Goal: Task Accomplishment & Management: Manage account settings

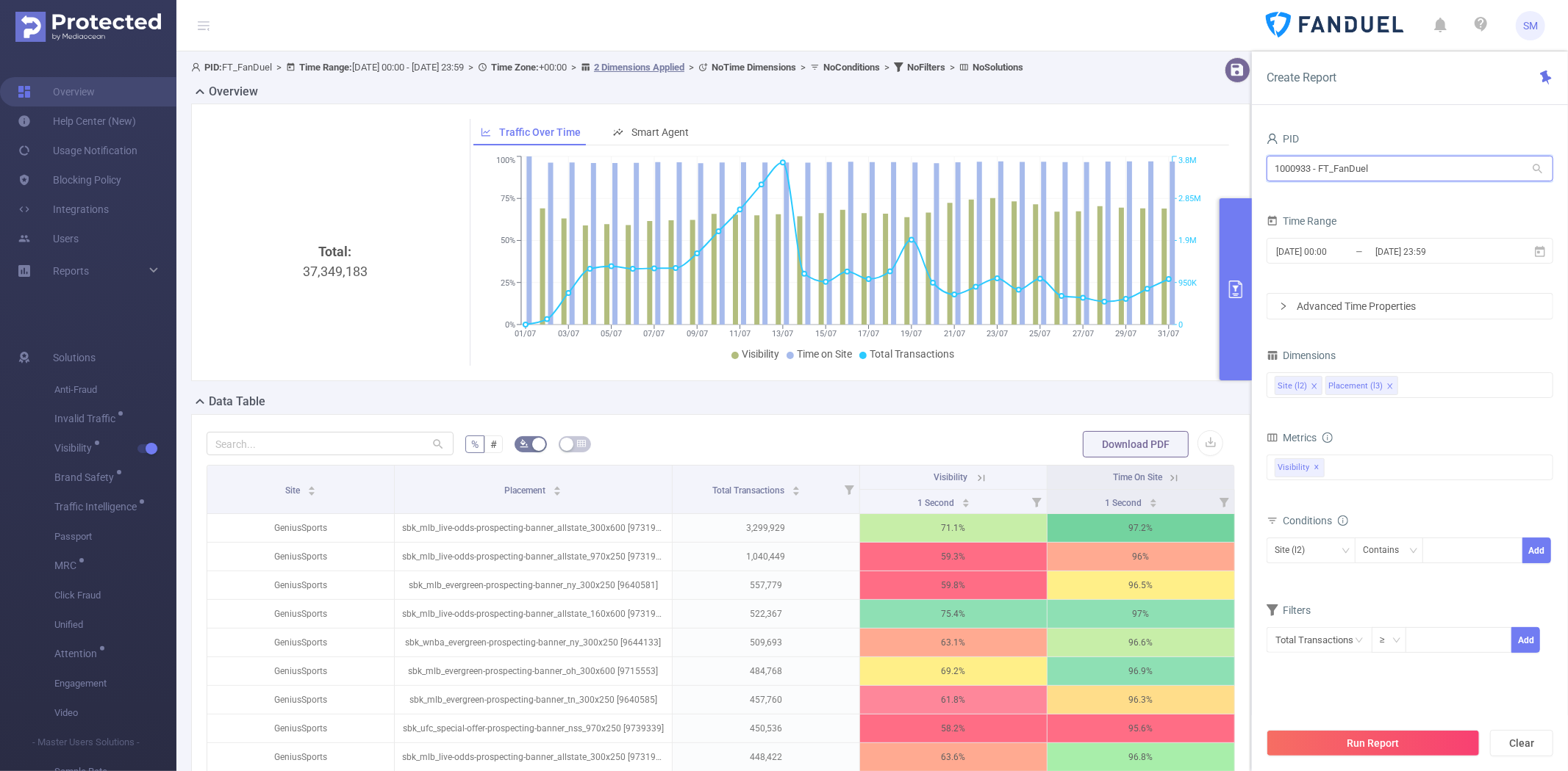
drag, startPoint x: 1406, startPoint y: 158, endPoint x: 1223, endPoint y: 158, distance: 183.0
click at [1223, 158] on section "PID: FT_FanDuel > Time Range: [DATE] 00:00 - [DATE] 23:59 > Time Zone: +00:00 >…" at bounding box center [872, 491] width 1392 height 879
type input "mazd"
click at [1309, 202] on li "1001010 - FT_Mazda 32M [17M rows]" at bounding box center [1409, 198] width 286 height 24
click at [1540, 248] on icon at bounding box center [1539, 250] width 10 height 11
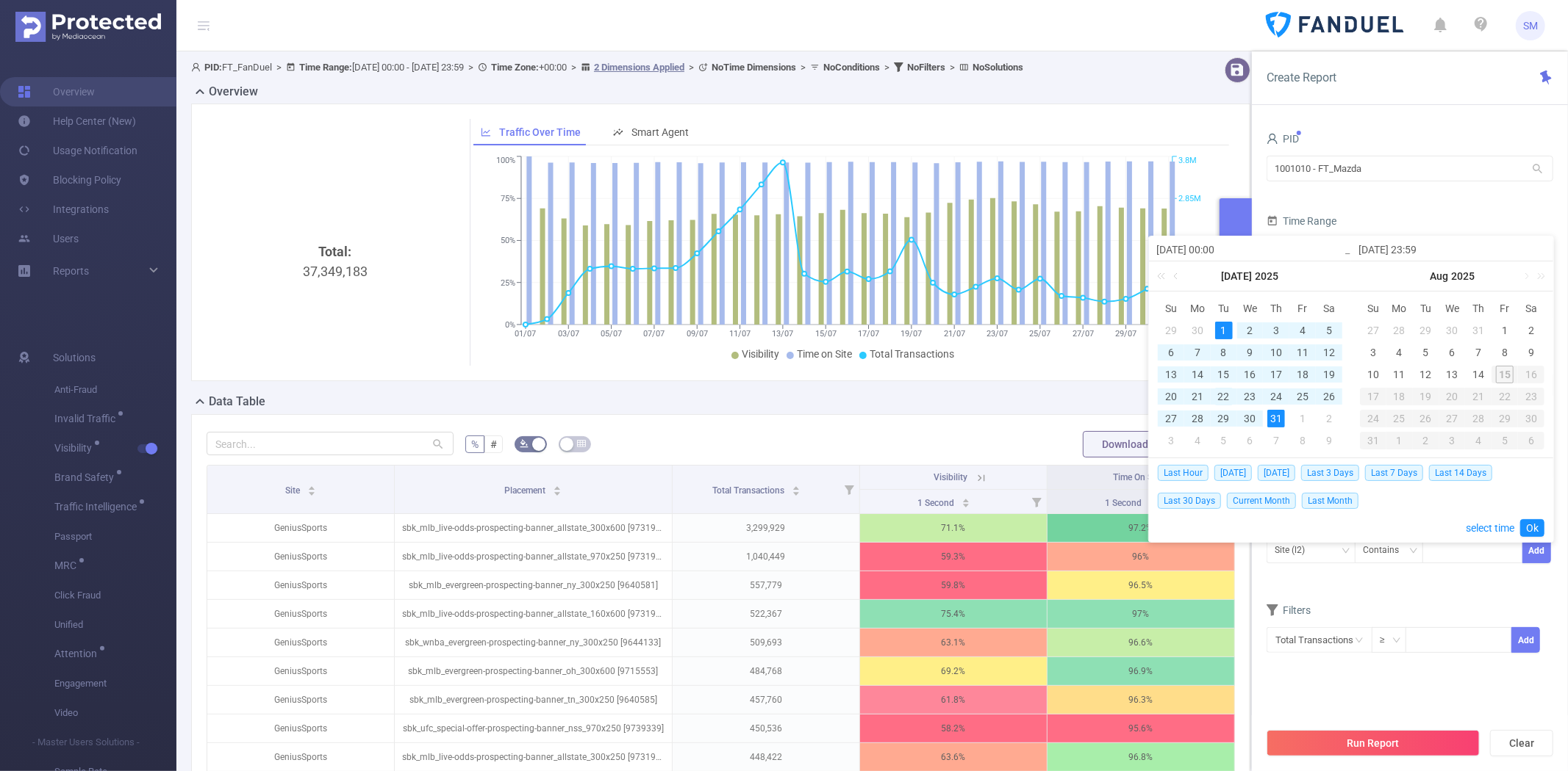
click at [1224, 393] on div "22" at bounding box center [1224, 396] width 18 height 18
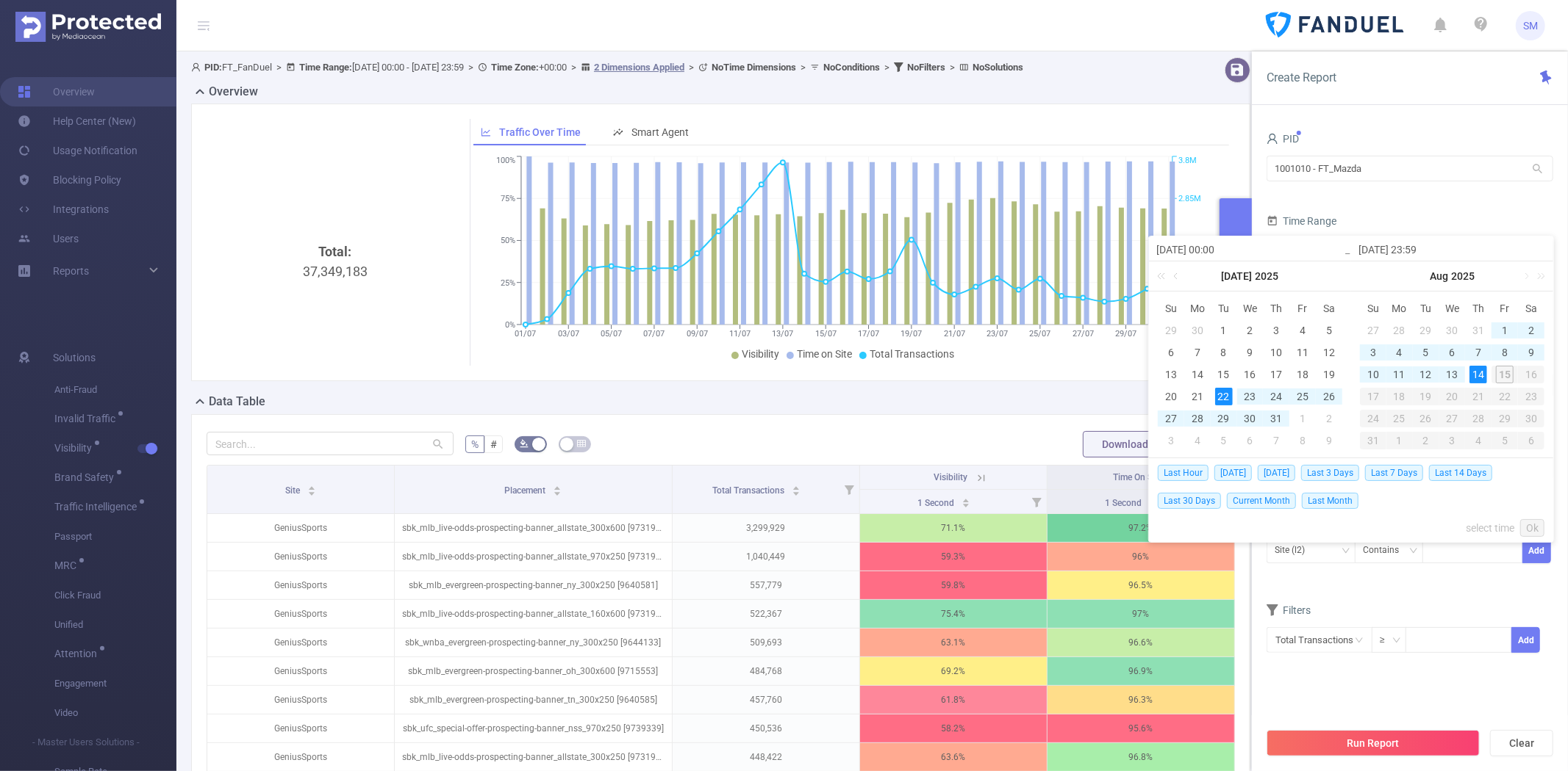
click at [1472, 369] on div "14" at bounding box center [1478, 374] width 18 height 18
type input "[DATE] 00:00"
type input "[DATE] 23:59"
type input "[DATE] 00:00"
type input "[DATE] 23:59"
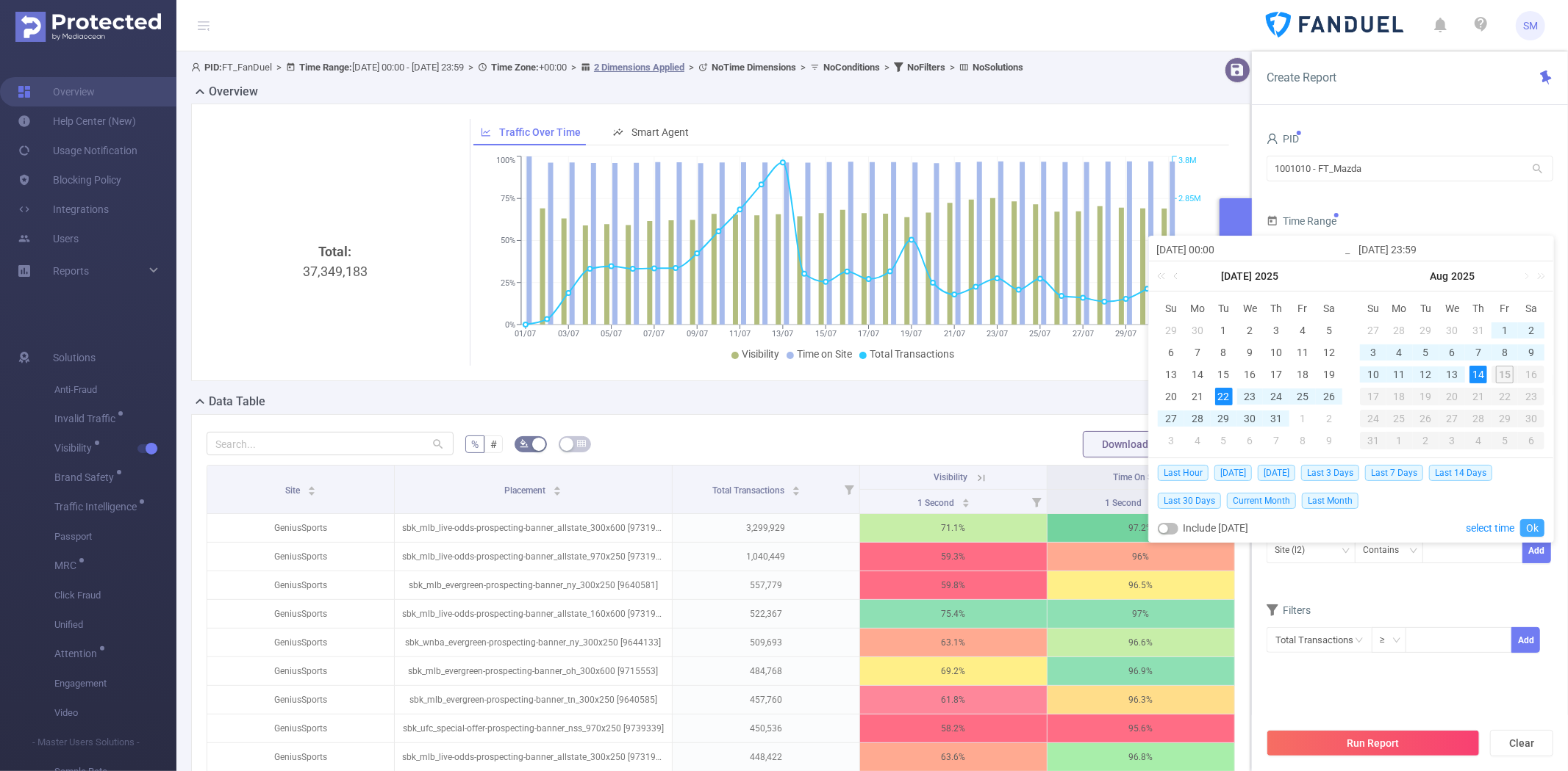
click at [1534, 530] on link "Ok" at bounding box center [1532, 527] width 24 height 18
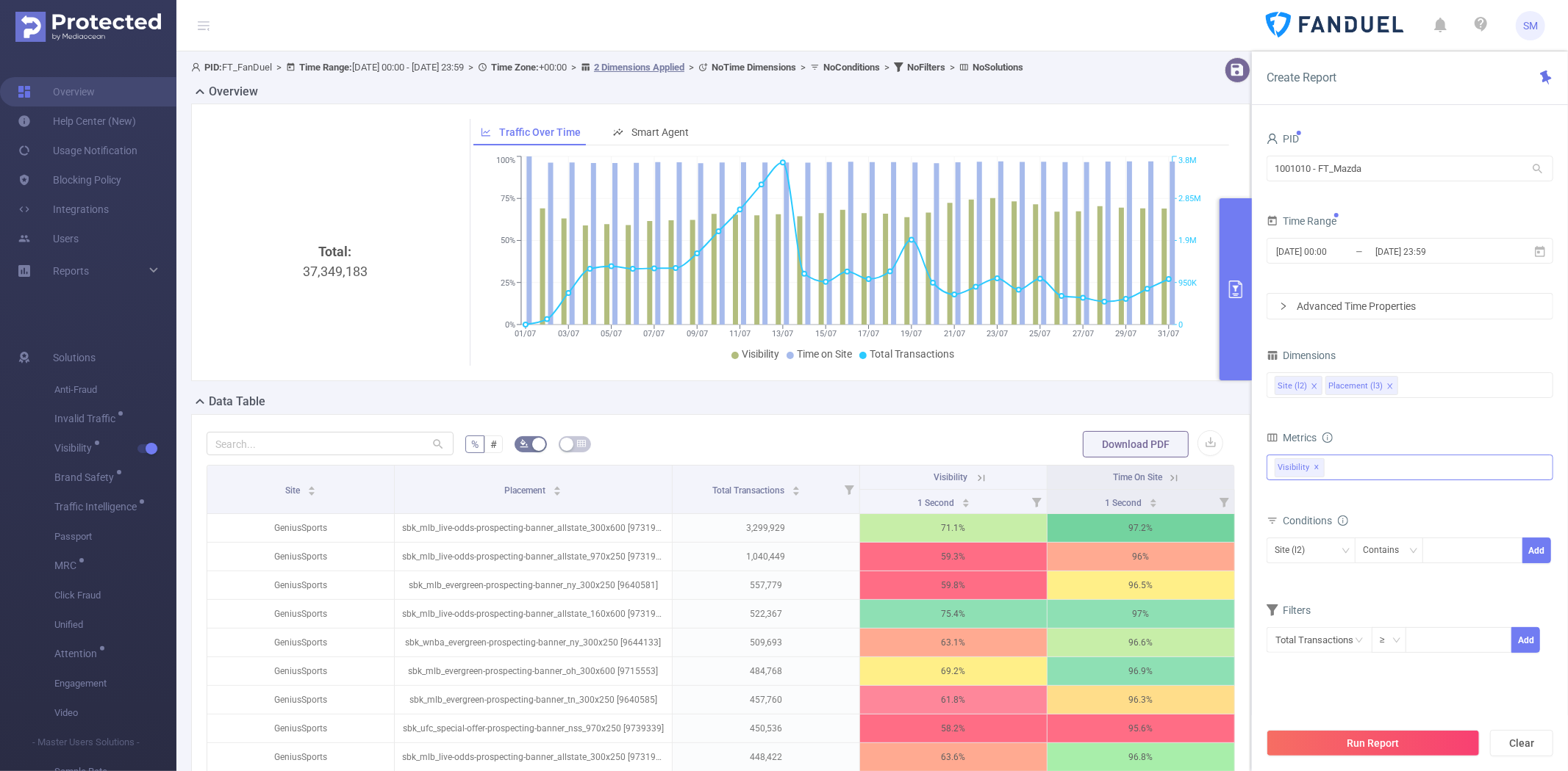
click at [1402, 475] on div "Anti-Fraud Invalid Traffic Visibility Brand Safety Traffic Intelligence Sample …" at bounding box center [1409, 468] width 286 height 26
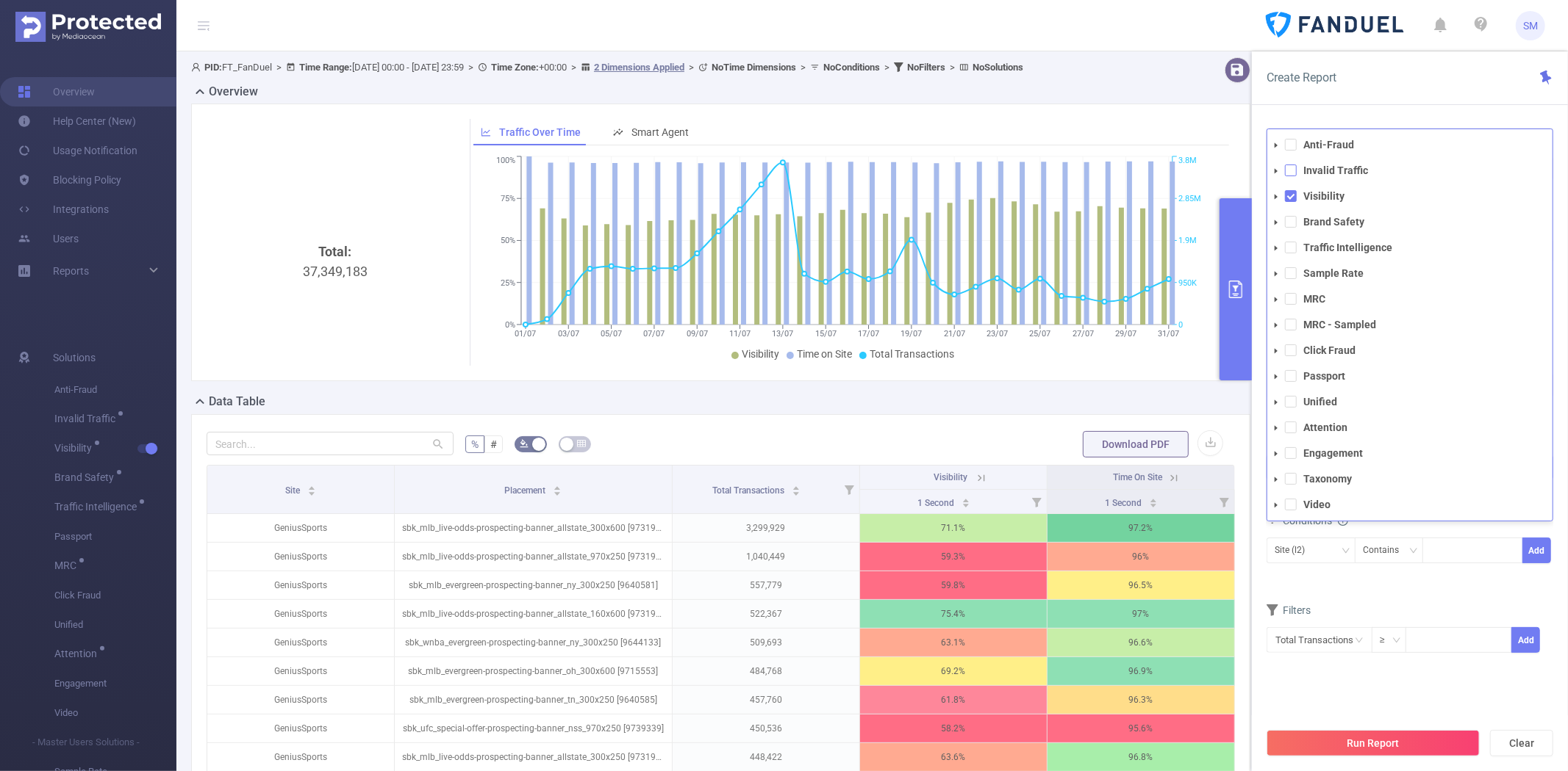
click at [1291, 173] on span at bounding box center [1290, 170] width 11 height 11
click at [1292, 221] on span at bounding box center [1290, 221] width 11 height 11
click at [1292, 246] on span at bounding box center [1290, 247] width 11 height 11
click at [1291, 423] on span at bounding box center [1290, 427] width 11 height 11
click at [1316, 606] on form "Dimensions Site (l2) Placement (l3) Metrics 1 Second 2 Seconds 5 Seconds 10 Sec…" at bounding box center [1409, 519] width 286 height 349
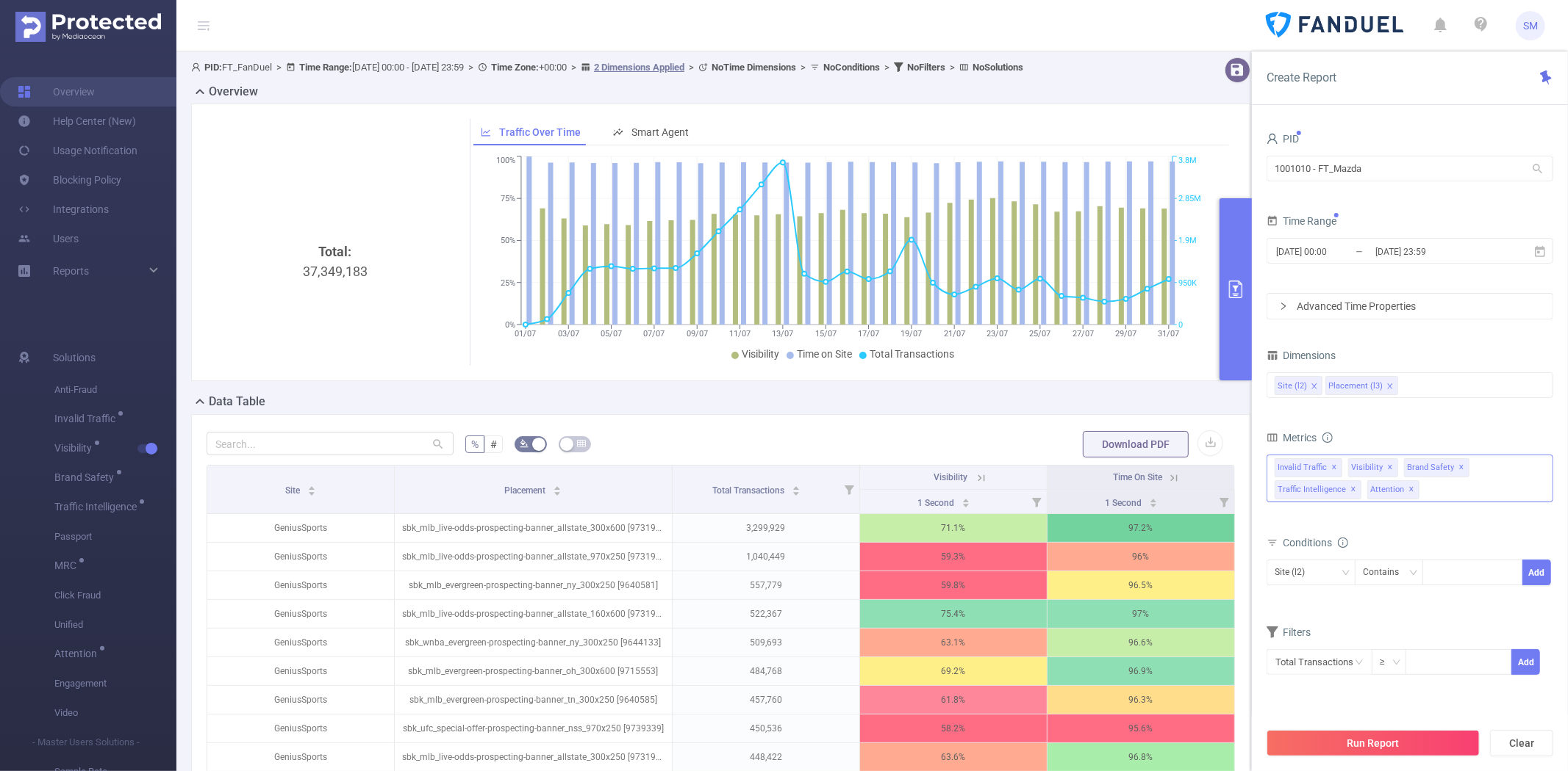
click at [1496, 495] on div "Anti-Fraud Invalid Traffic Visibility Brand Safety Traffic Intelligence Sample …" at bounding box center [1409, 479] width 286 height 48
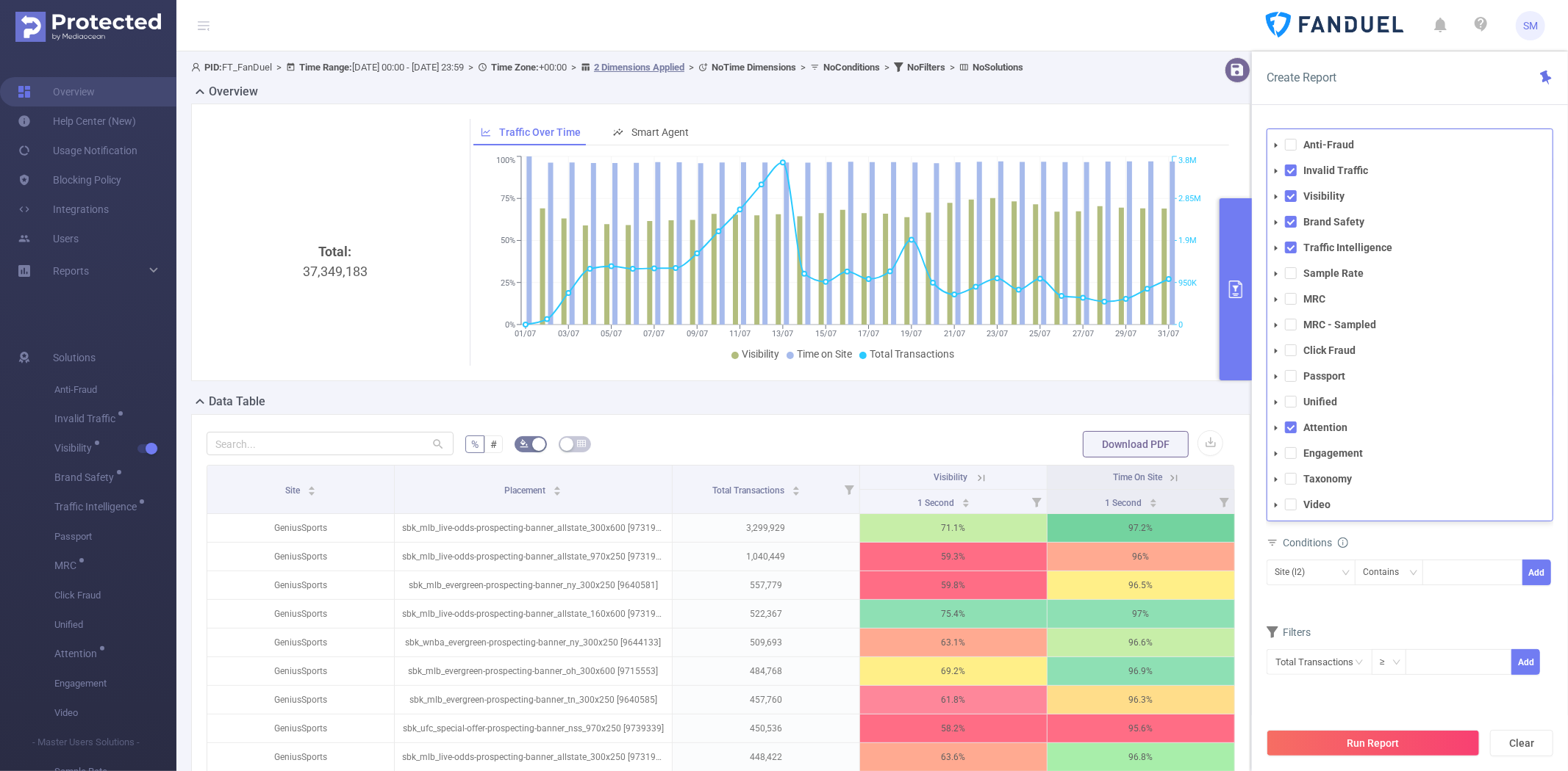
click at [1415, 615] on form "Dimensions Site (l2) Placement (l3) Metrics 1 Second 2 Seconds 5 Seconds 10 Sec…" at bounding box center [1409, 519] width 286 height 349
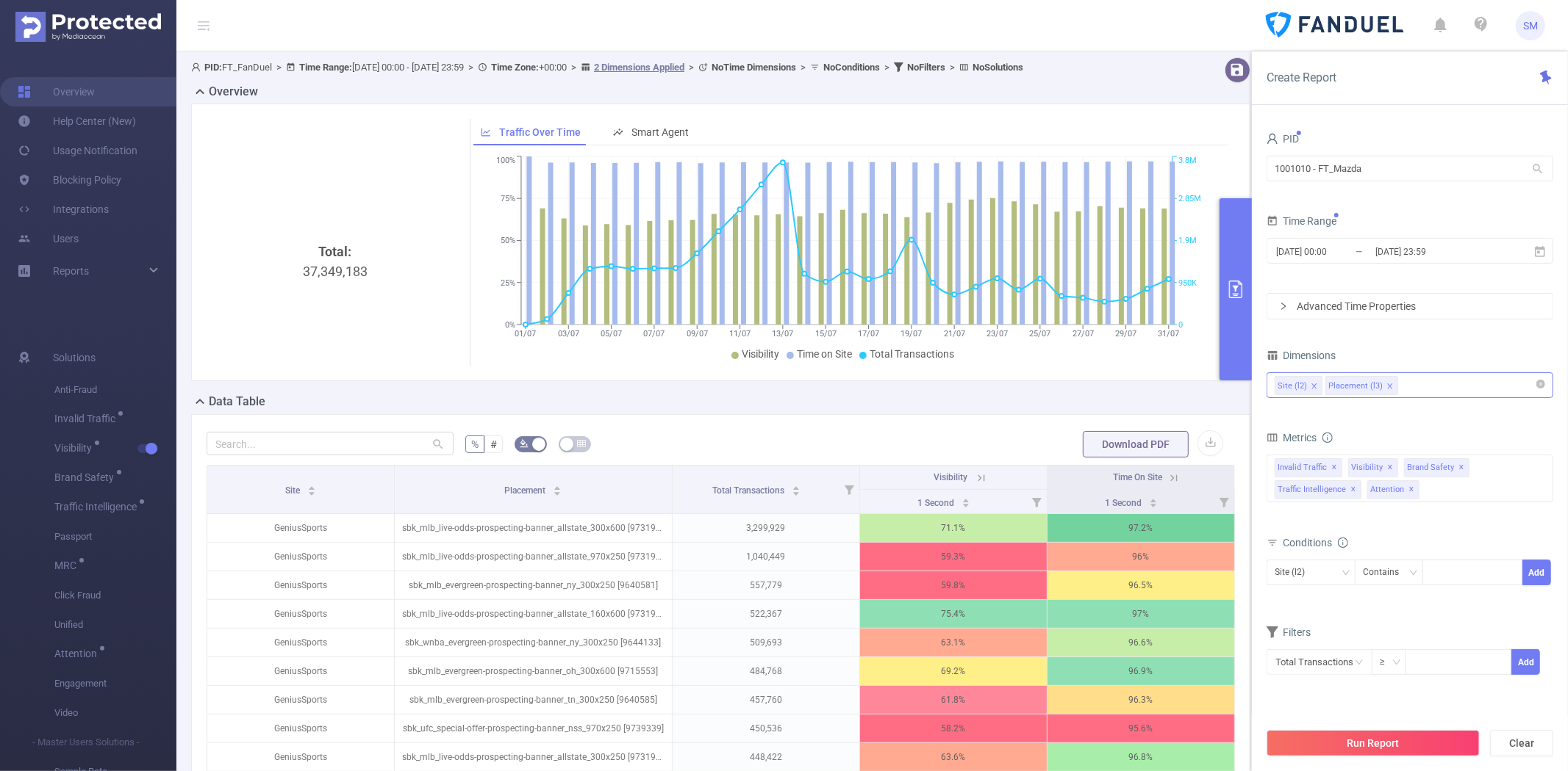
click at [1434, 393] on div "Site (l2) Placement (l3)" at bounding box center [1410, 386] width 270 height 24
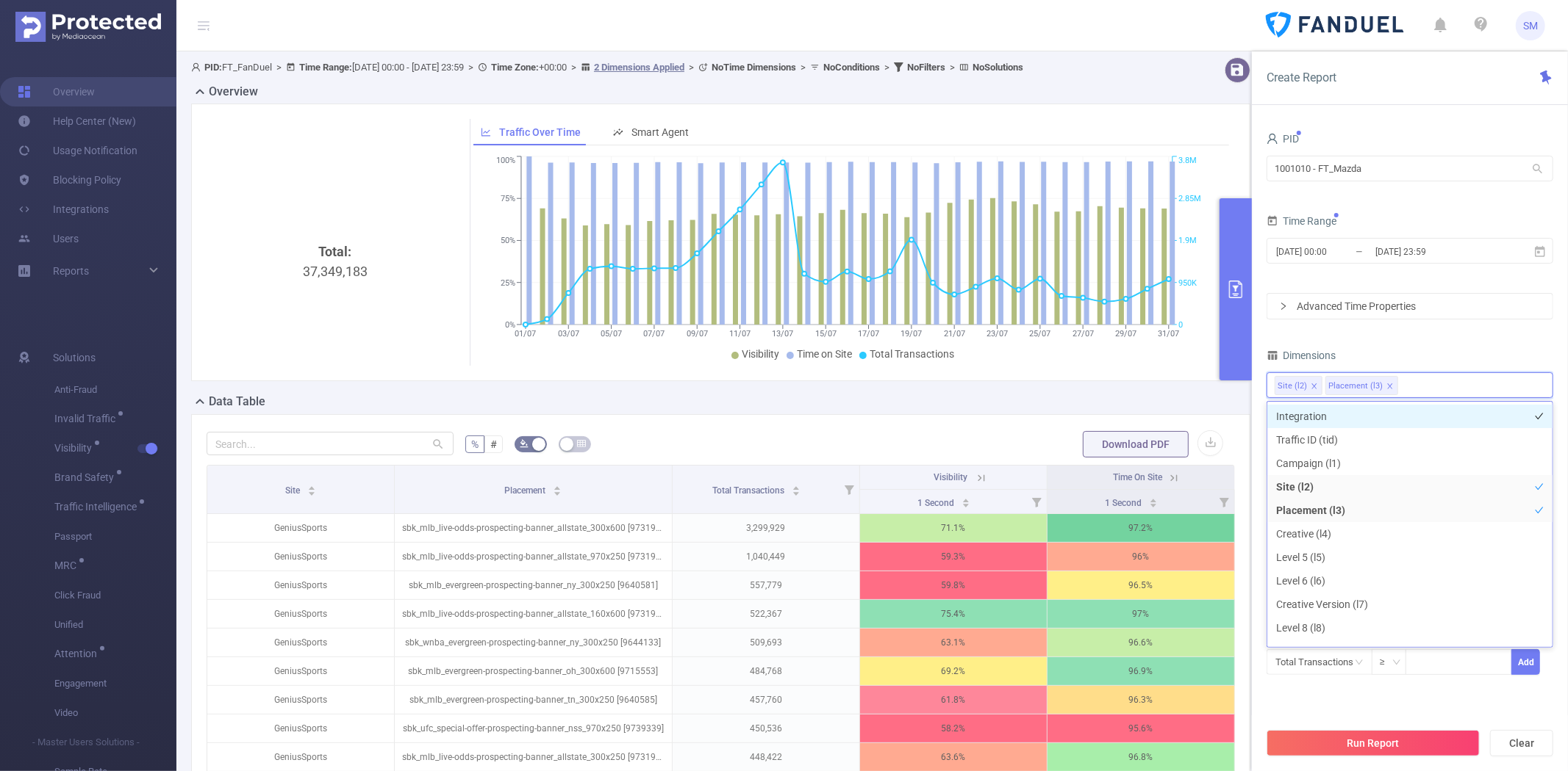
click at [1388, 415] on li "Integration" at bounding box center [1409, 416] width 285 height 24
click at [1376, 438] on li "Traffic ID (tid)" at bounding box center [1409, 440] width 285 height 24
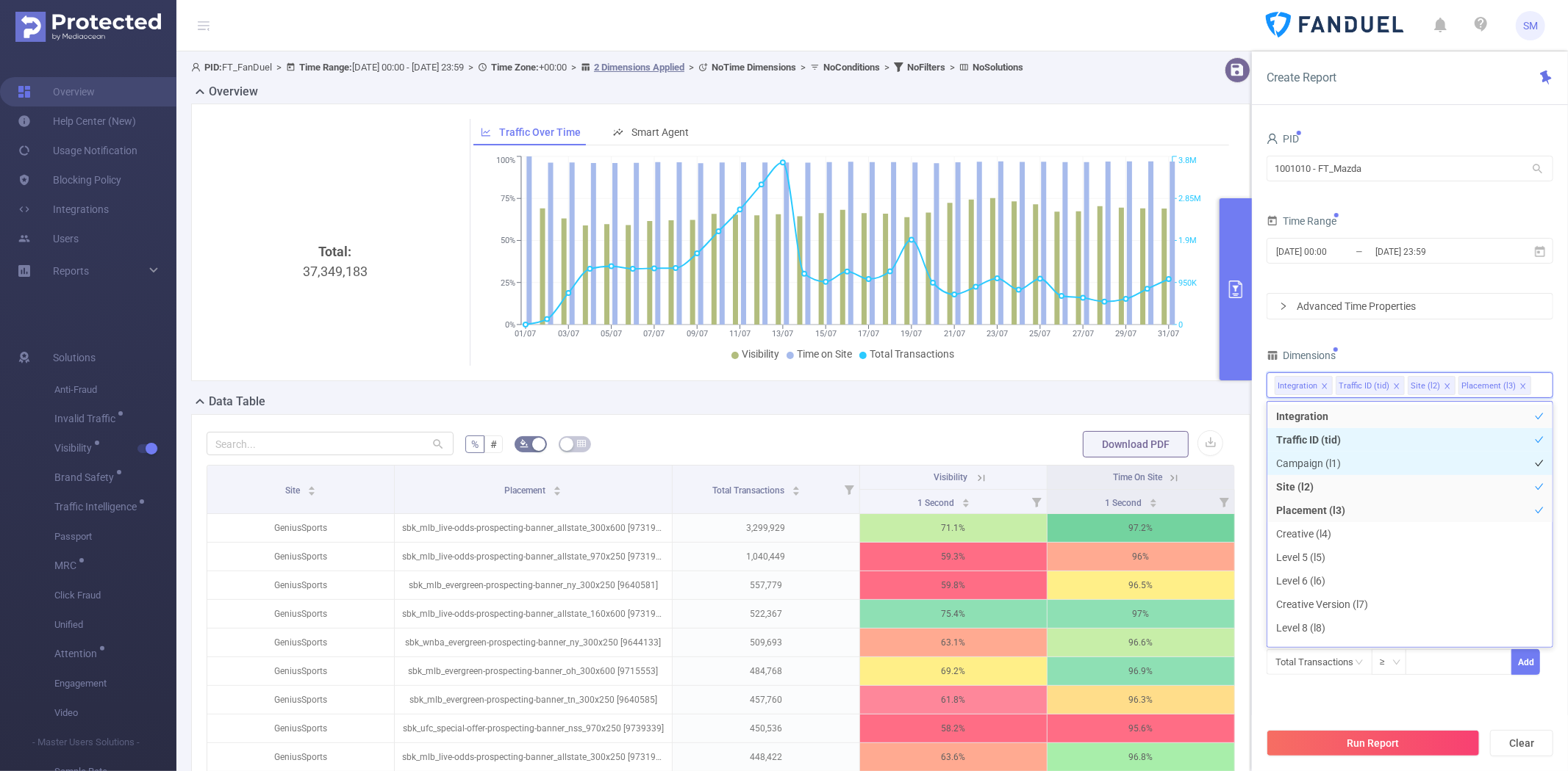
click at [1356, 468] on li "Campaign (l1)" at bounding box center [1409, 463] width 285 height 24
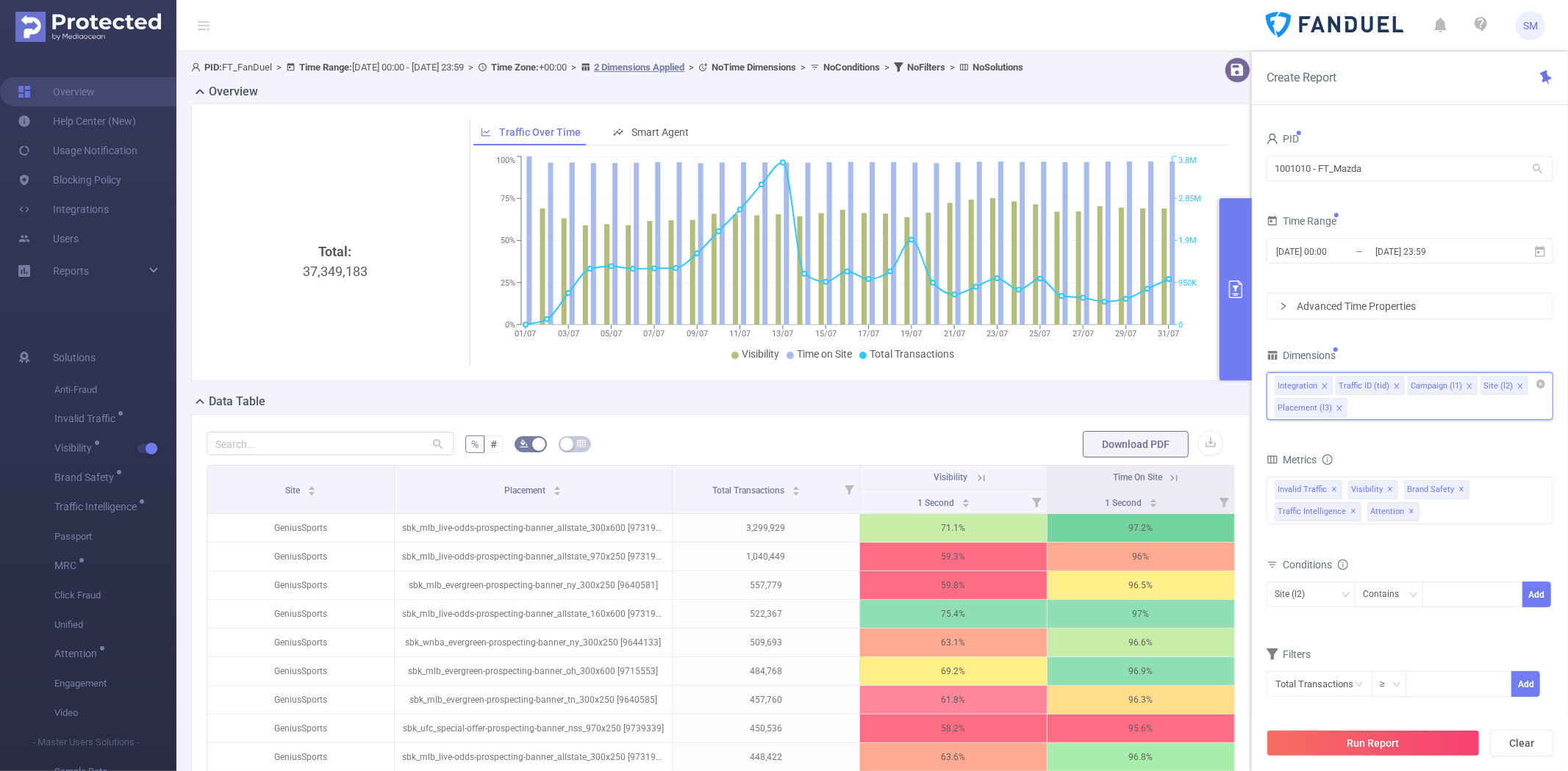
click at [1337, 405] on icon "icon: close" at bounding box center [1339, 408] width 8 height 8
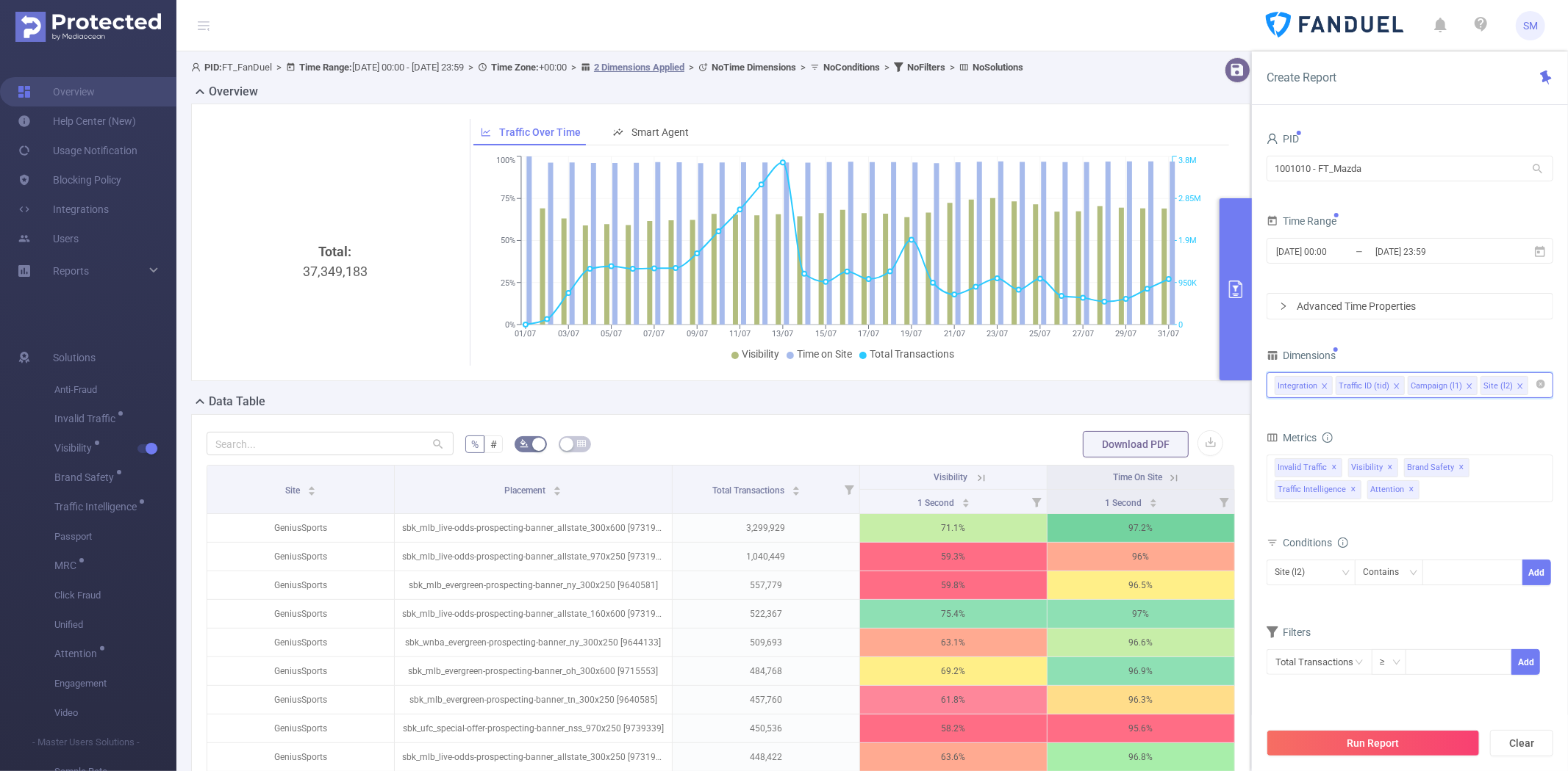
click at [1393, 384] on icon "icon: close" at bounding box center [1397, 386] width 8 height 8
click at [1394, 384] on icon "icon: close" at bounding box center [1398, 386] width 8 height 8
click at [1373, 384] on icon "icon: close" at bounding box center [1376, 386] width 8 height 8
click at [1391, 745] on button "Run Report" at bounding box center [1372, 744] width 213 height 27
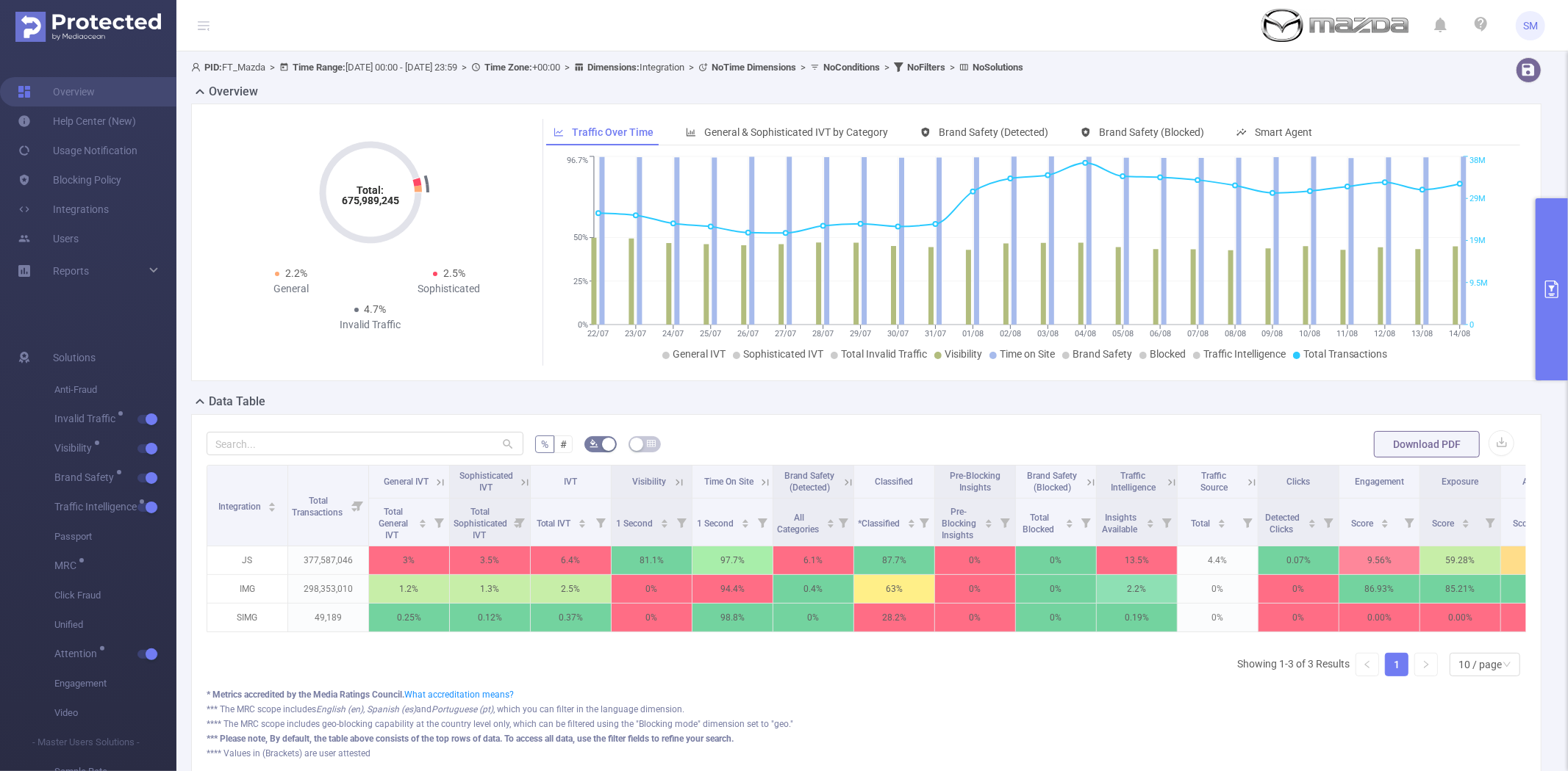
click at [884, 418] on div "% # Download PDF Integration Total Transactions General IVT Sophisticated IVT I…" at bounding box center [866, 595] width 1350 height 363
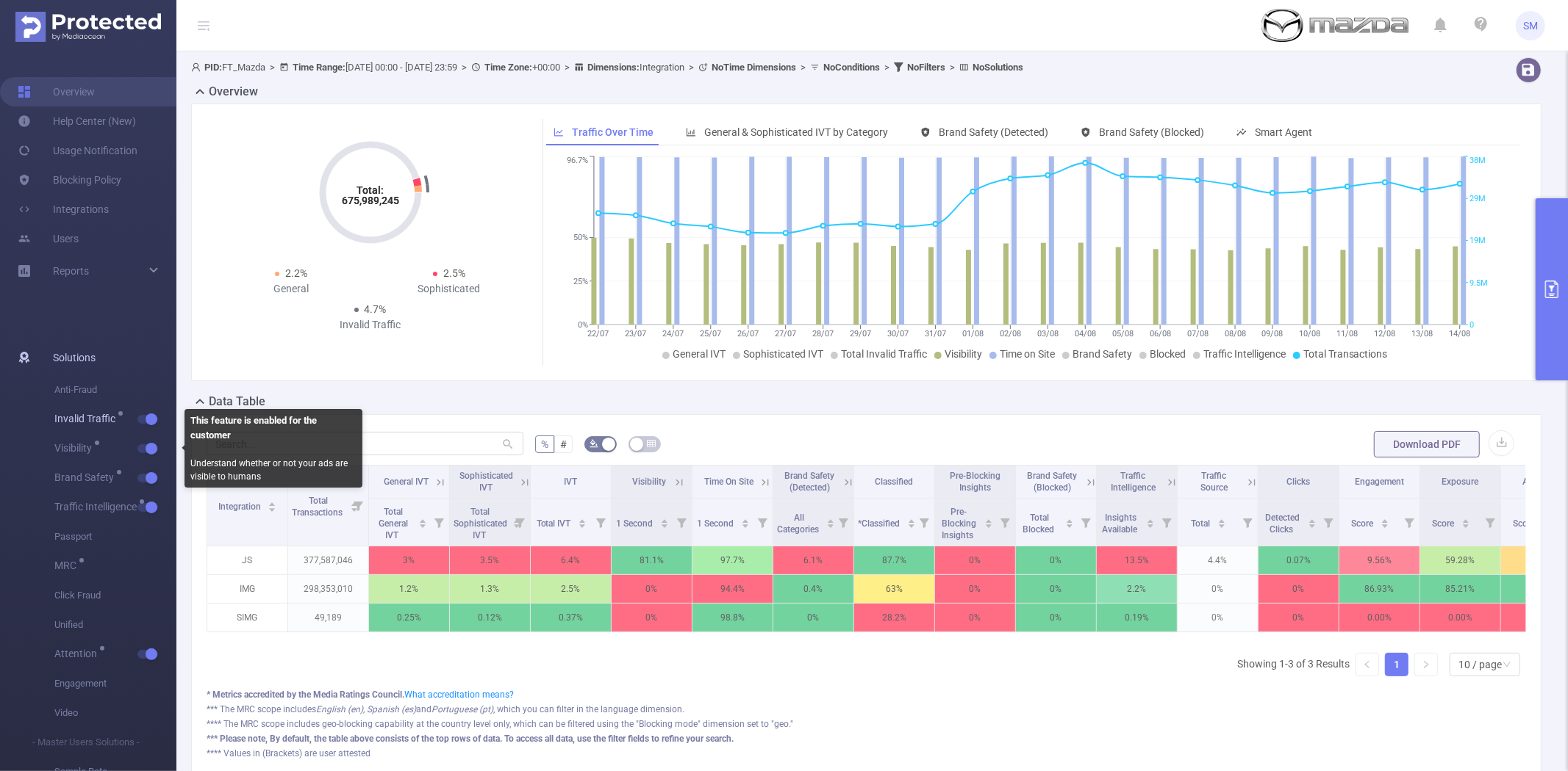
click at [146, 421] on button "button" at bounding box center [147, 420] width 21 height 9
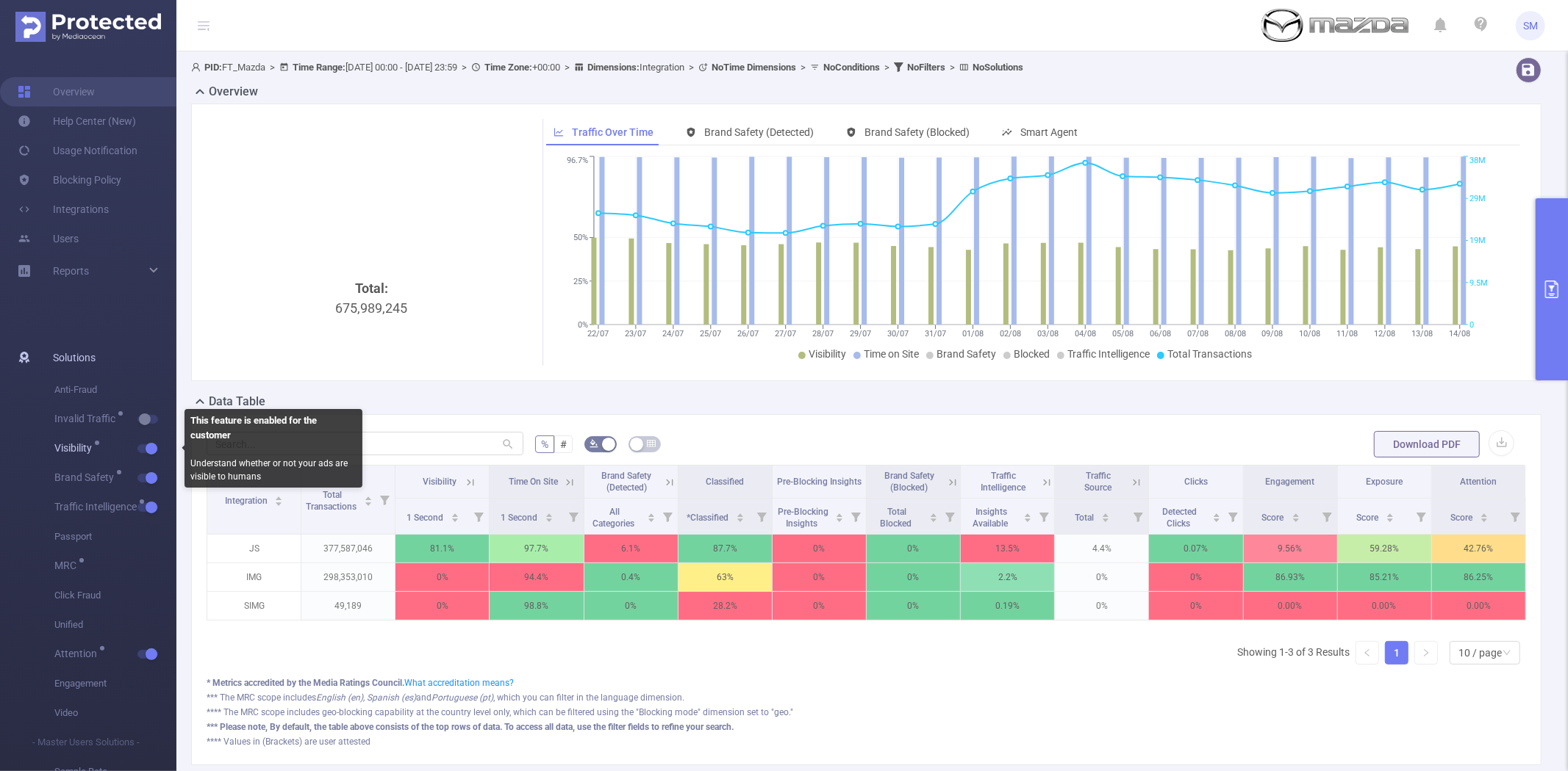
click at [146, 443] on span "Visibility" at bounding box center [115, 449] width 122 height 29
click at [147, 450] on button "button" at bounding box center [147, 449] width 21 height 9
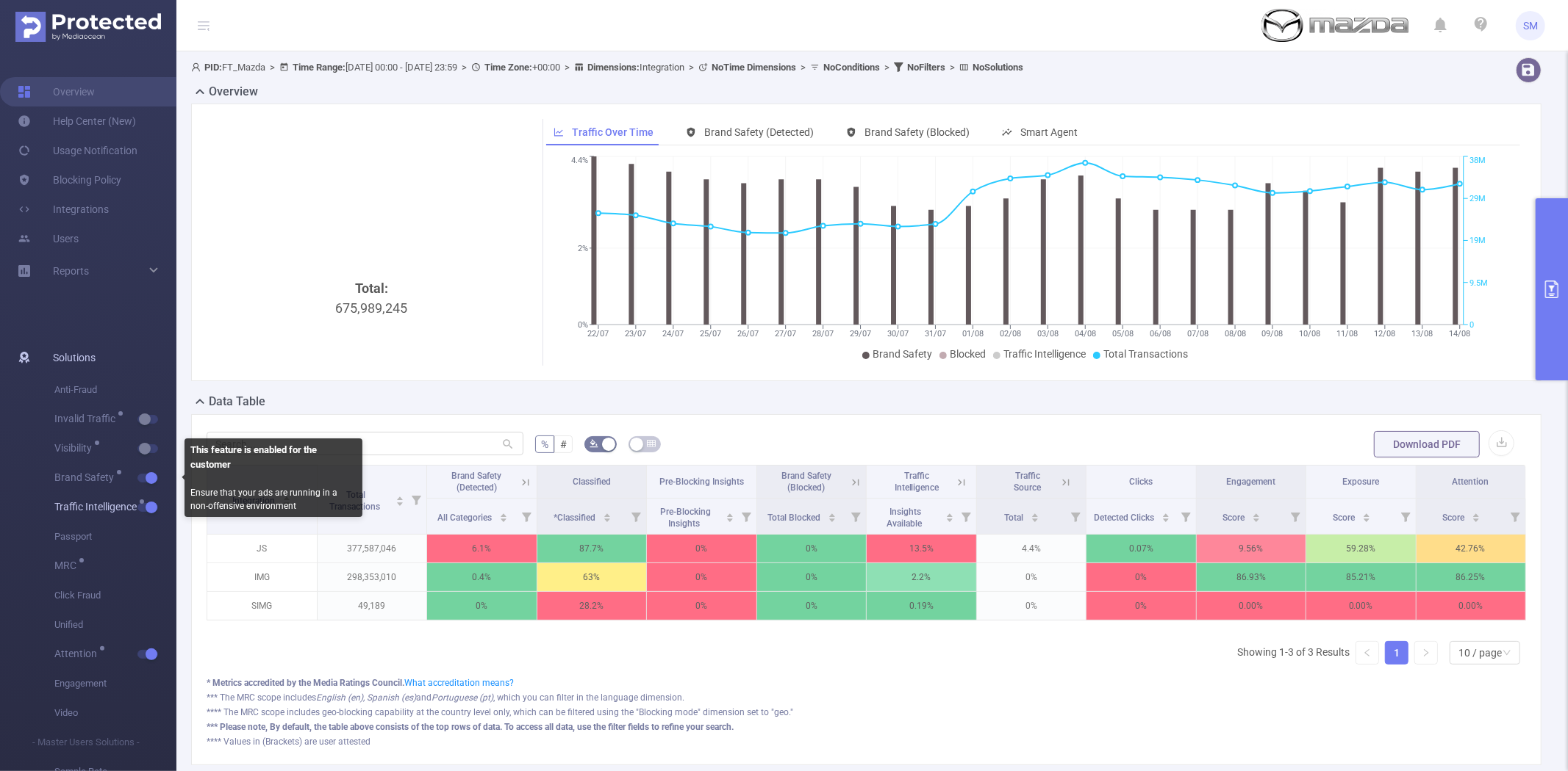
click at [149, 503] on button "button" at bounding box center [147, 508] width 21 height 9
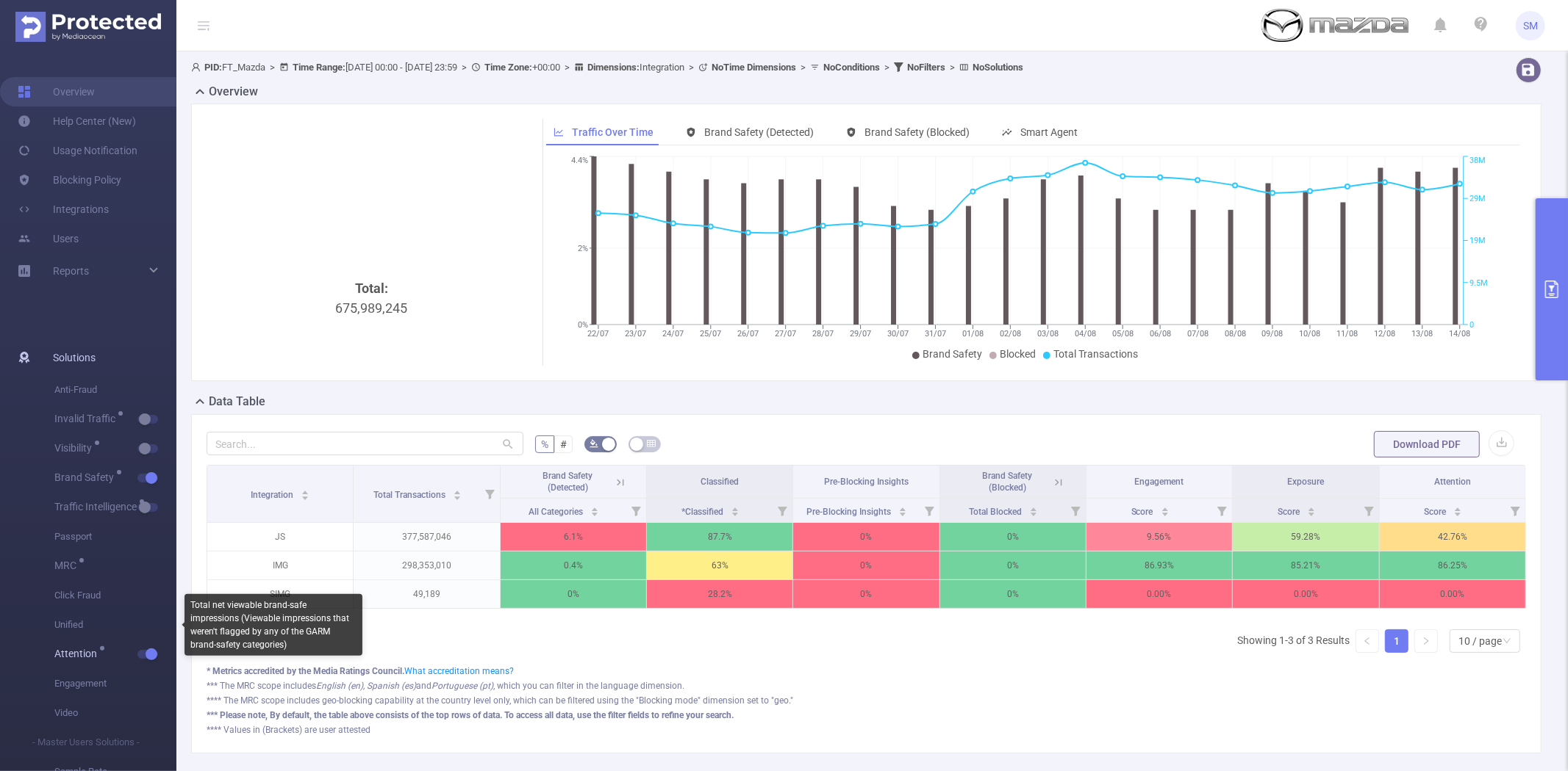
click at [148, 647] on span "Attention" at bounding box center [115, 654] width 122 height 29
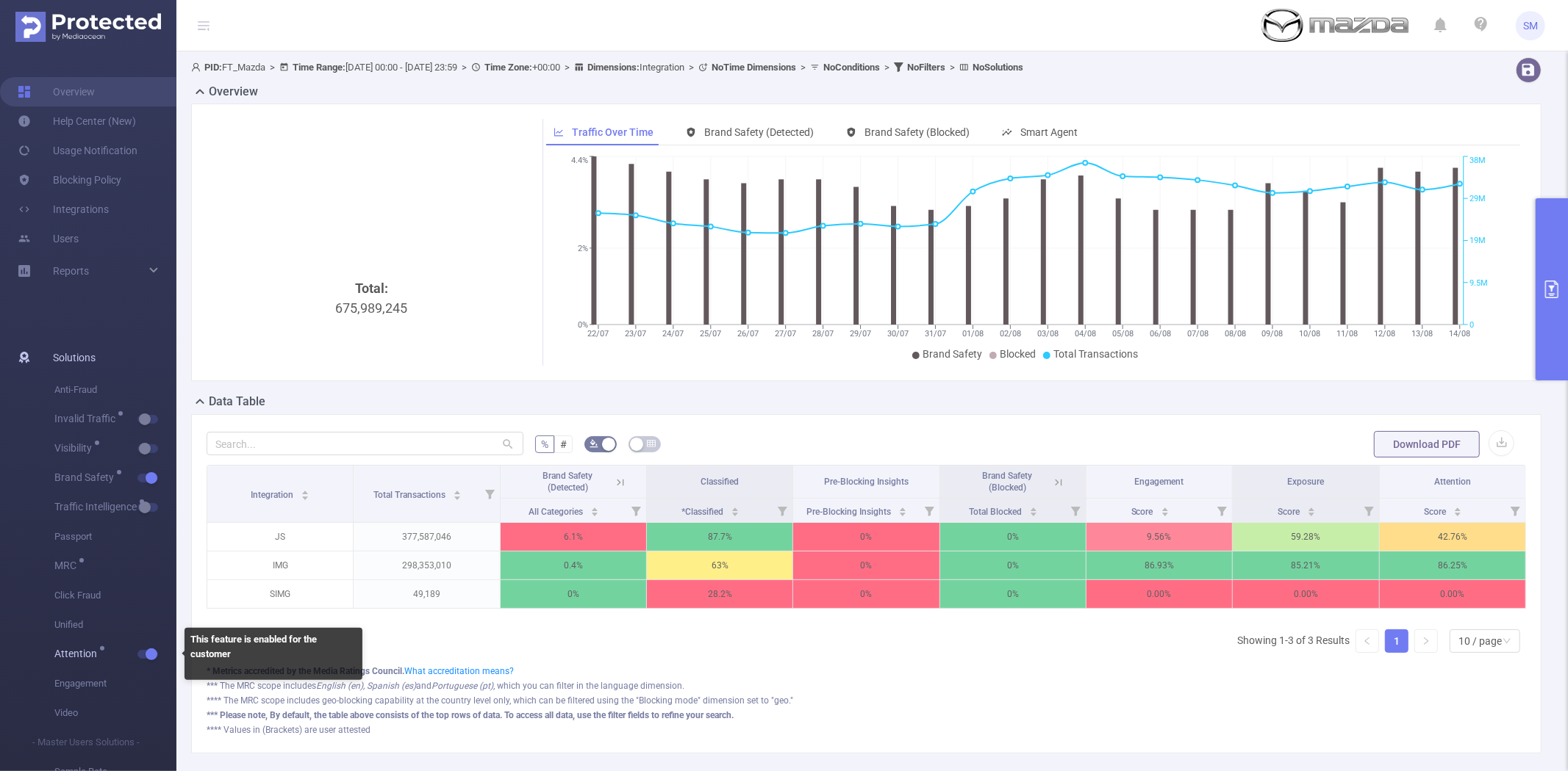
click at [147, 647] on span "Attention" at bounding box center [115, 654] width 122 height 29
click at [154, 657] on button "button" at bounding box center [147, 655] width 21 height 9
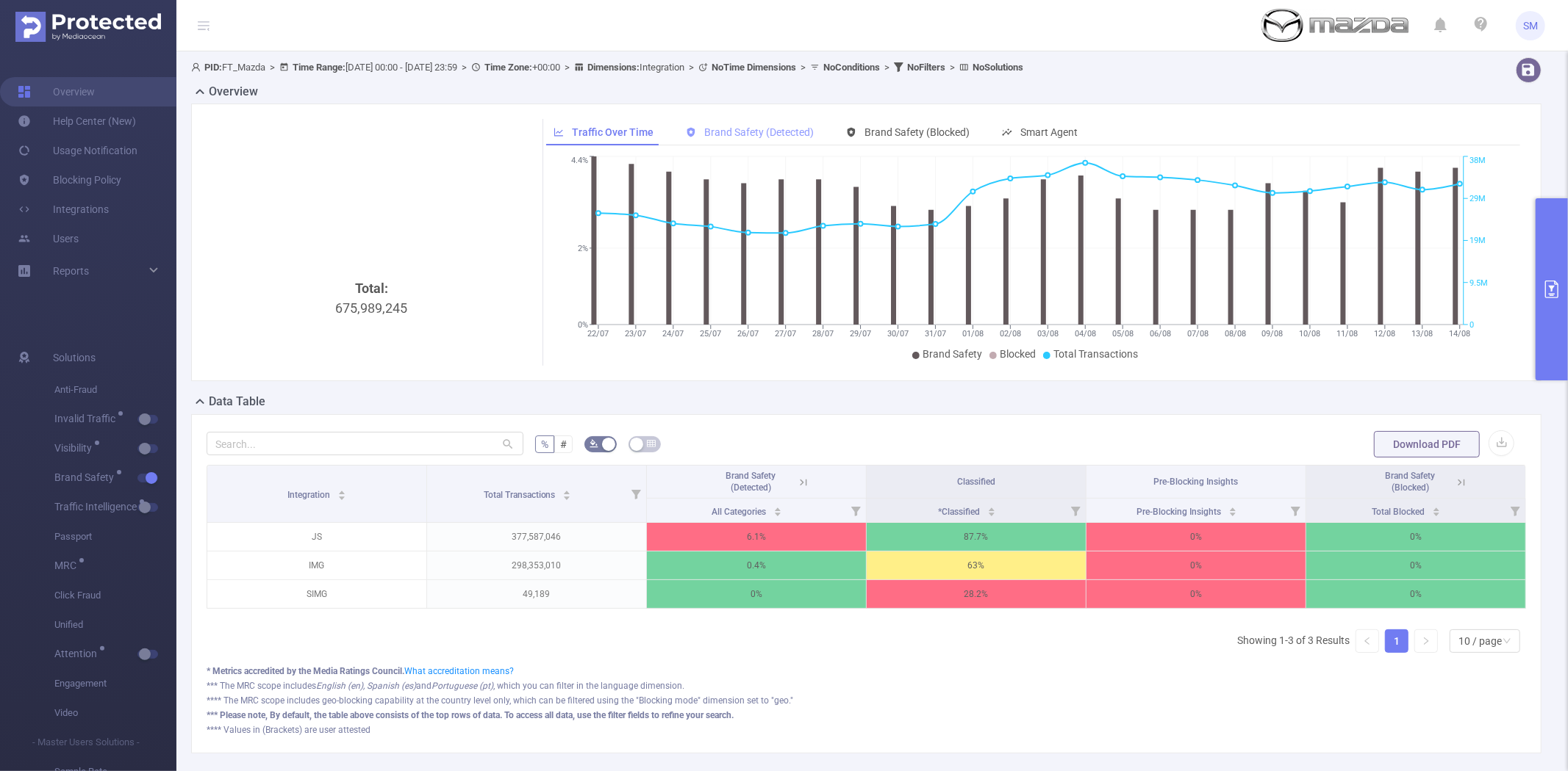
click at [713, 127] on span "Brand Safety (Detected)" at bounding box center [758, 132] width 109 height 11
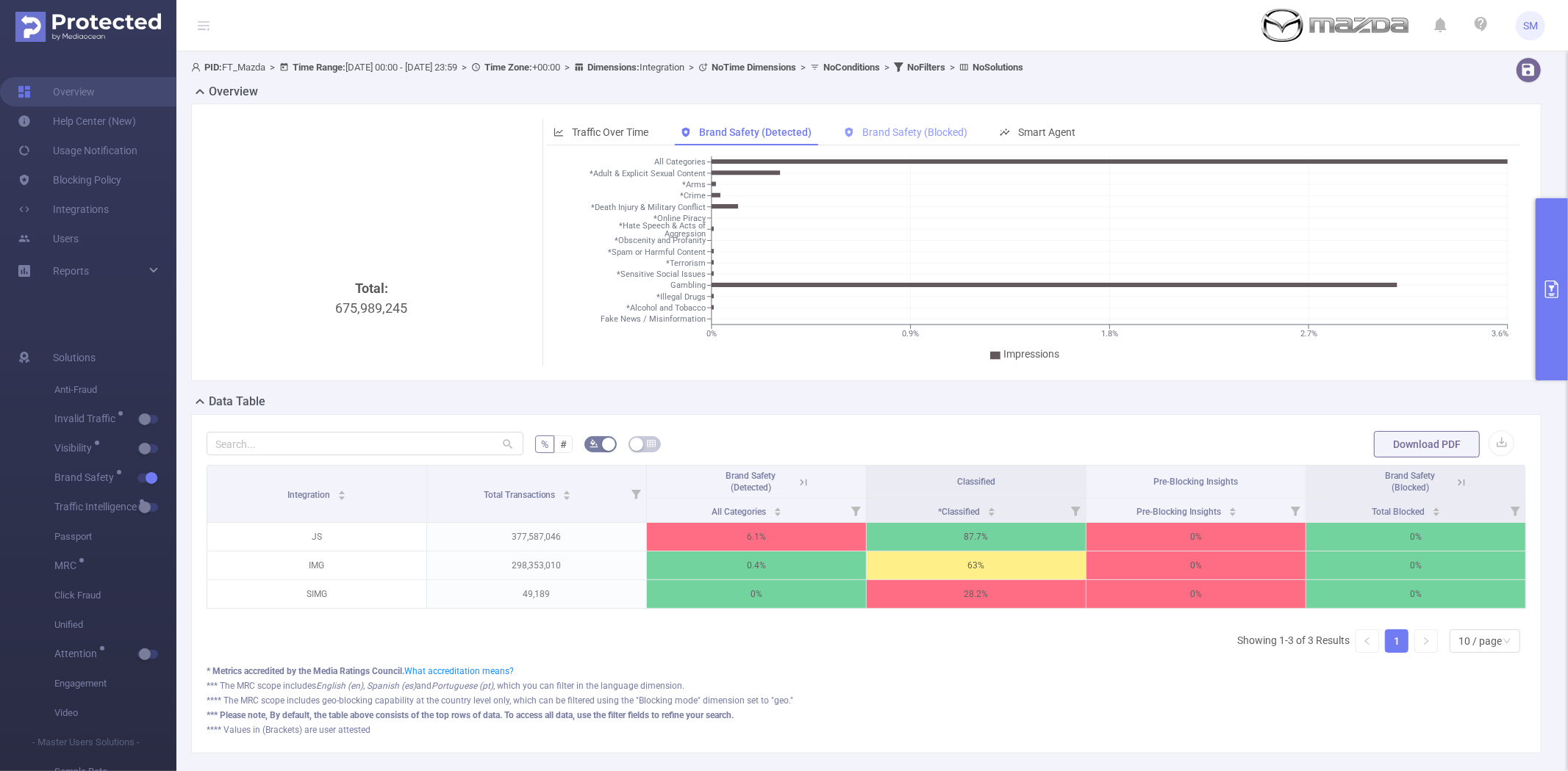
click at [908, 132] on span "Brand Safety (Blocked)" at bounding box center [915, 132] width 105 height 11
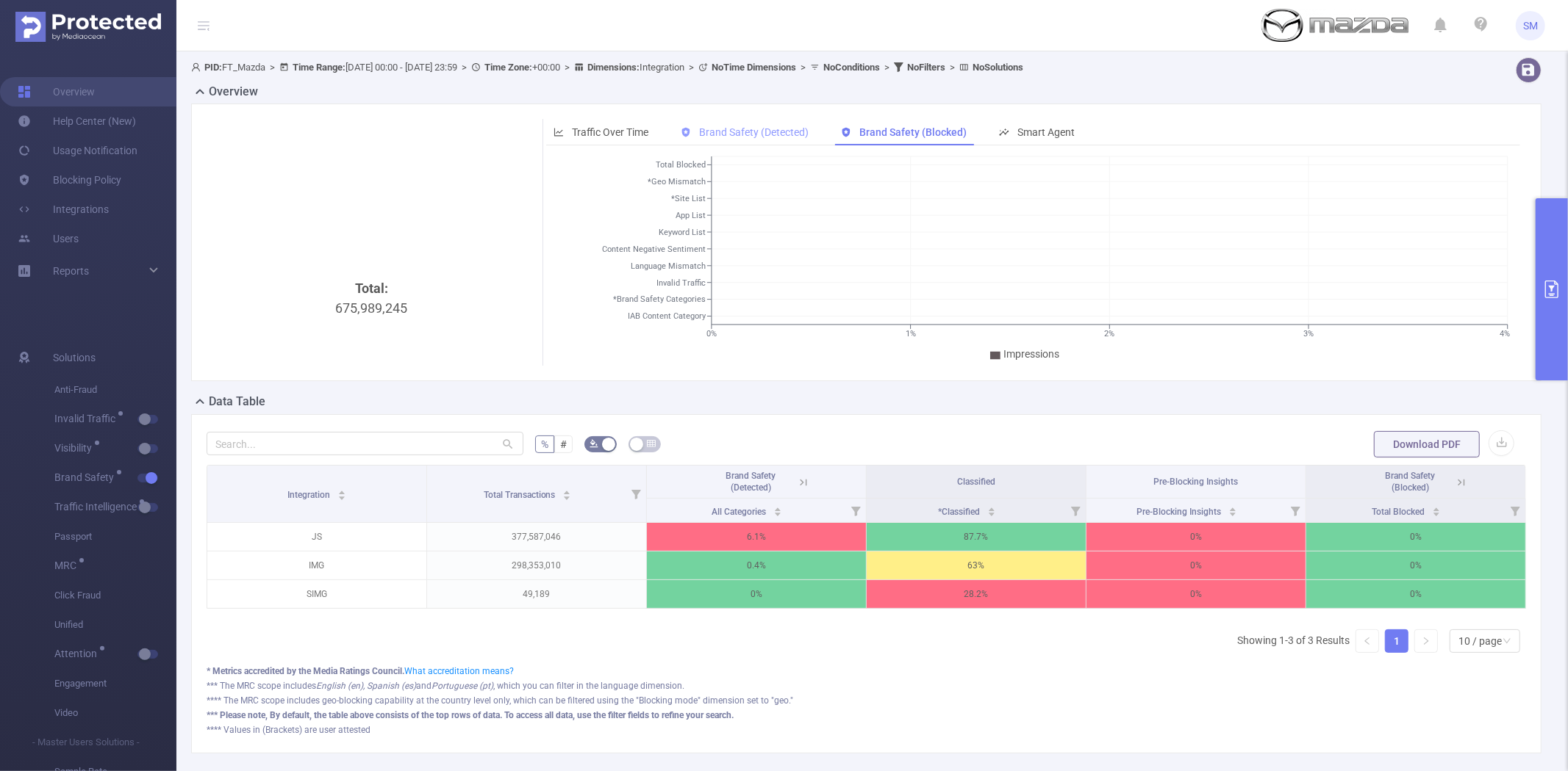
click at [682, 131] on icon at bounding box center [685, 131] width 10 height 10
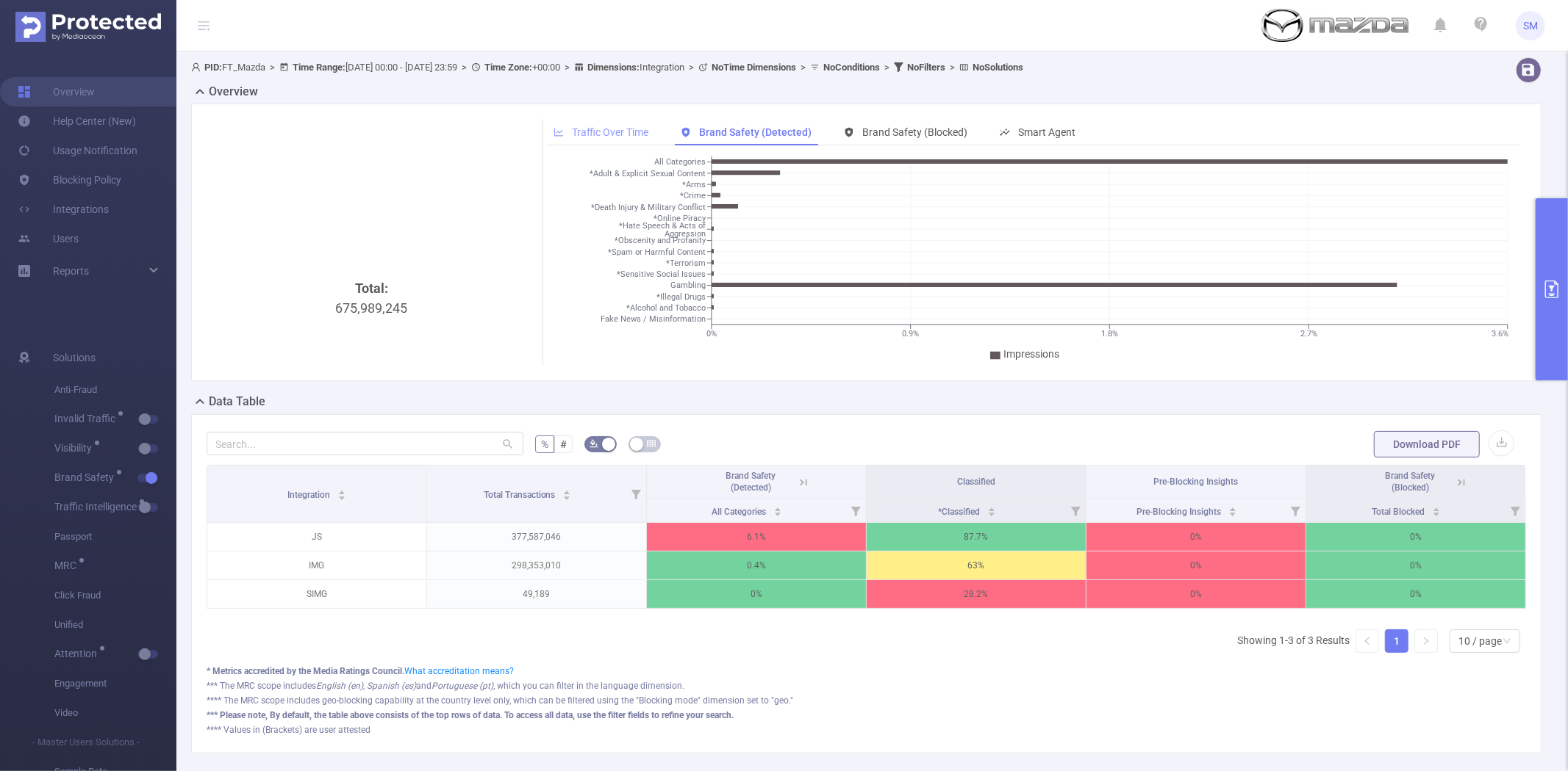
click at [622, 131] on span "Traffic Over Time" at bounding box center [610, 132] width 76 height 11
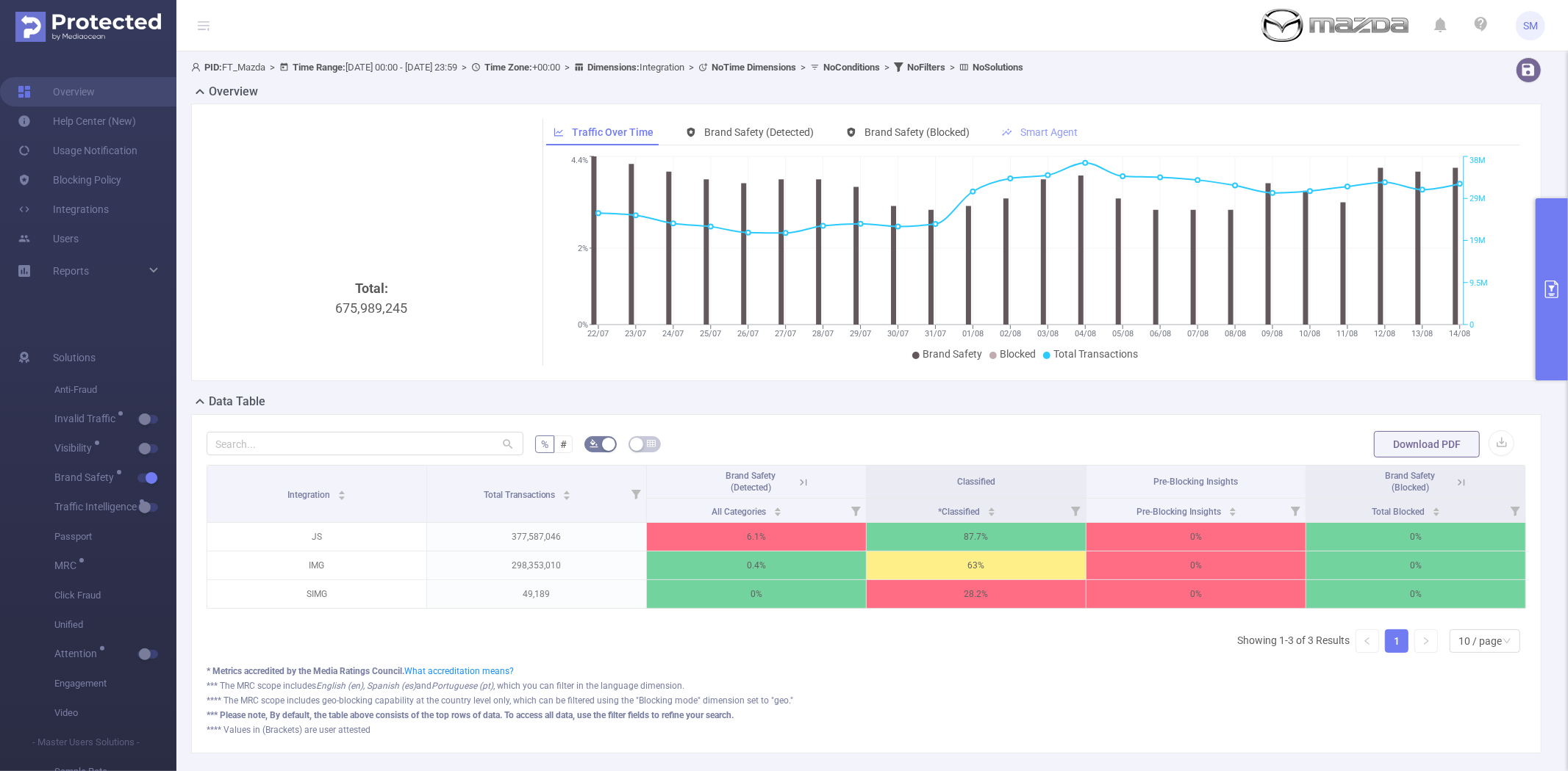
click at [1031, 134] on span "Smart Agent" at bounding box center [1049, 132] width 57 height 11
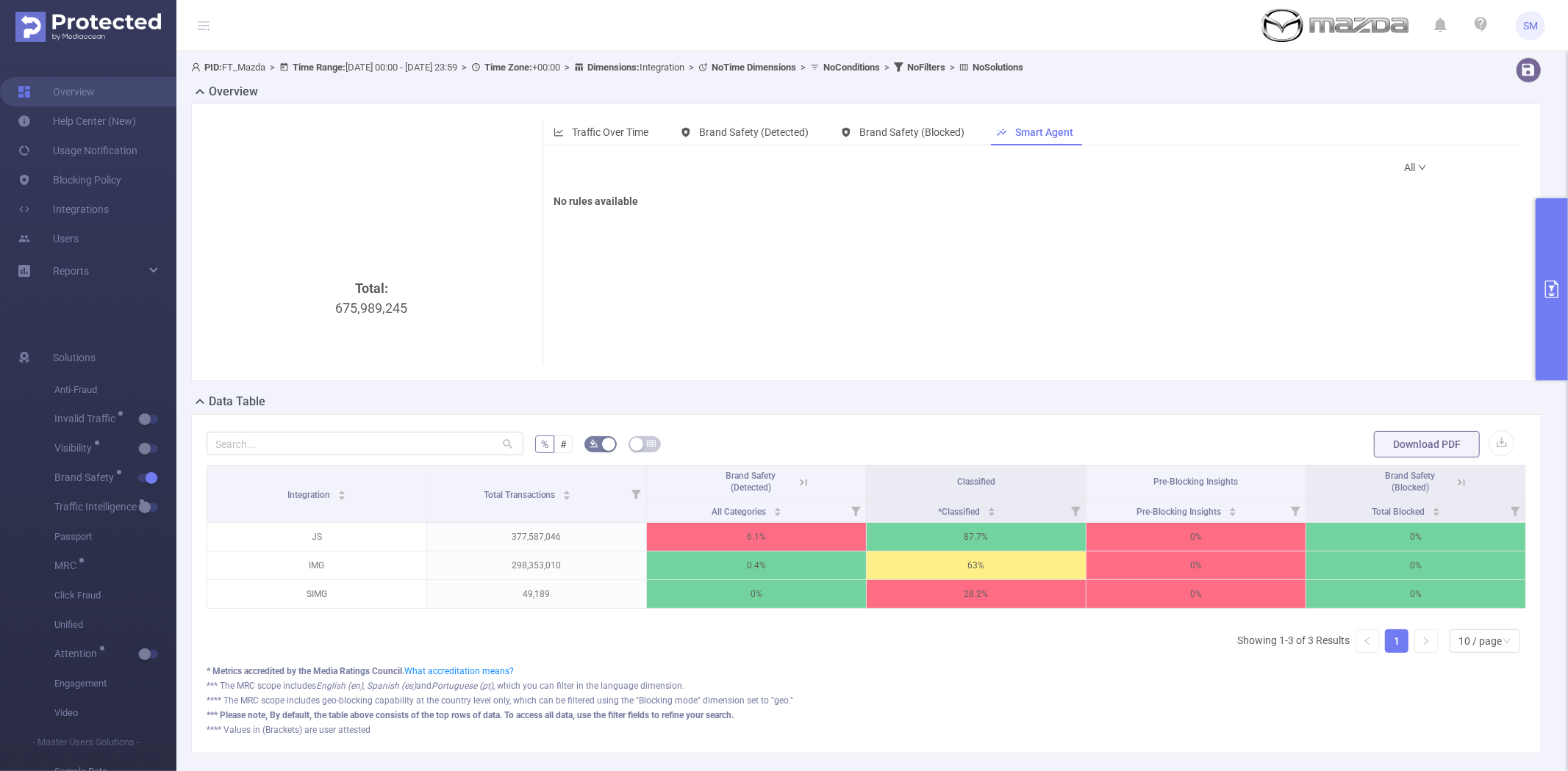
click at [600, 150] on div "Traffic Over Time Brand Safety (Detected) Brand Safety (Blocked) Smart Agent 22…" at bounding box center [1031, 242] width 978 height 247
click at [604, 127] on span "Traffic Over Time" at bounding box center [610, 132] width 76 height 11
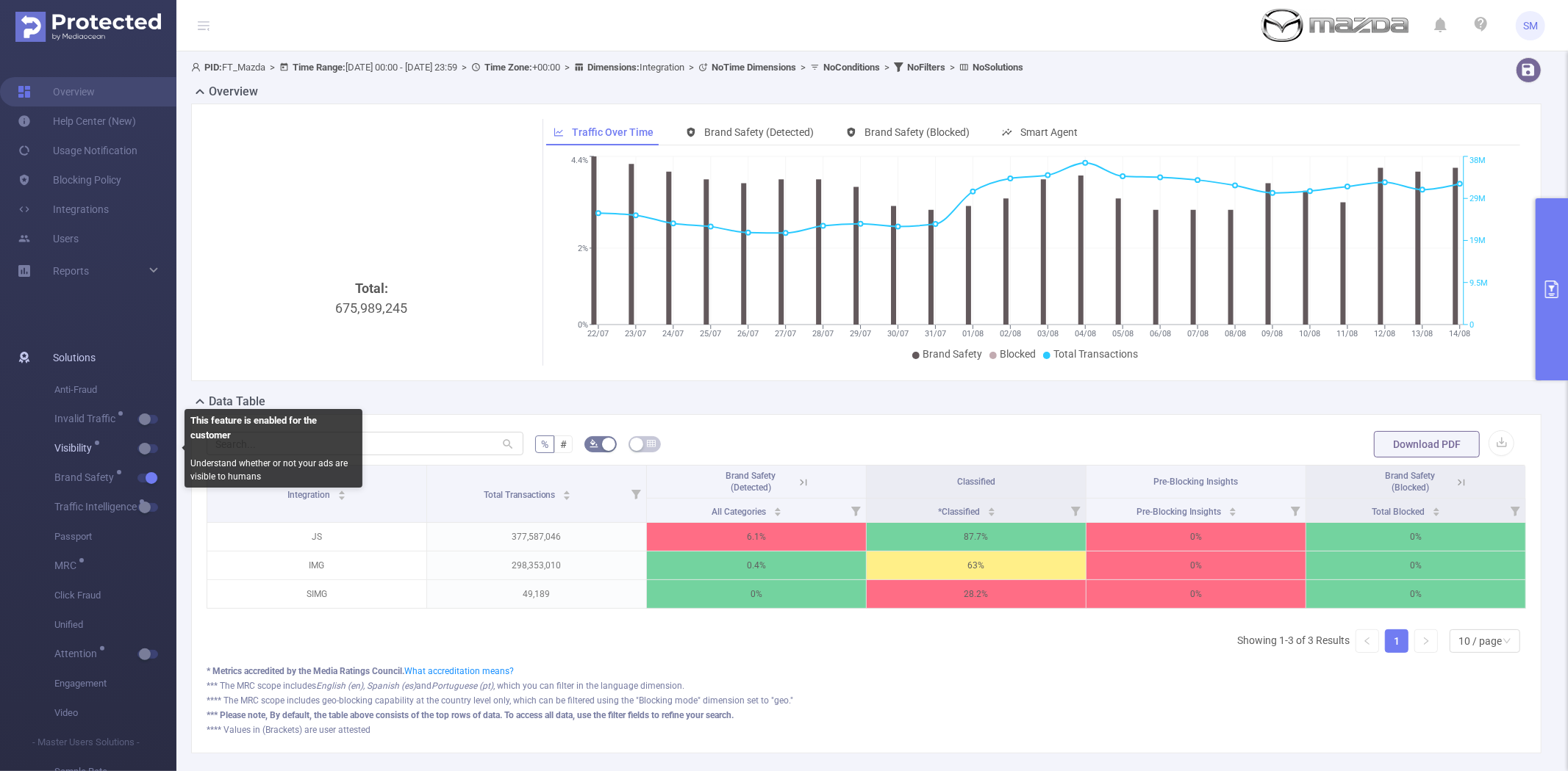
click at [145, 447] on button "button" at bounding box center [147, 449] width 21 height 9
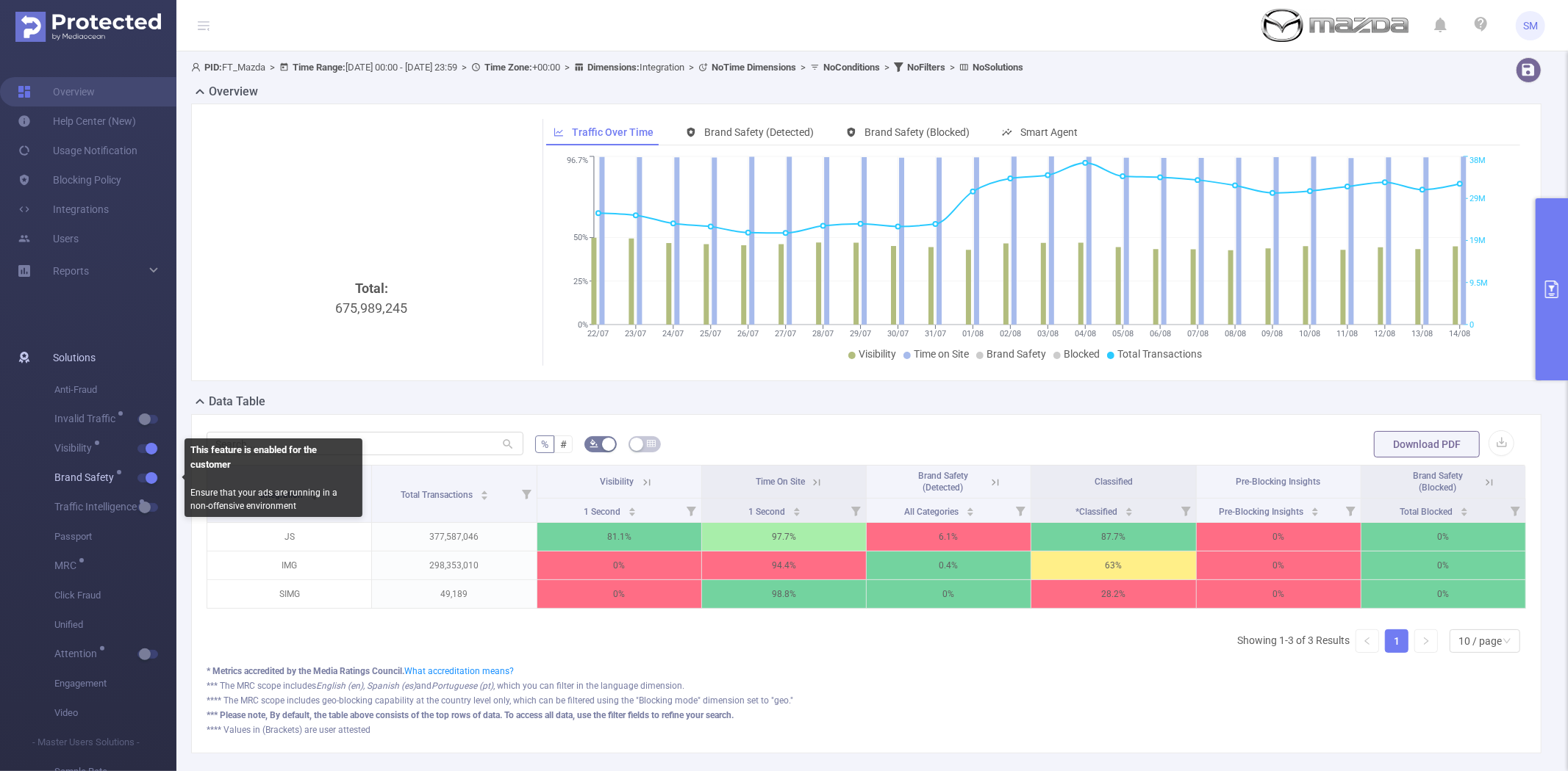
click at [153, 476] on button "button" at bounding box center [147, 479] width 21 height 9
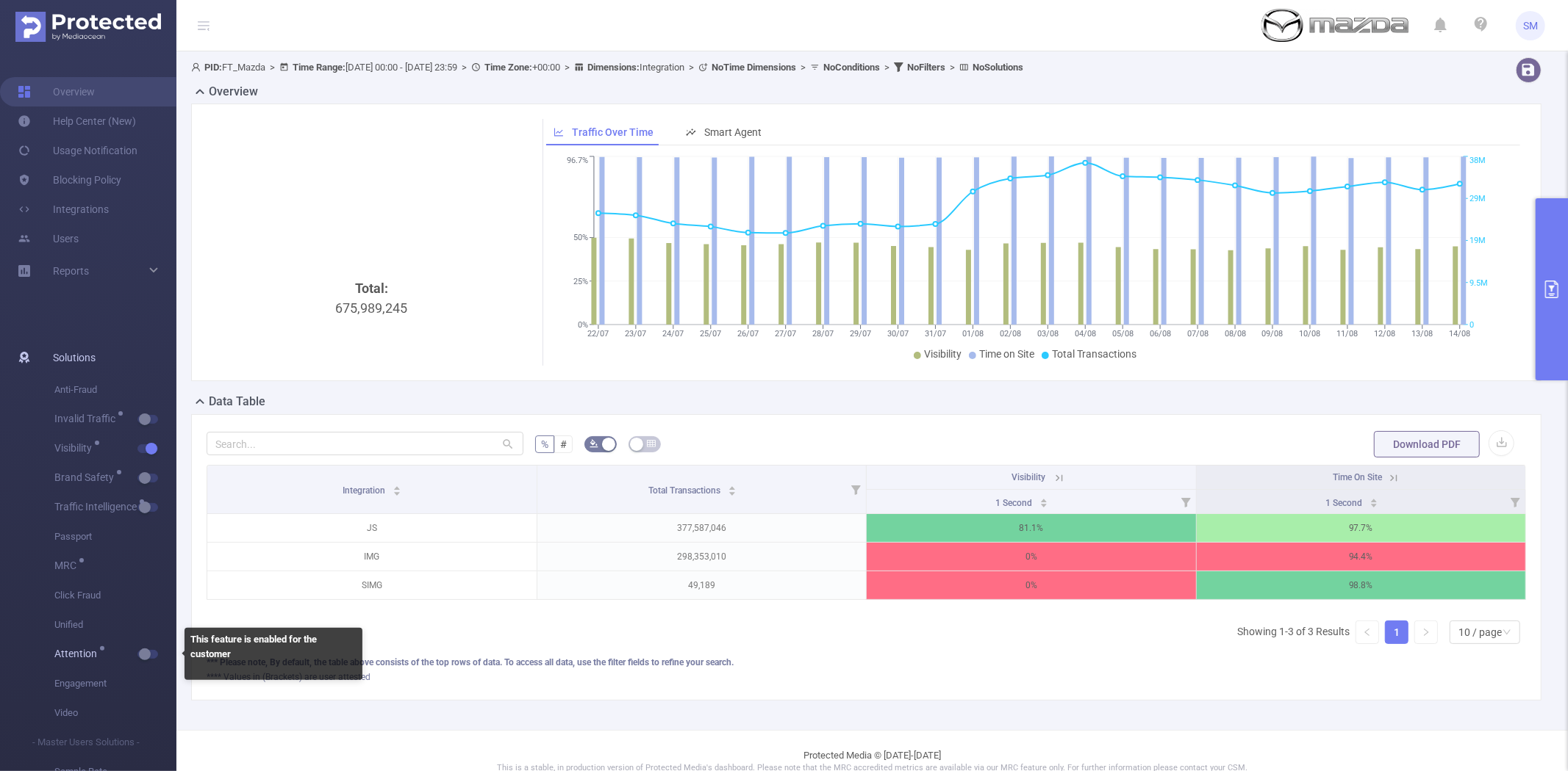
click at [147, 657] on button "button" at bounding box center [147, 655] width 21 height 9
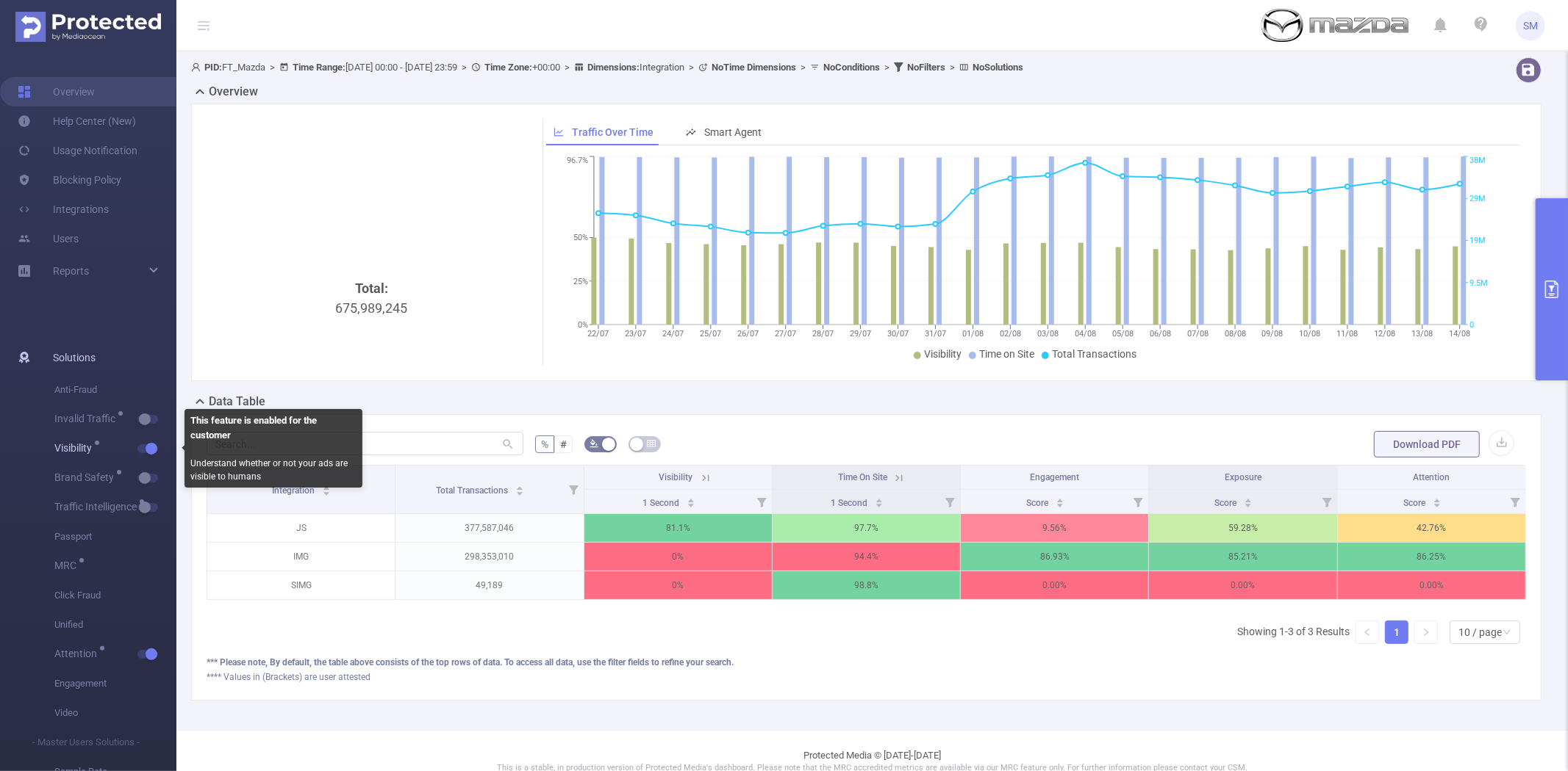
click at [147, 441] on span "Visibility" at bounding box center [115, 449] width 122 height 29
click at [150, 450] on button "button" at bounding box center [147, 449] width 21 height 9
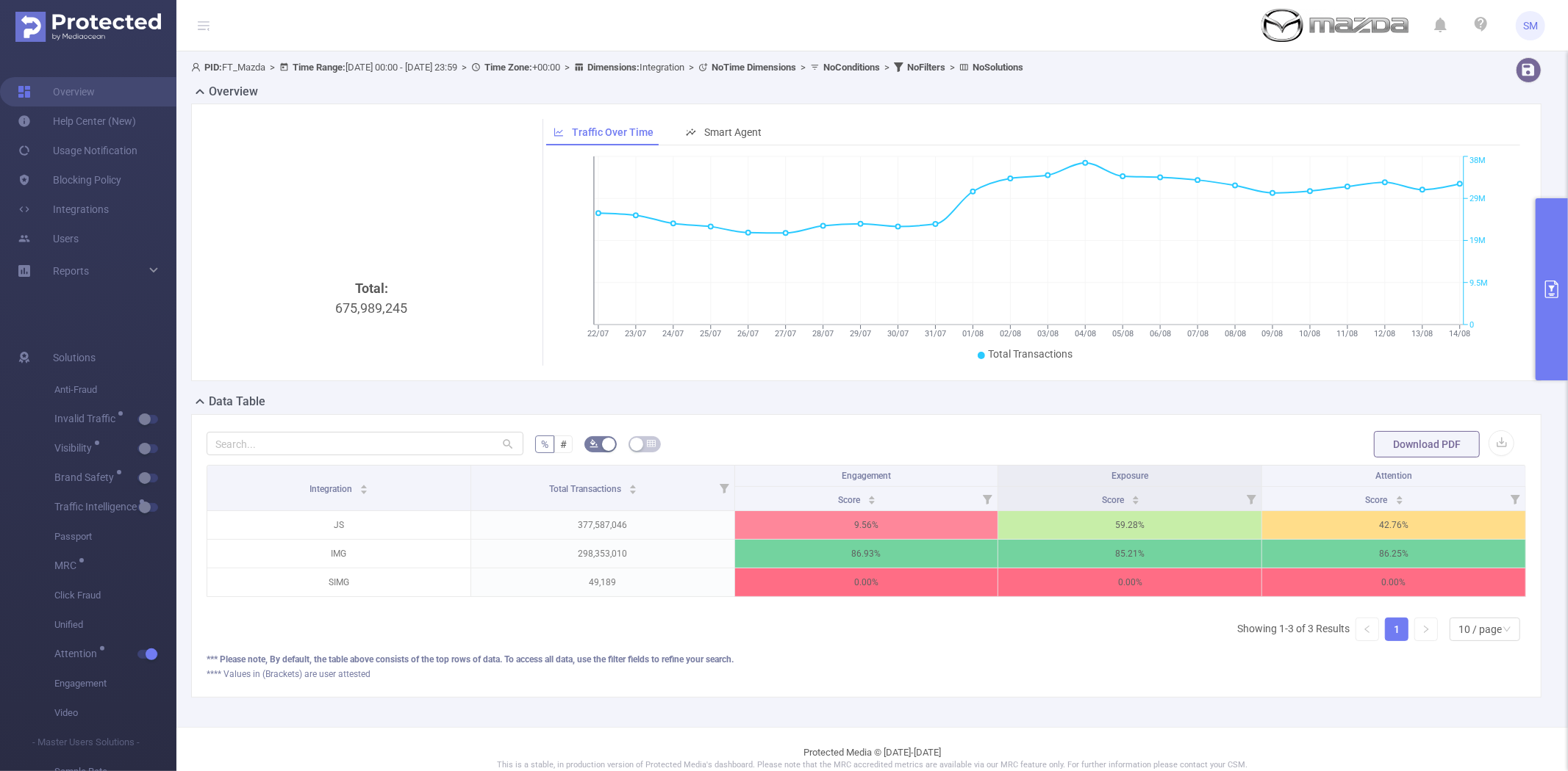
click at [1543, 294] on icon "primary" at bounding box center [1551, 289] width 18 height 18
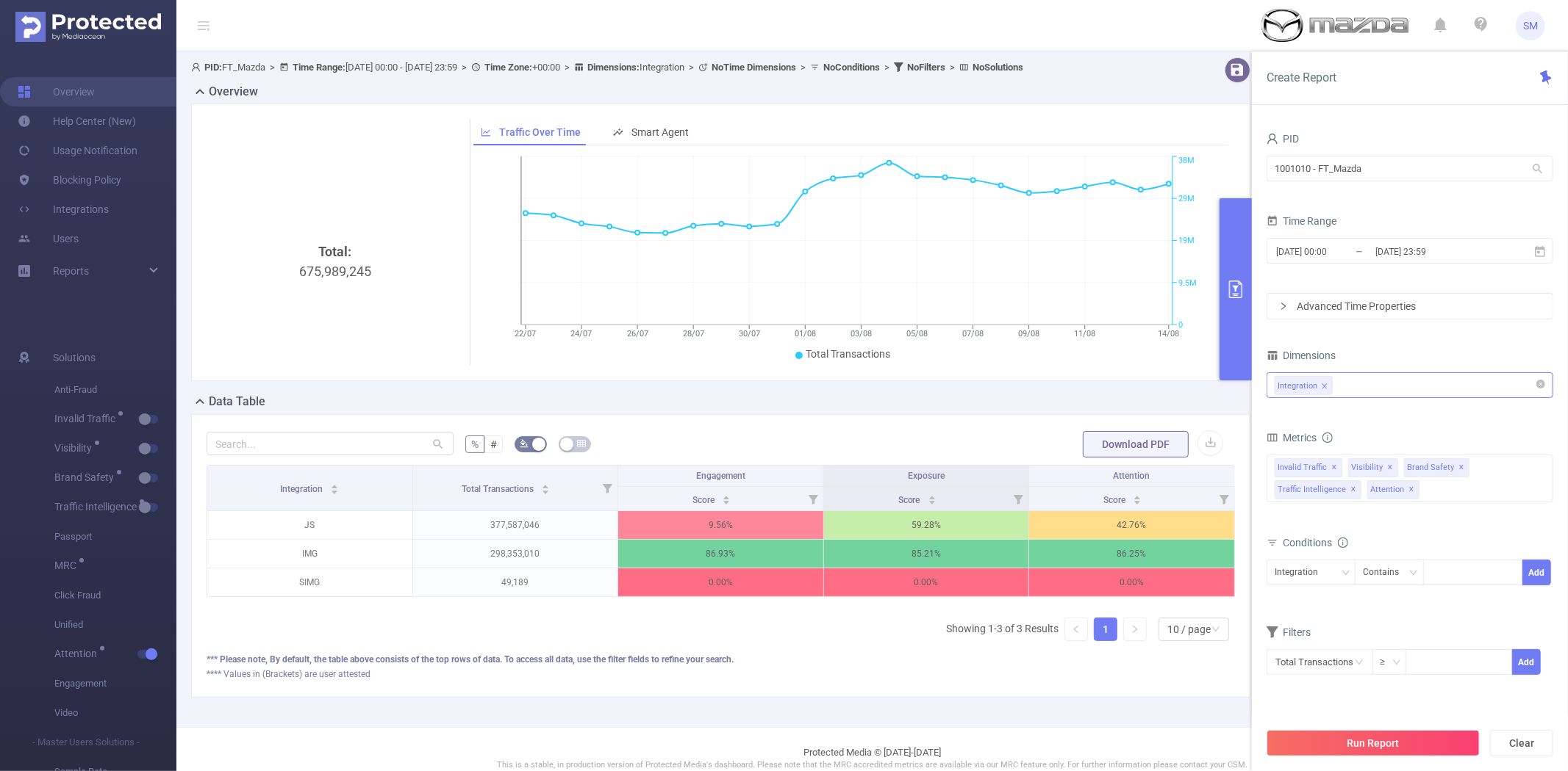
click at [1410, 380] on div "Integration" at bounding box center [1410, 386] width 270 height 24
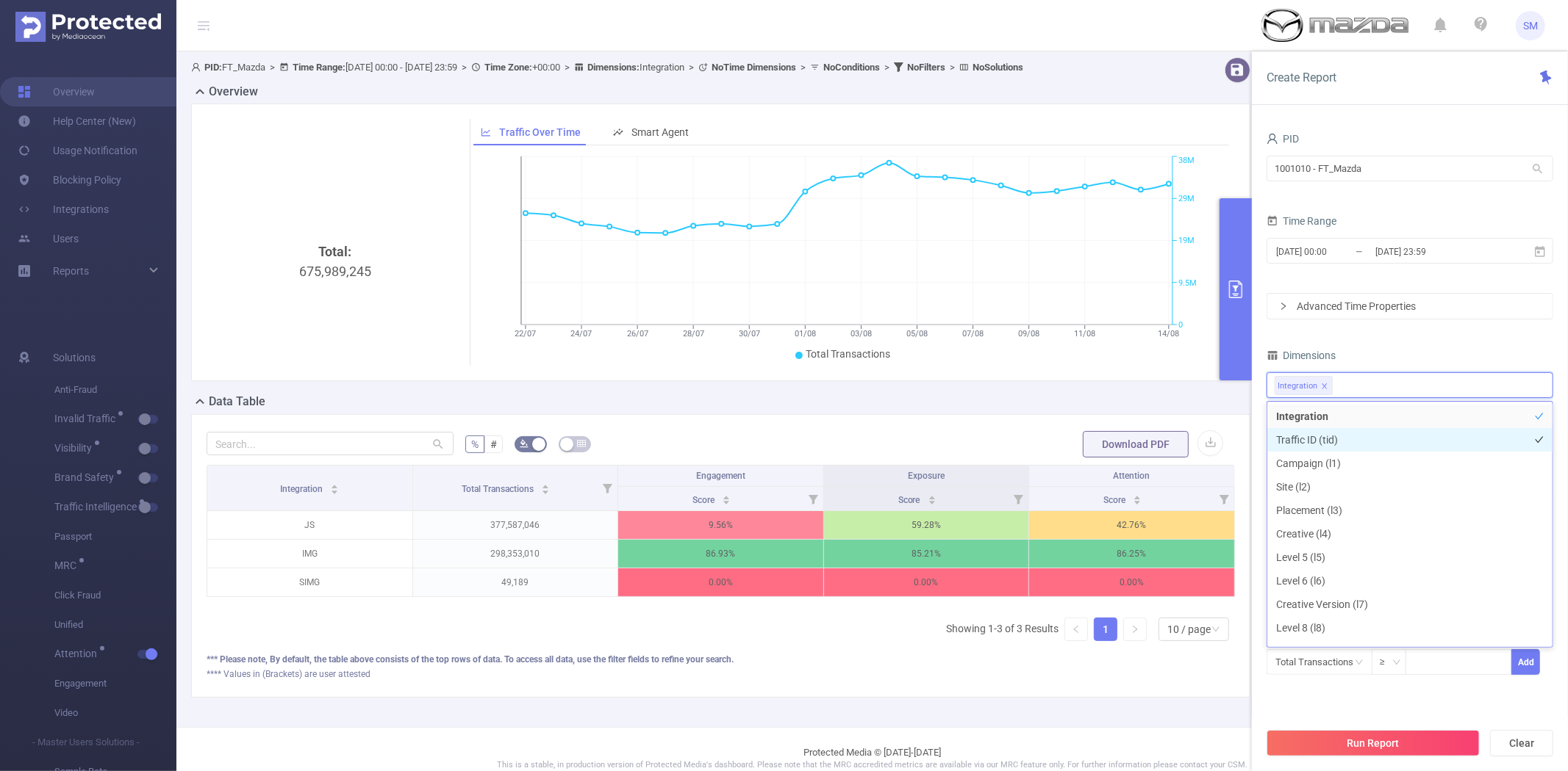
click at [1355, 447] on li "Traffic ID (tid)" at bounding box center [1409, 440] width 285 height 24
click at [1321, 386] on icon "icon: close" at bounding box center [1324, 386] width 8 height 8
click at [1353, 731] on button "Run Report" at bounding box center [1372, 744] width 213 height 27
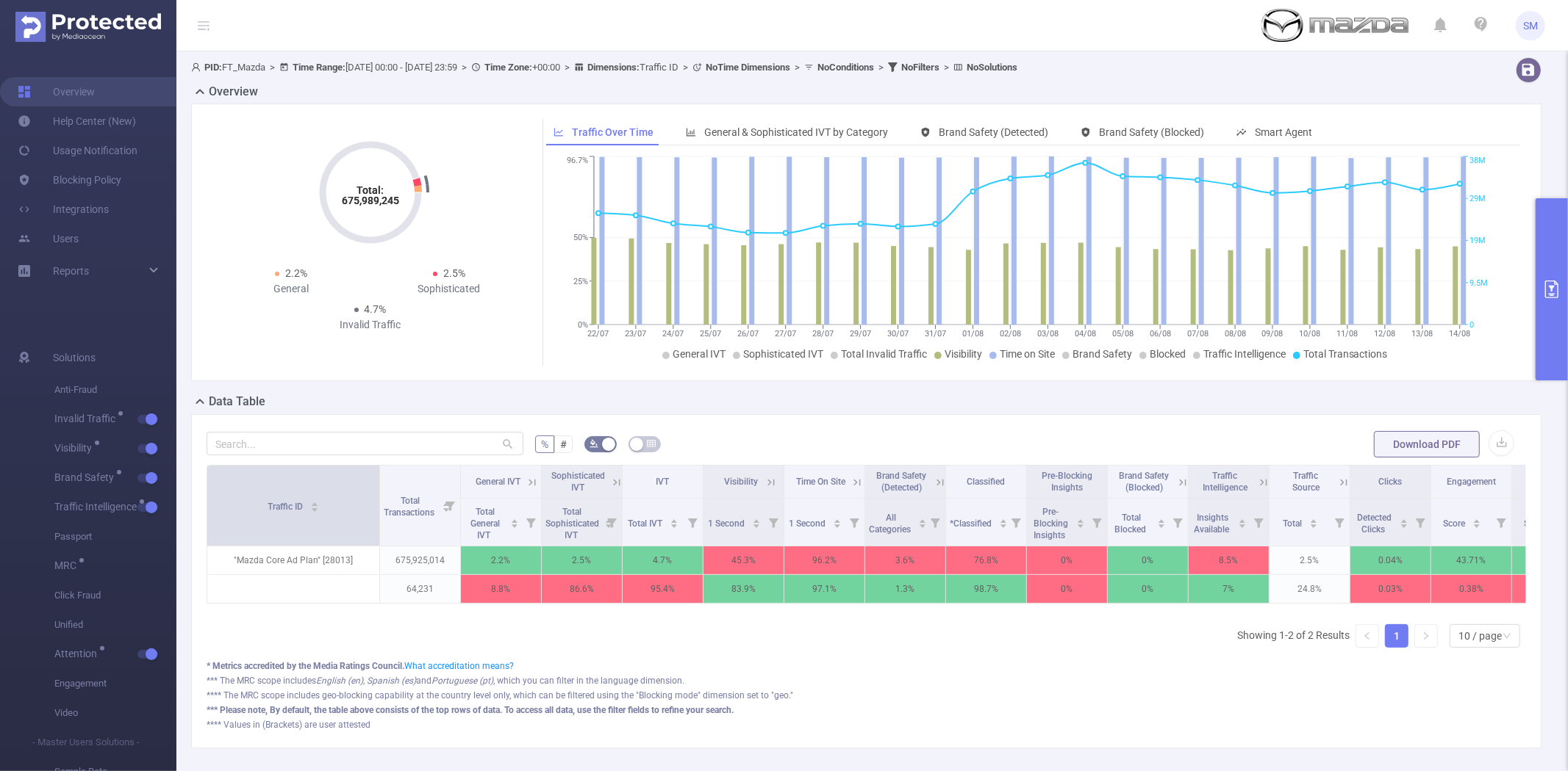
drag, startPoint x: 284, startPoint y: 491, endPoint x: 377, endPoint y: 493, distance: 93.0
click at [377, 493] on span at bounding box center [380, 505] width 8 height 80
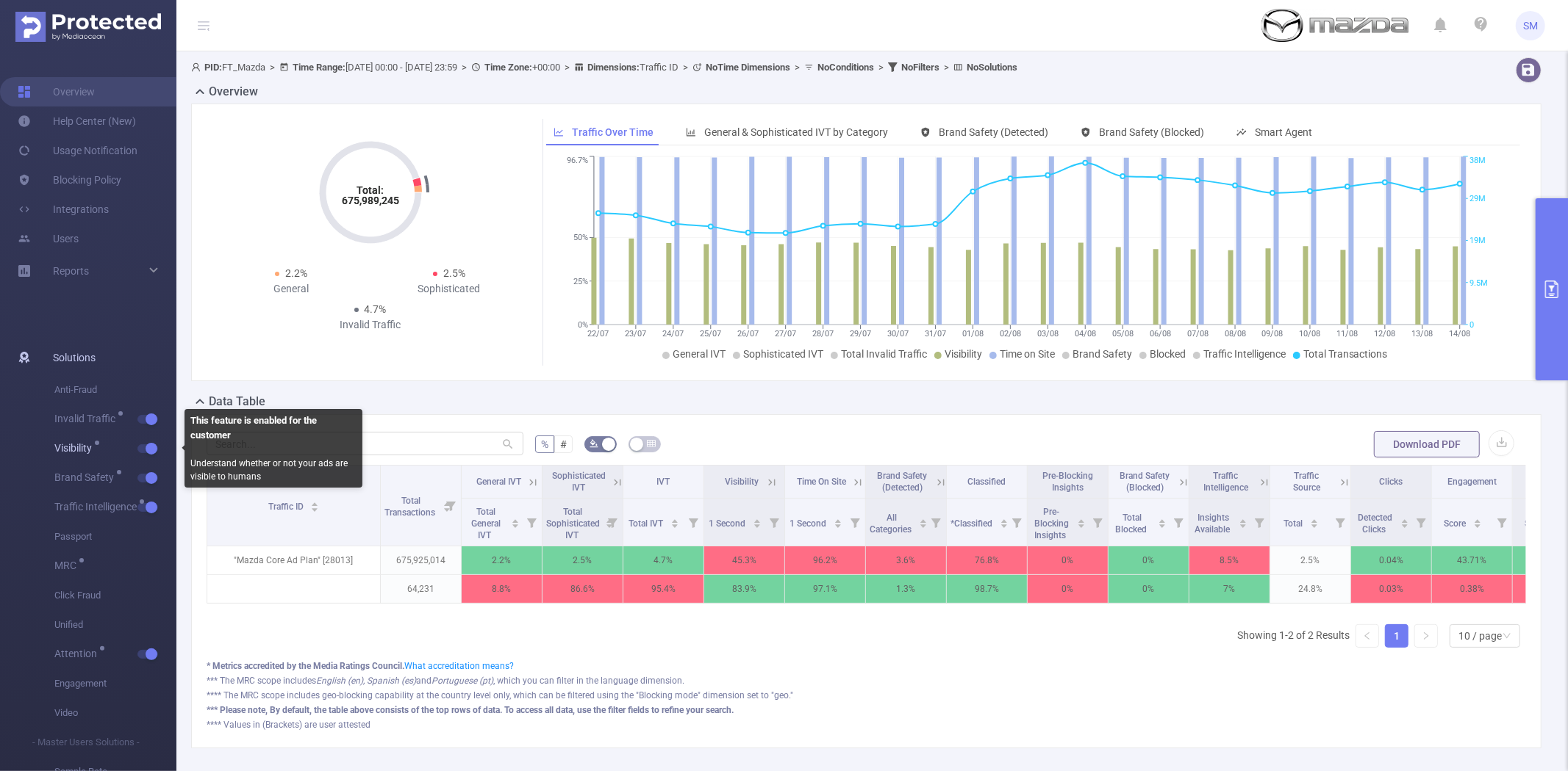
click at [150, 444] on button "button" at bounding box center [147, 449] width 21 height 9
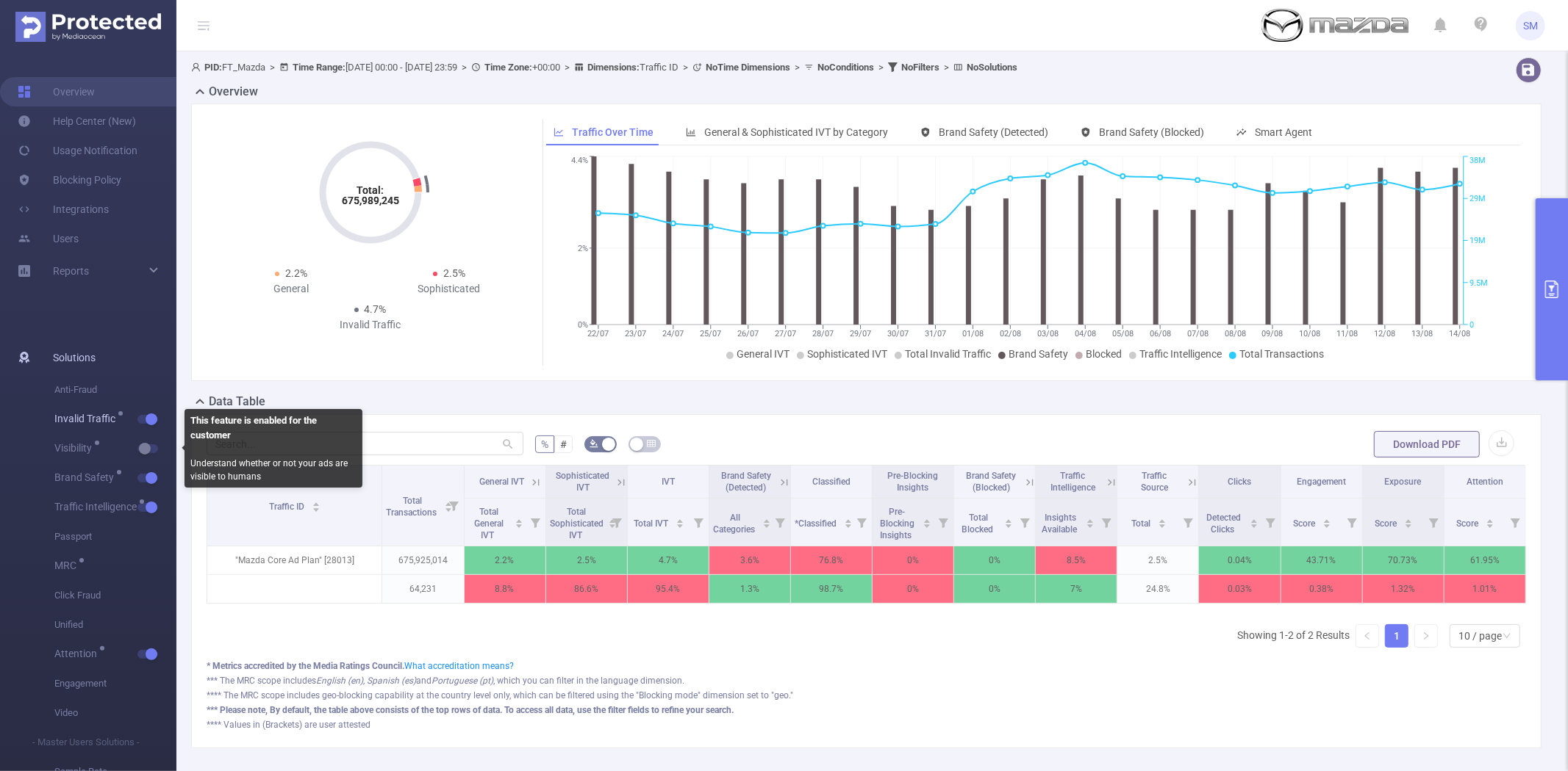
click at [149, 415] on button "button" at bounding box center [147, 420] width 21 height 9
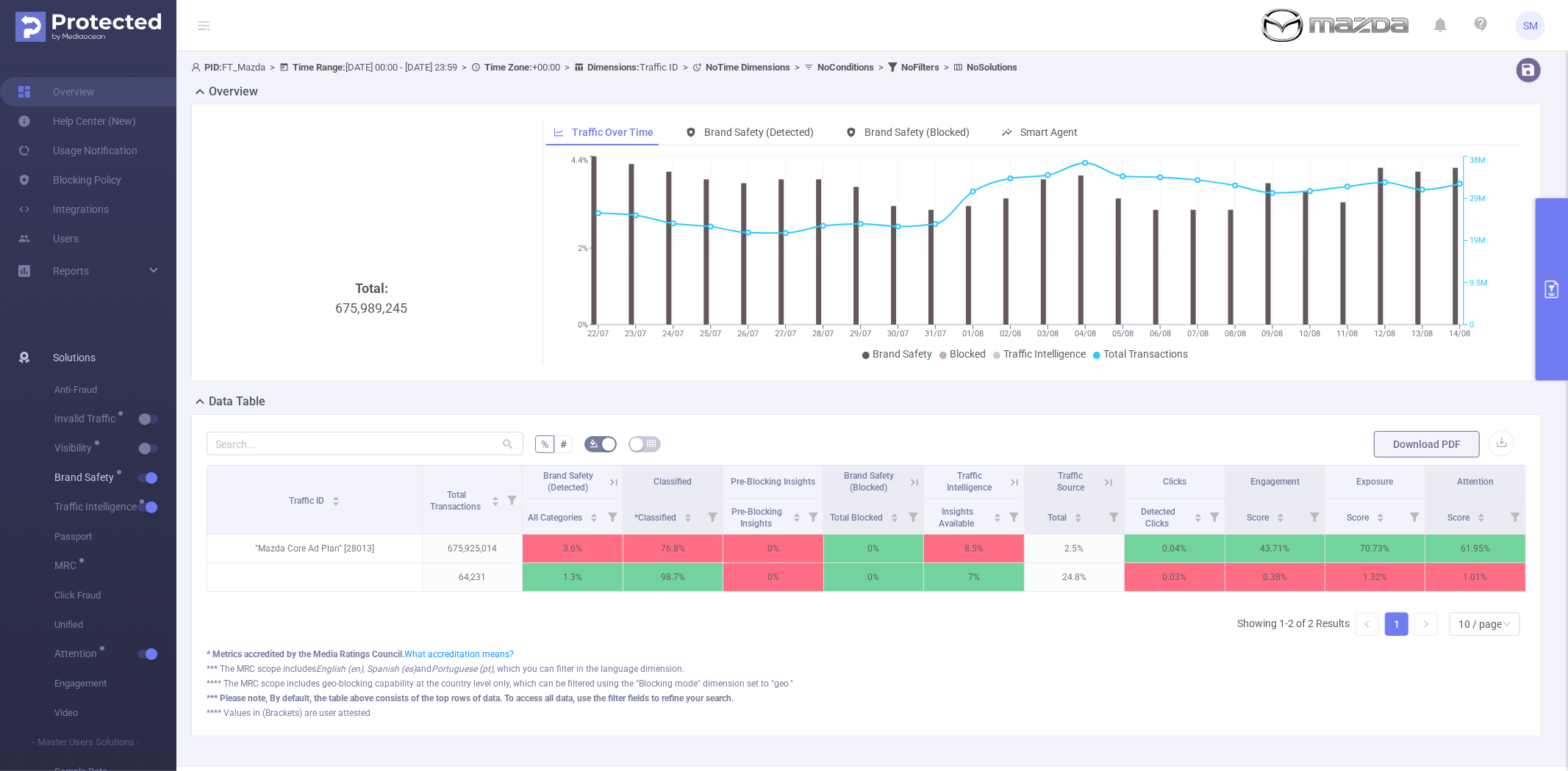
click at [149, 477] on button "button" at bounding box center [147, 479] width 21 height 9
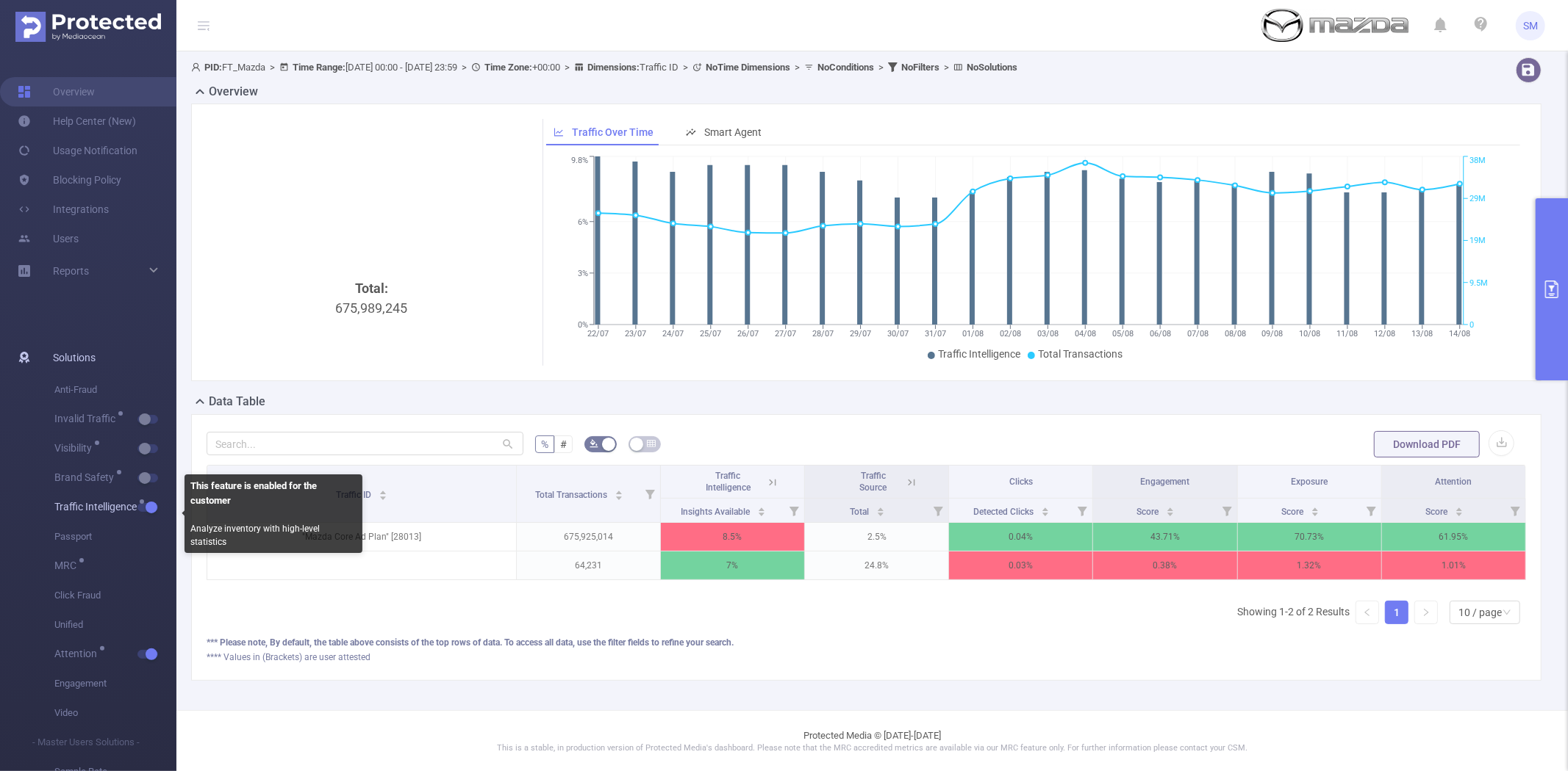
click at [149, 508] on button "button" at bounding box center [147, 508] width 21 height 9
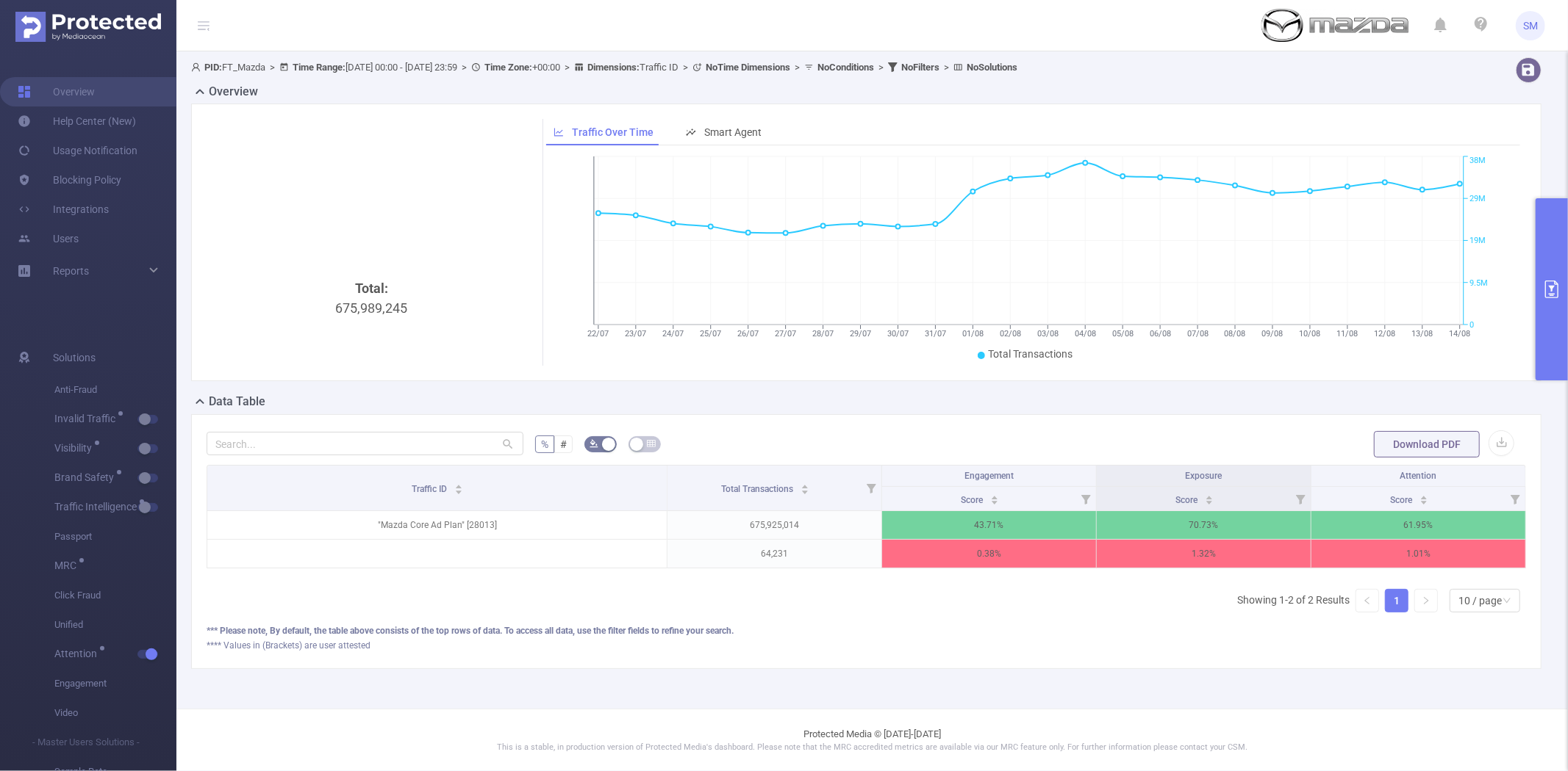
click at [595, 595] on div "Traffic ID Total Transactions Engagement Exposure Attention Score Score Score "…" at bounding box center [865, 544] width 1319 height 160
click at [1547, 234] on button "primary" at bounding box center [1551, 289] width 32 height 182
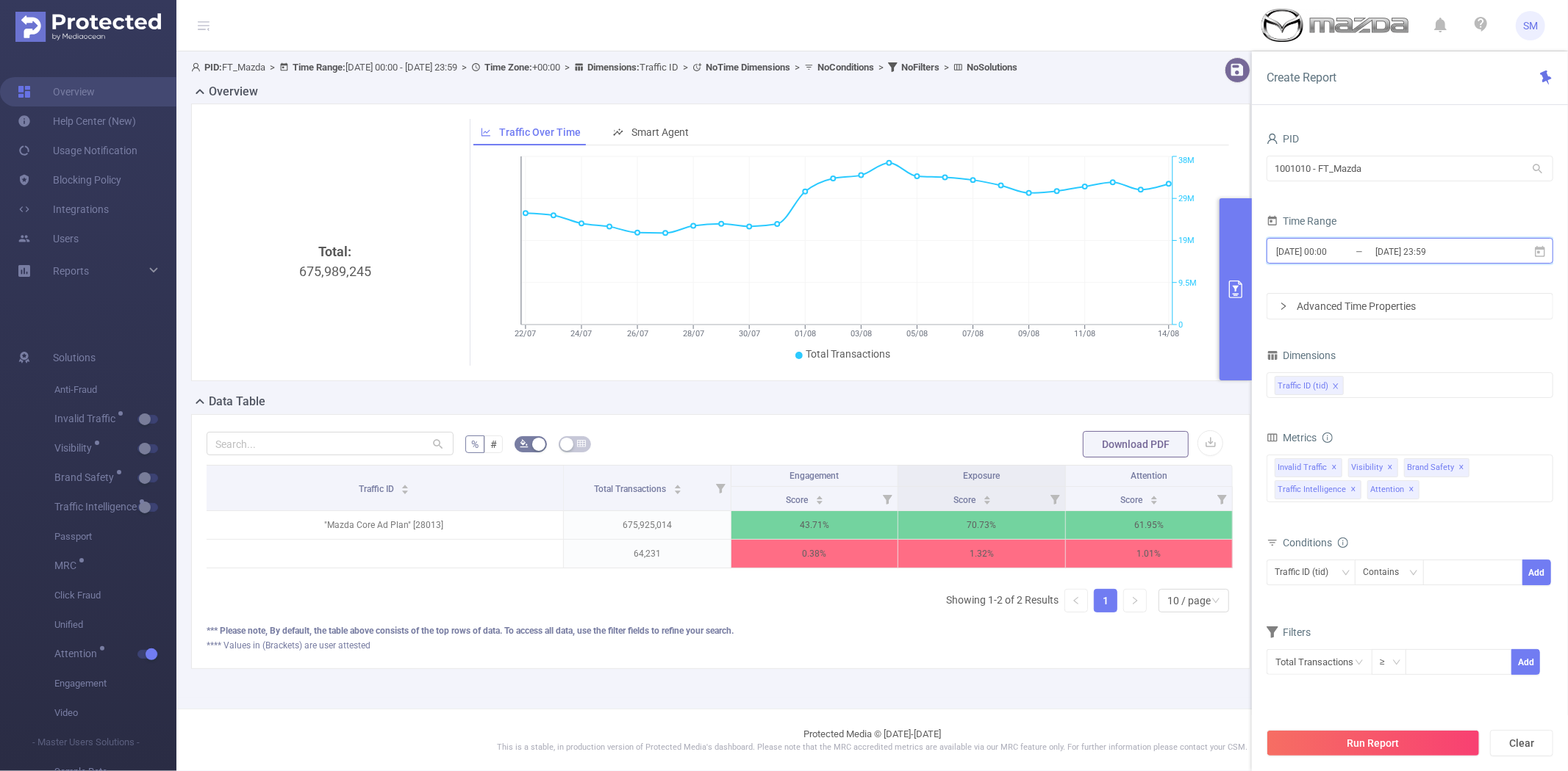
click at [1536, 247] on icon at bounding box center [1539, 250] width 10 height 11
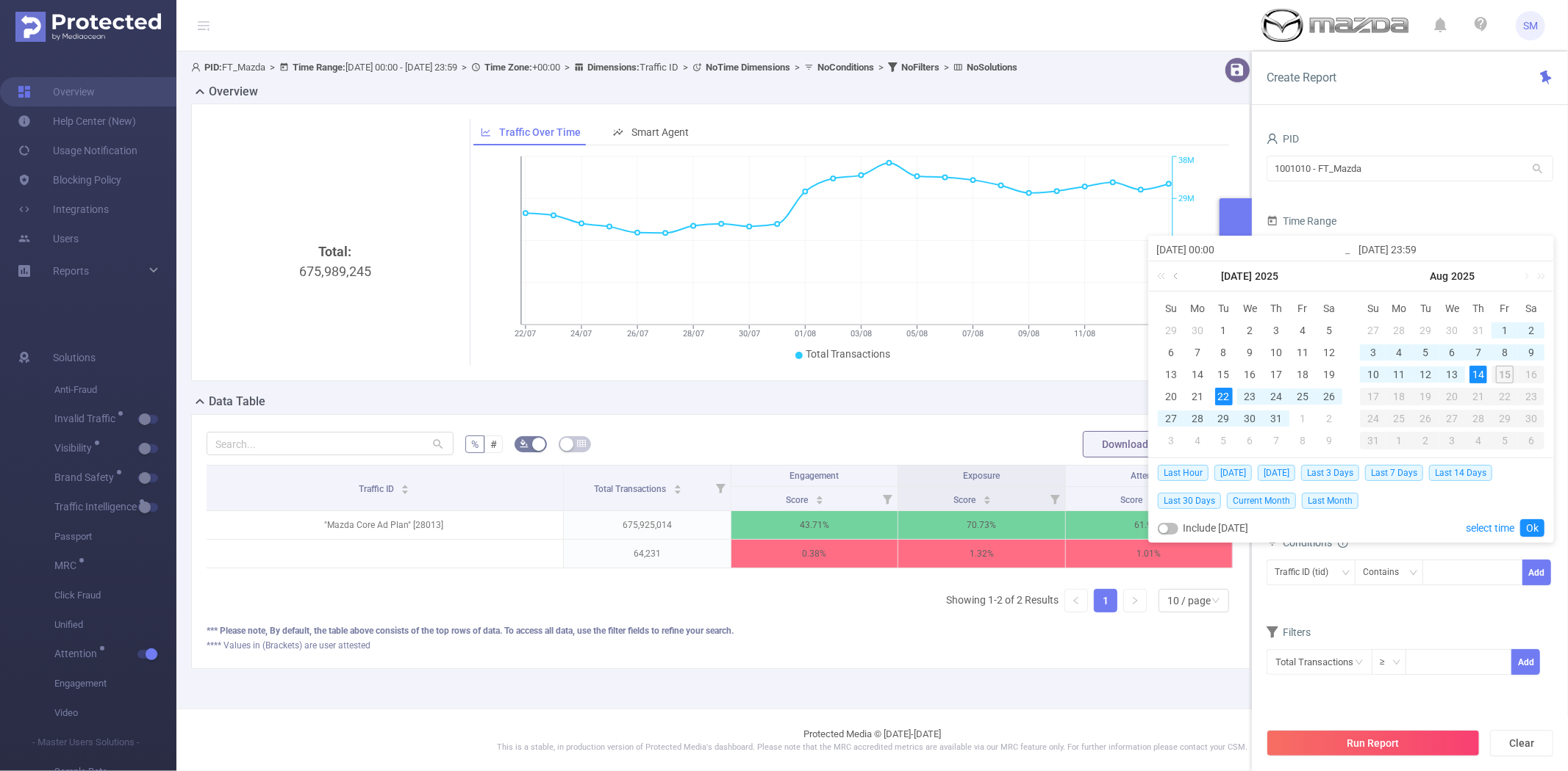
click at [1178, 276] on link at bounding box center [1176, 276] width 13 height 29
click at [1177, 274] on link at bounding box center [1176, 276] width 13 height 29
click at [1250, 346] on div "7" at bounding box center [1249, 352] width 18 height 18
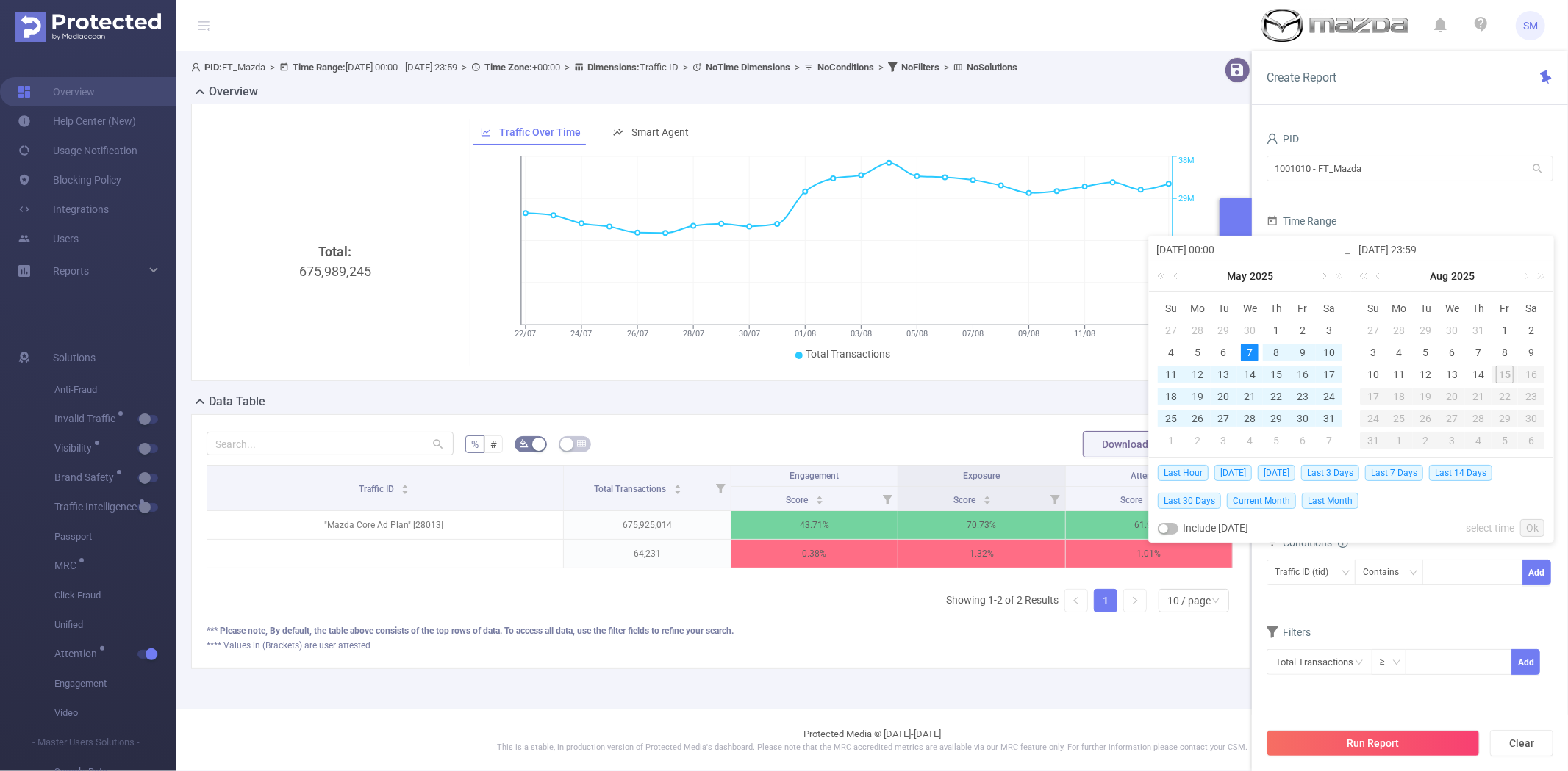
click at [1321, 274] on link at bounding box center [1322, 276] width 13 height 29
click at [1198, 397] on div "21" at bounding box center [1197, 396] width 18 height 18
type input "[DATE] 00:00"
type input "[DATE] 23:59"
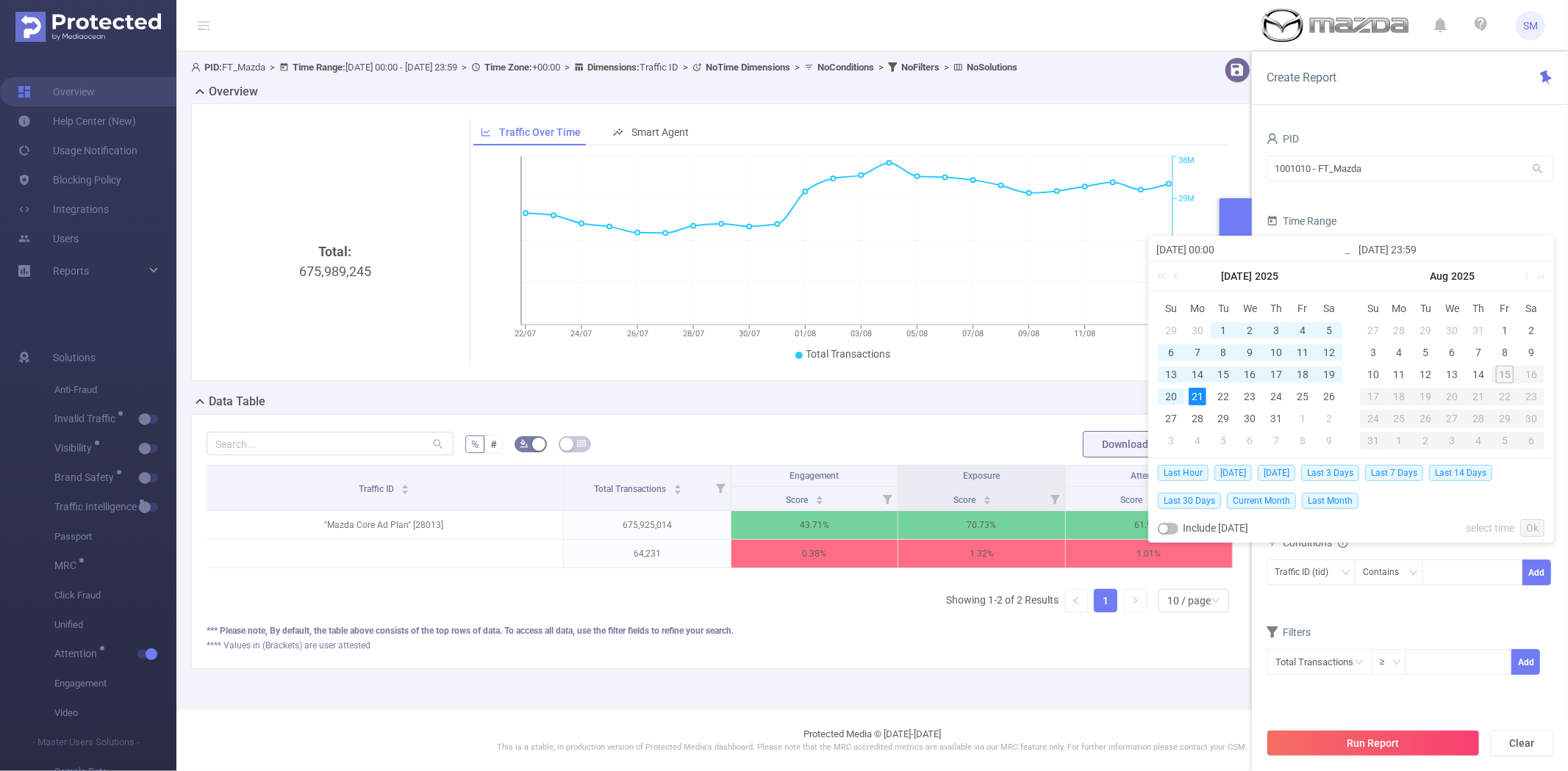
type input "[DATE] 00:00"
type input "[DATE] 23:59"
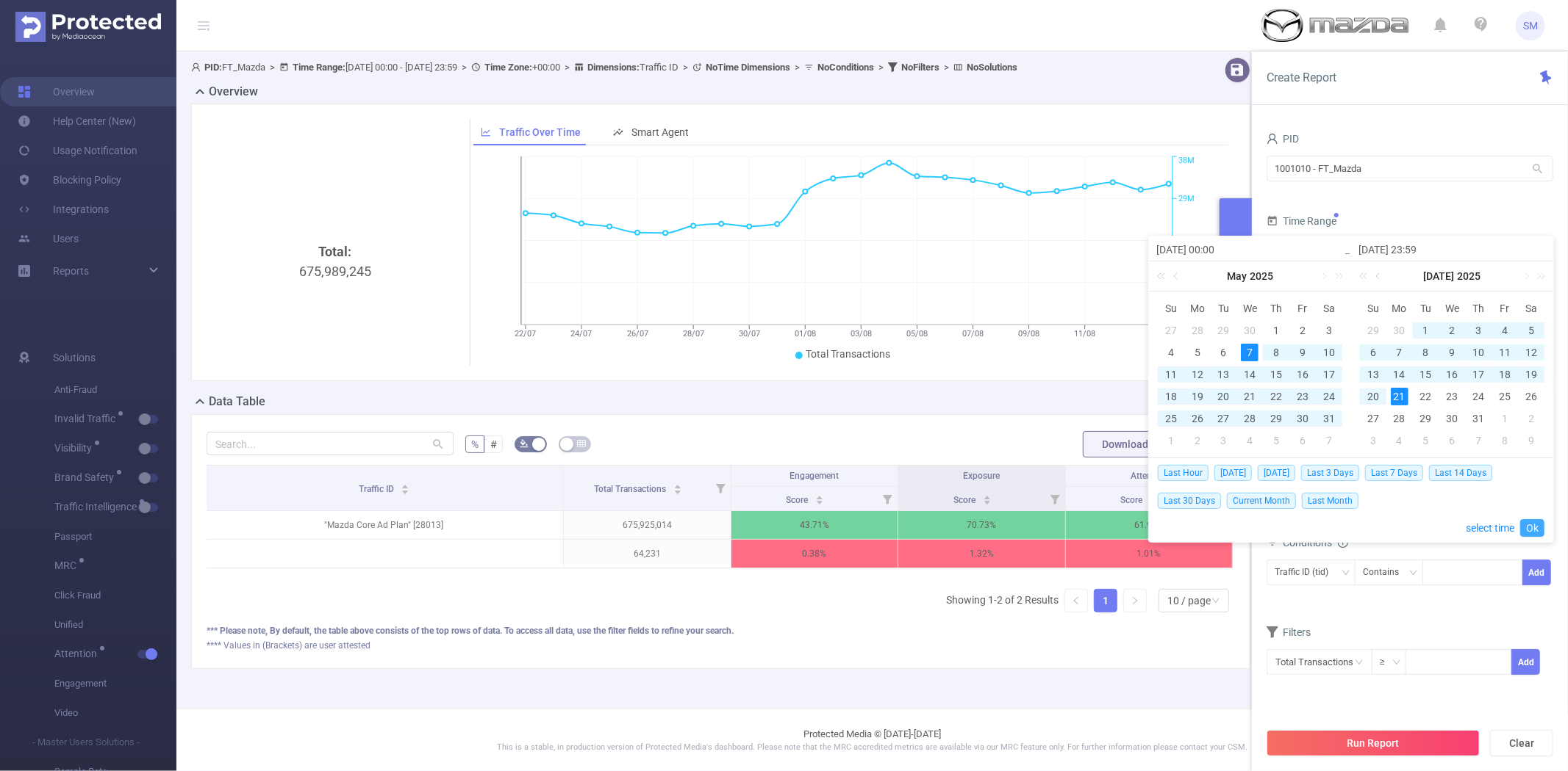
click at [1531, 523] on link "Ok" at bounding box center [1532, 527] width 24 height 18
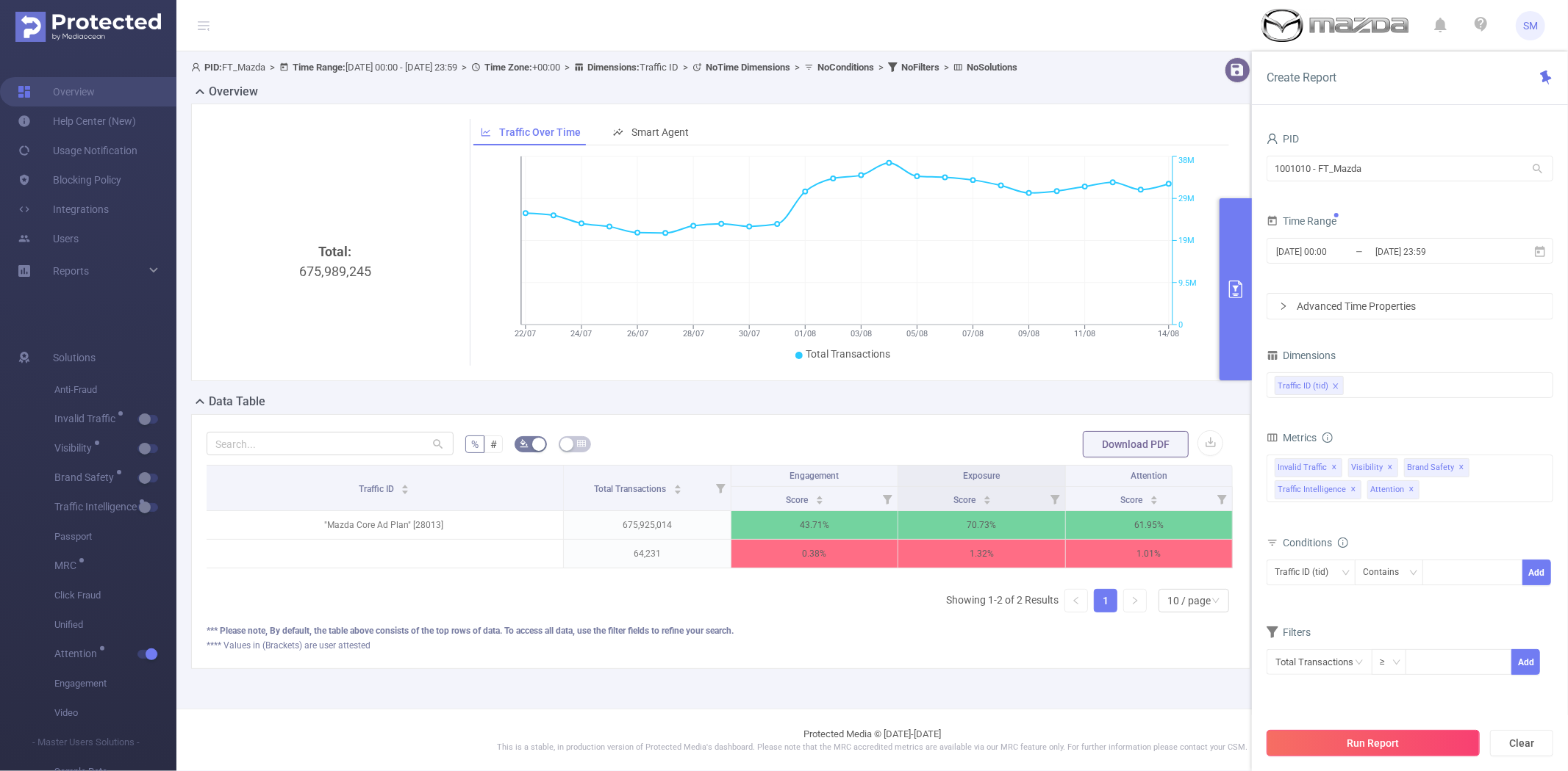
click at [1356, 737] on button "Run Report" at bounding box center [1372, 744] width 213 height 27
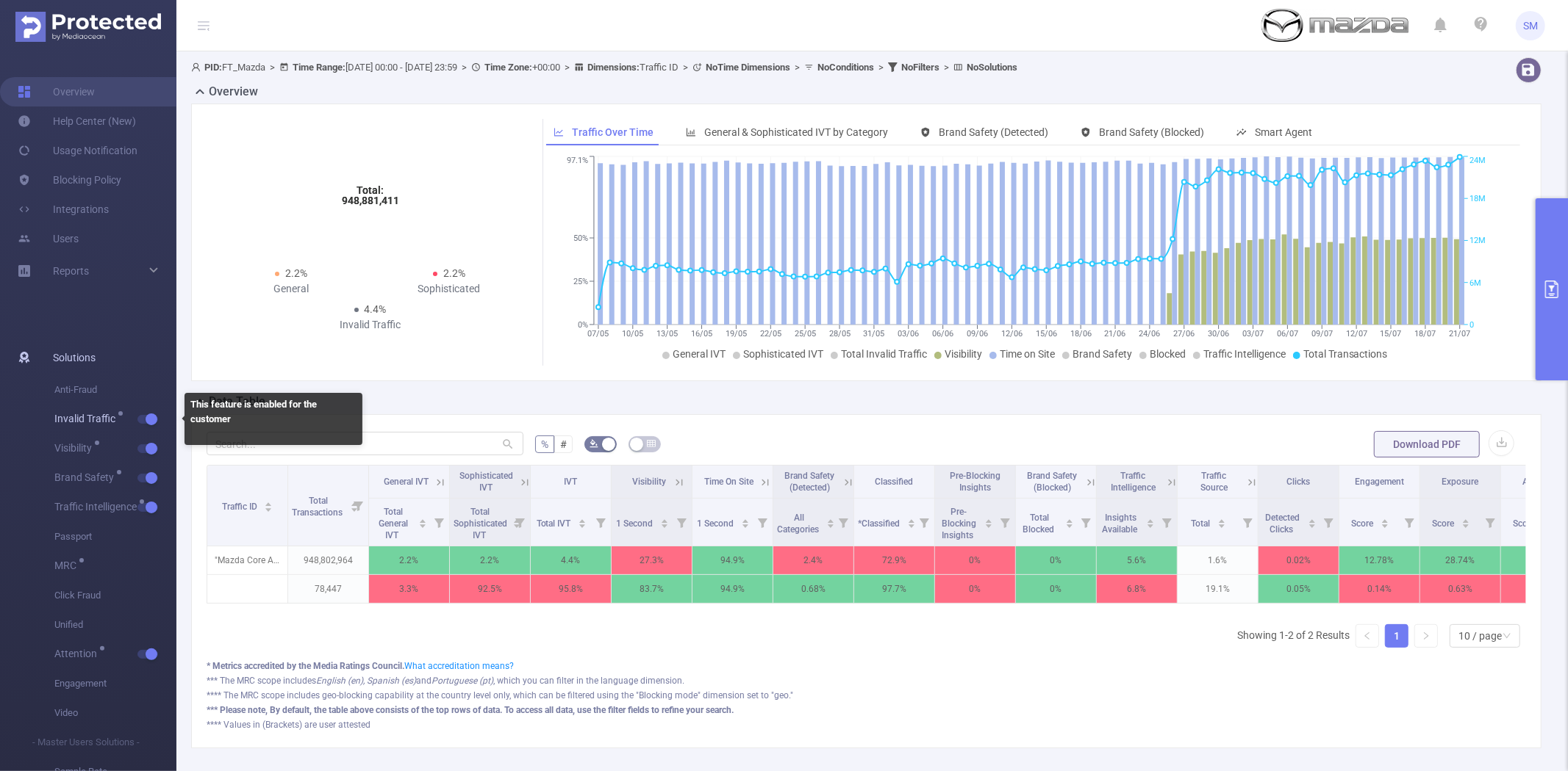
click at [151, 418] on button "button" at bounding box center [147, 420] width 21 height 9
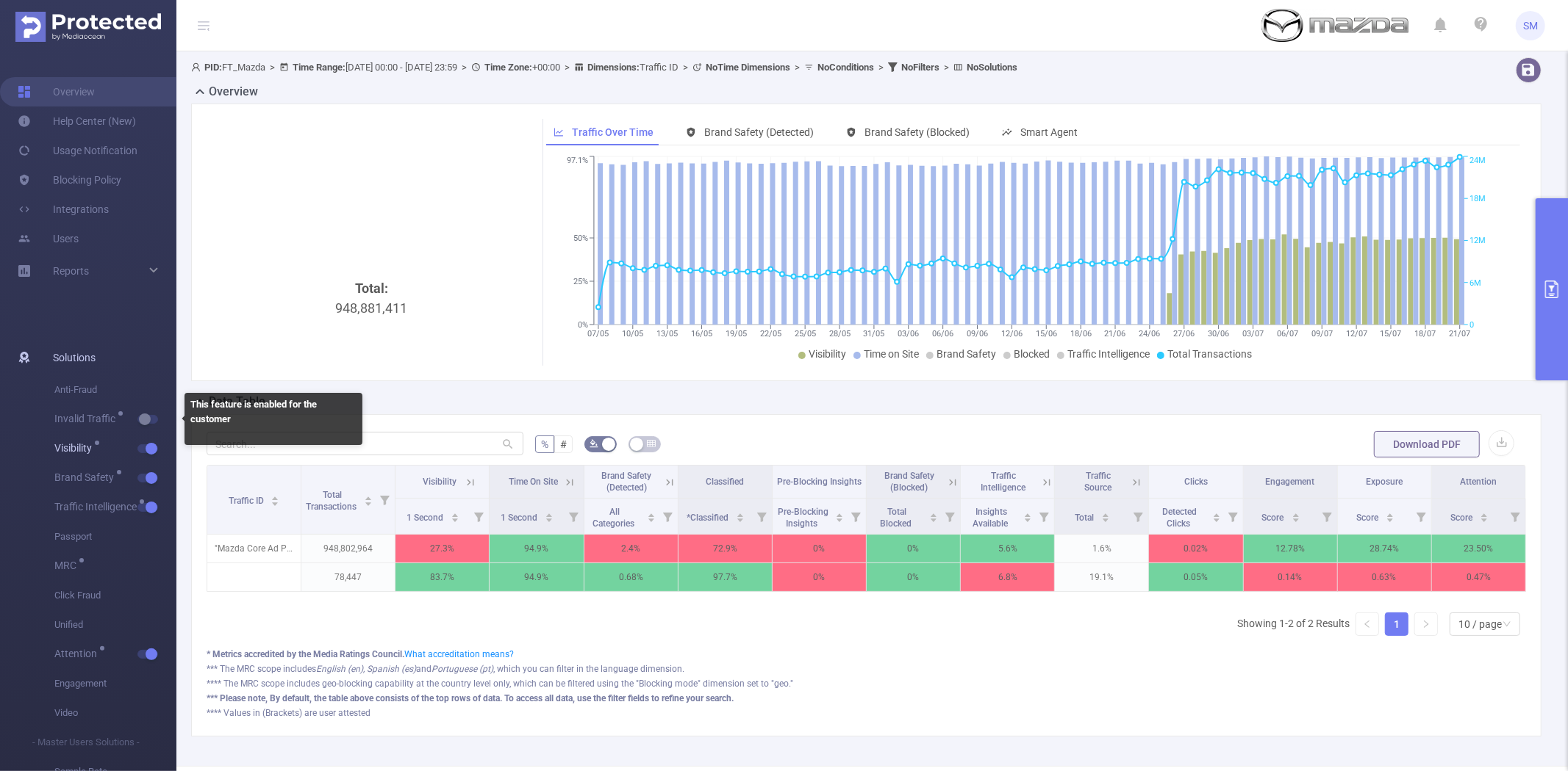
click at [149, 448] on button "button" at bounding box center [147, 449] width 21 height 9
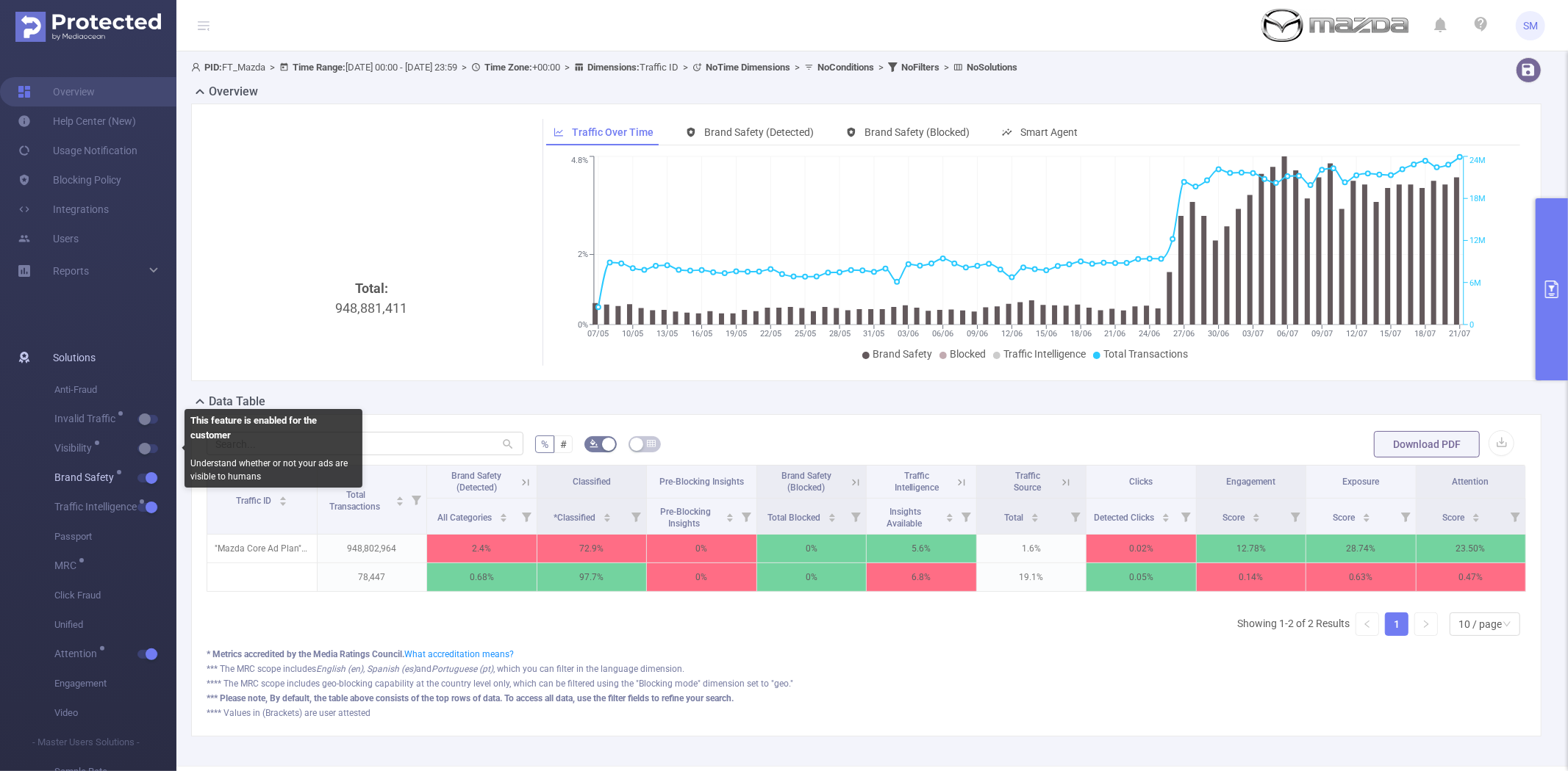
click at [149, 479] on button "button" at bounding box center [147, 479] width 21 height 9
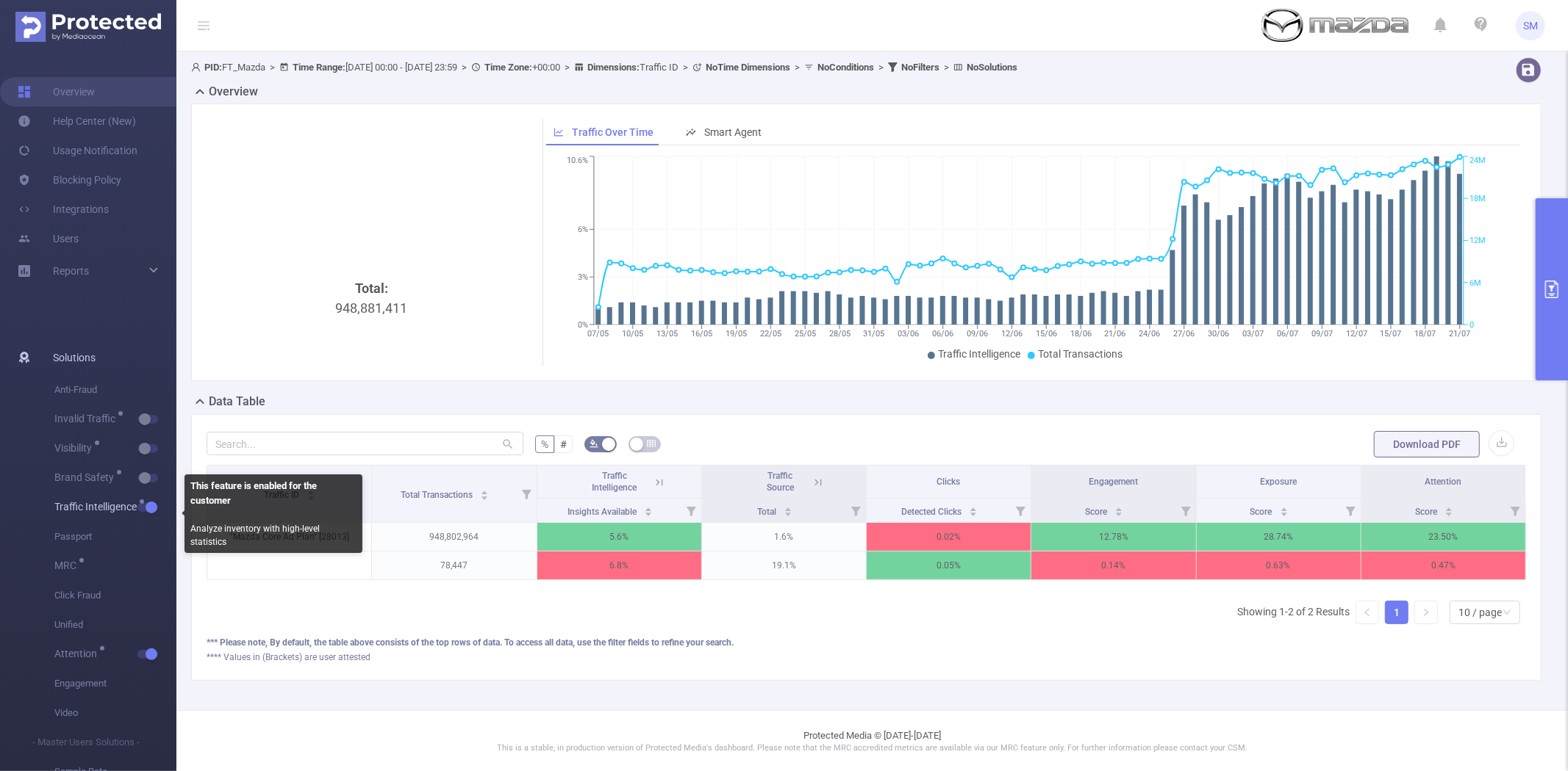
click at [150, 505] on button "button" at bounding box center [147, 508] width 21 height 9
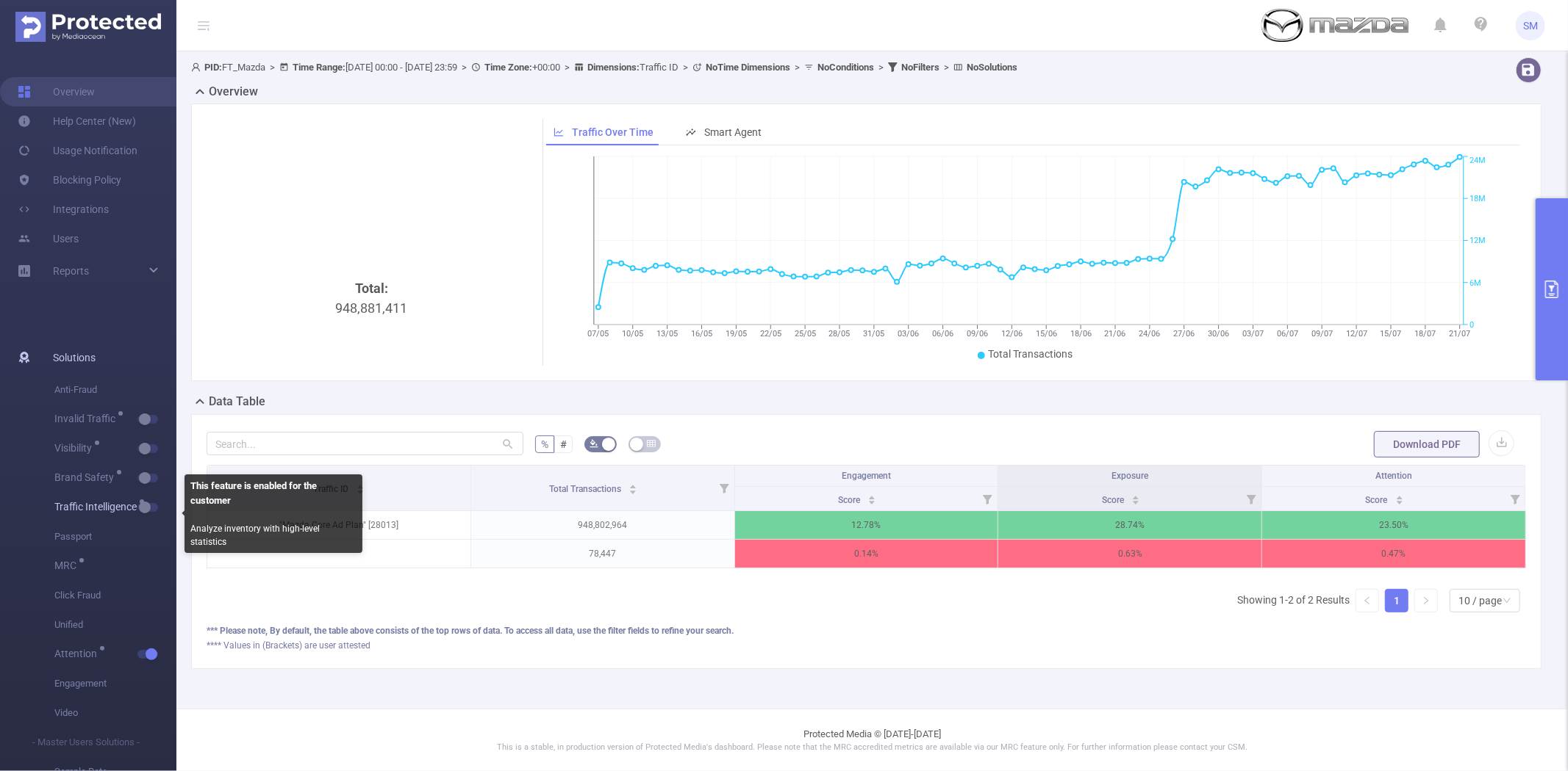
click at [142, 508] on button "button" at bounding box center [147, 508] width 21 height 9
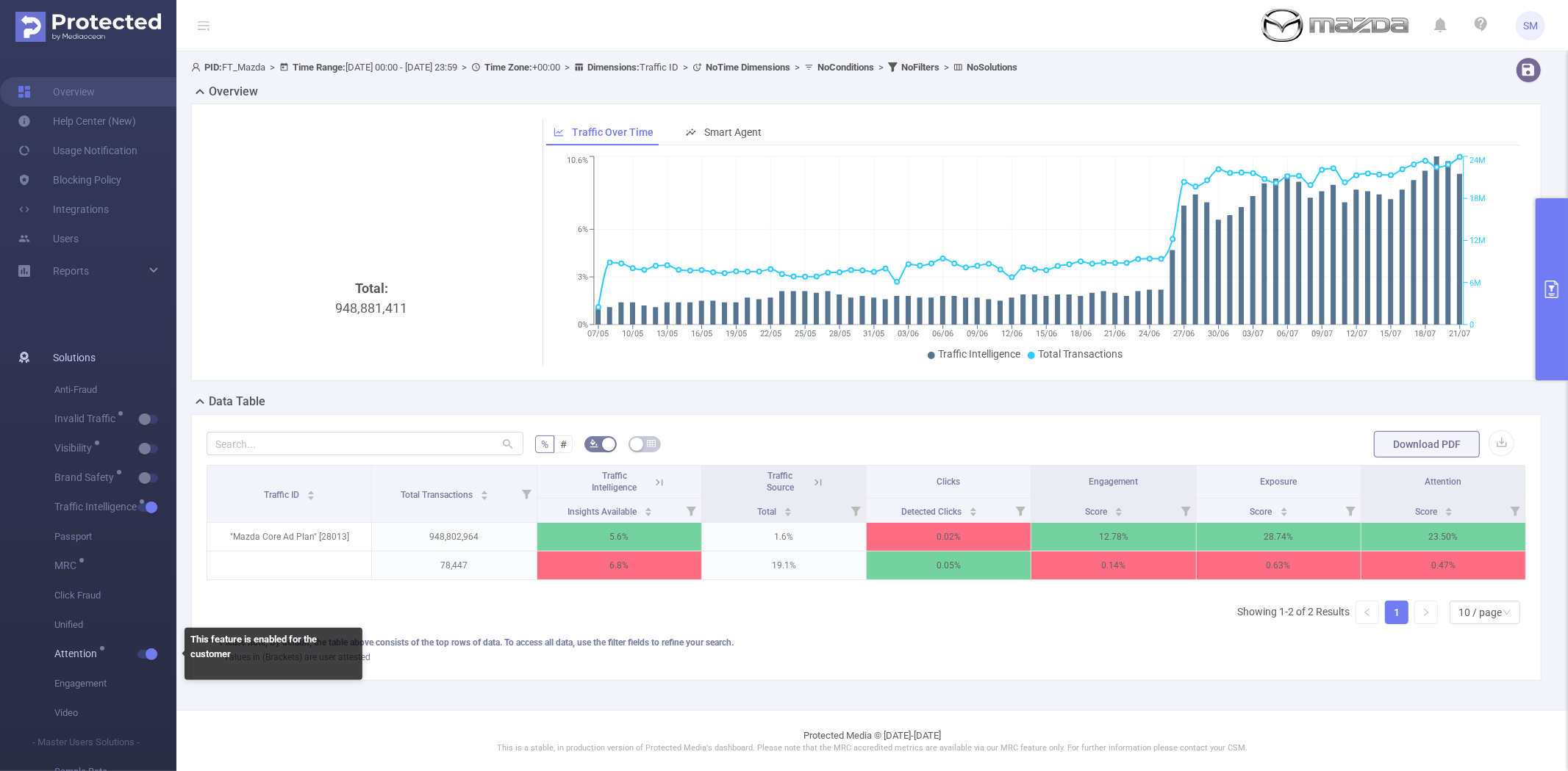
click at [143, 653] on span "button" at bounding box center [150, 655] width 19 height 8
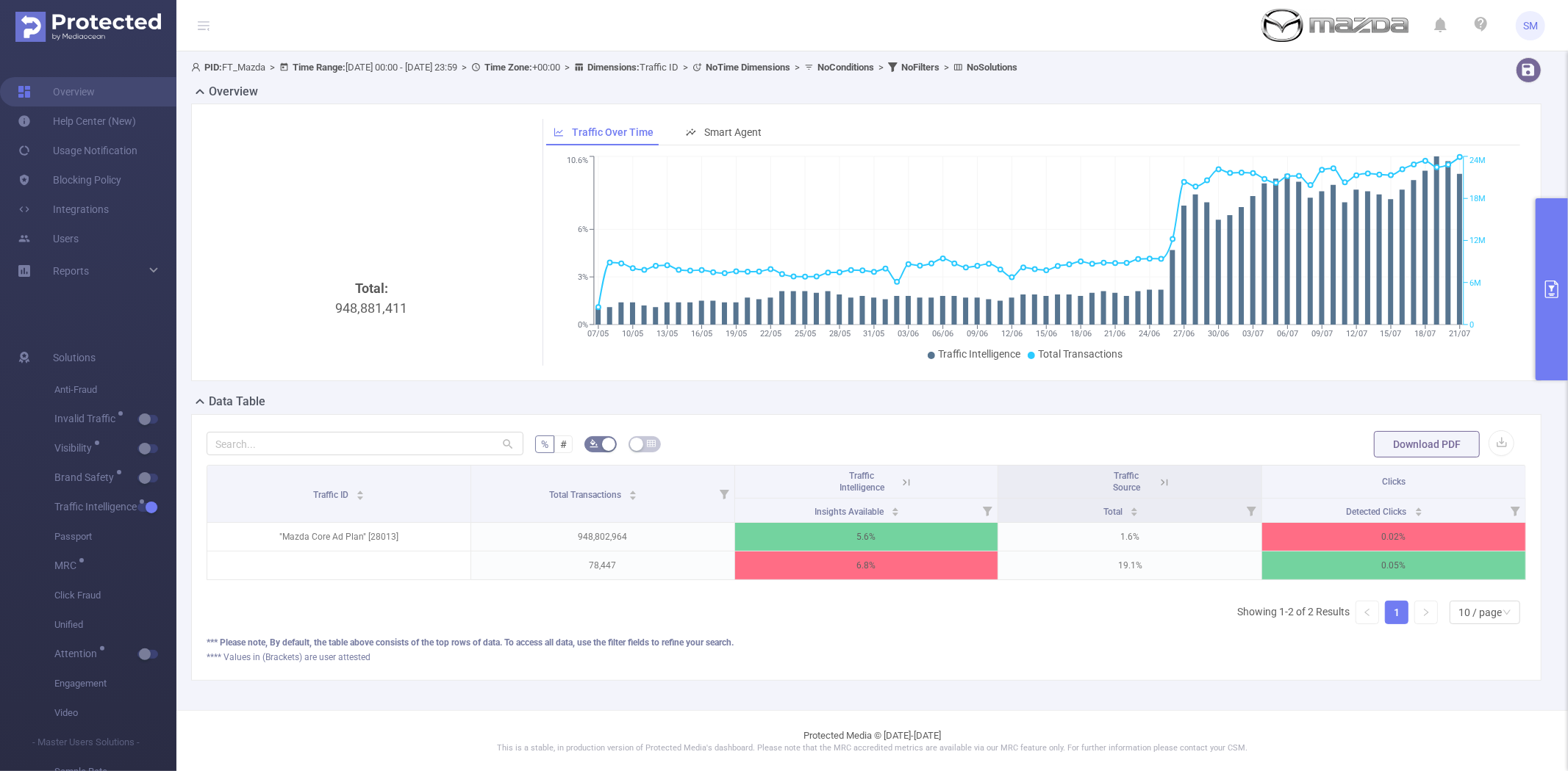
click at [902, 486] on icon at bounding box center [906, 482] width 13 height 13
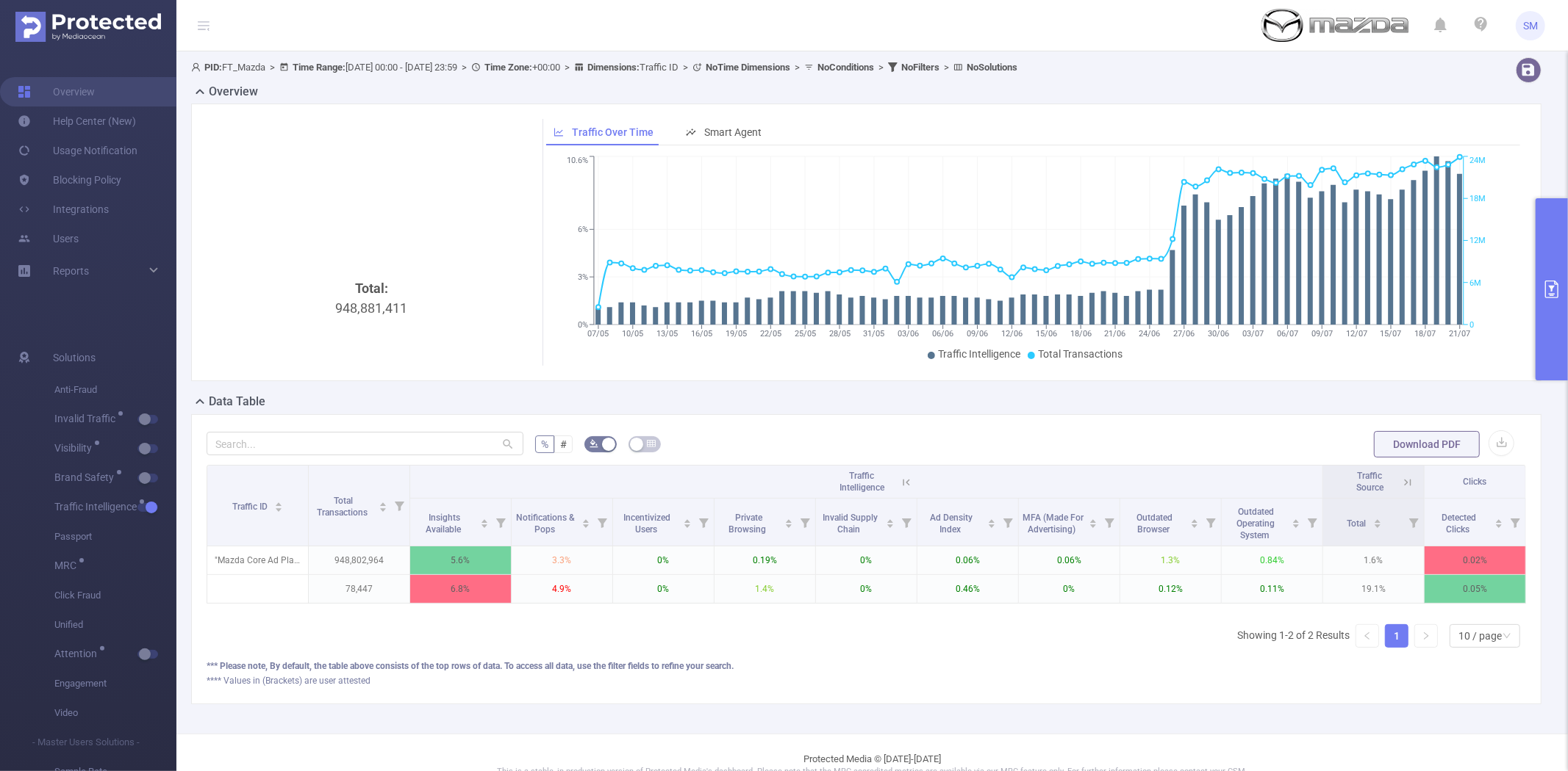
click at [1567, 276] on button "primary" at bounding box center [1551, 289] width 32 height 182
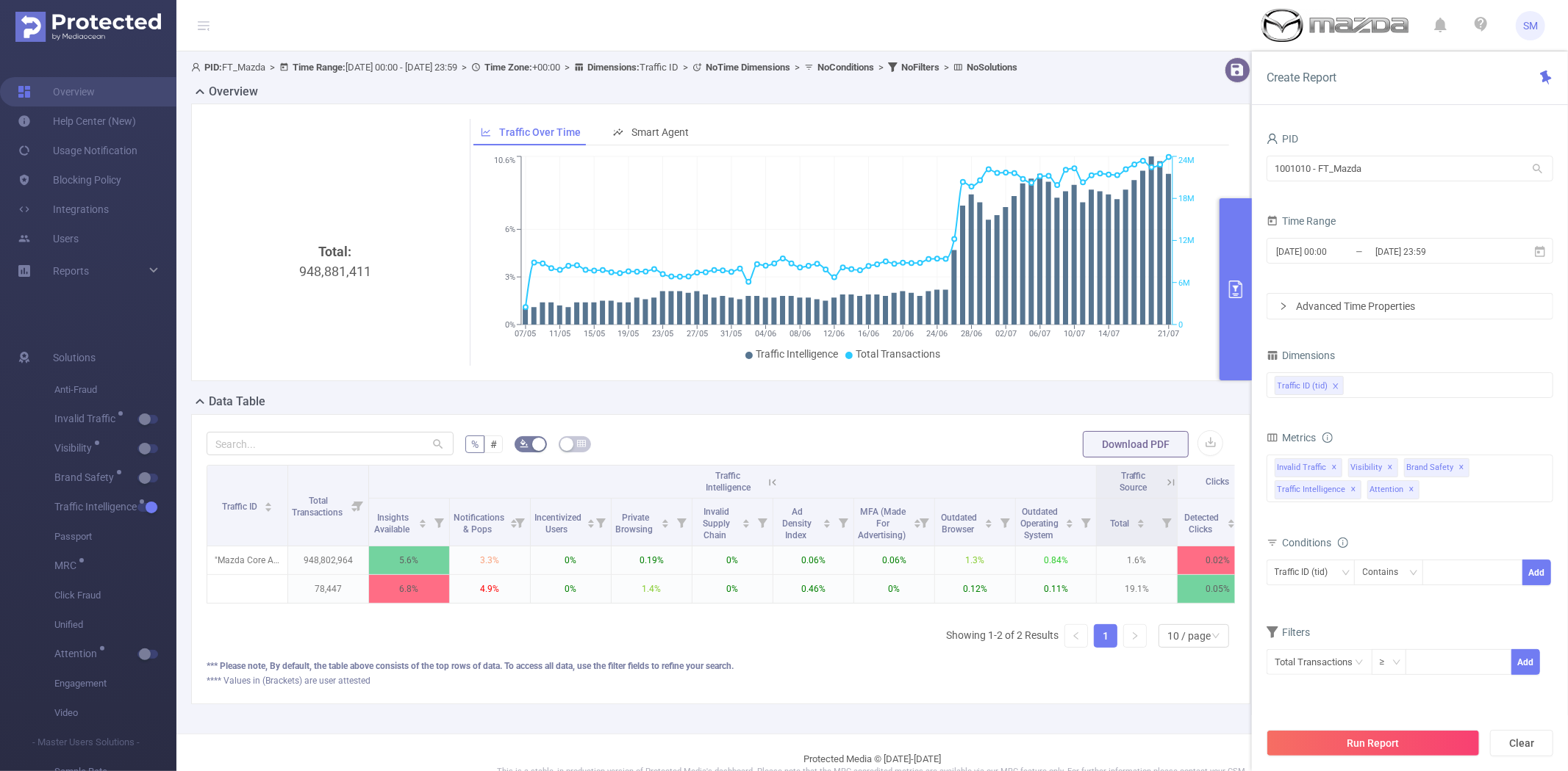
click at [1230, 270] on button "primary" at bounding box center [1235, 289] width 32 height 182
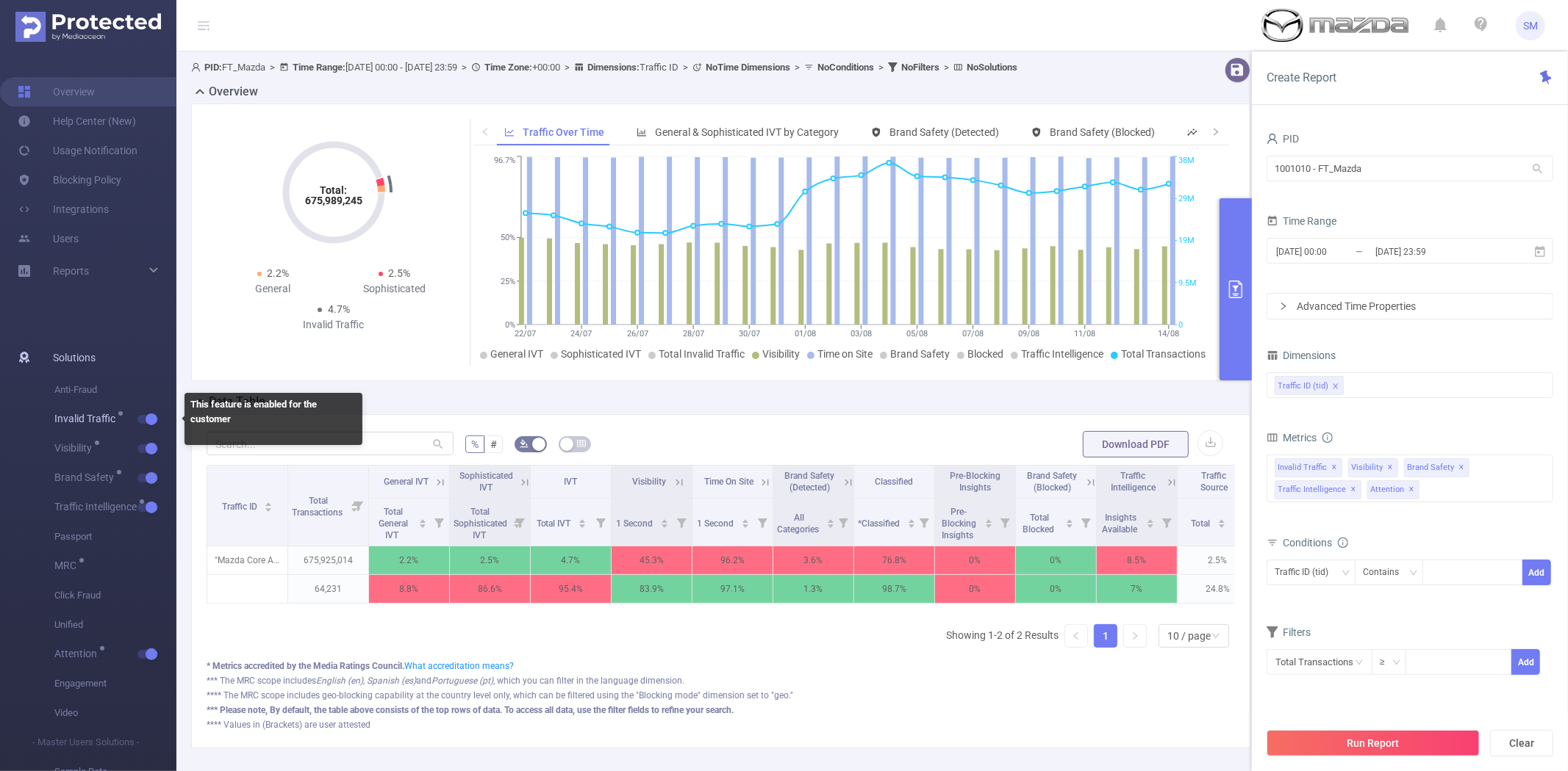
click at [149, 418] on button "button" at bounding box center [147, 420] width 21 height 9
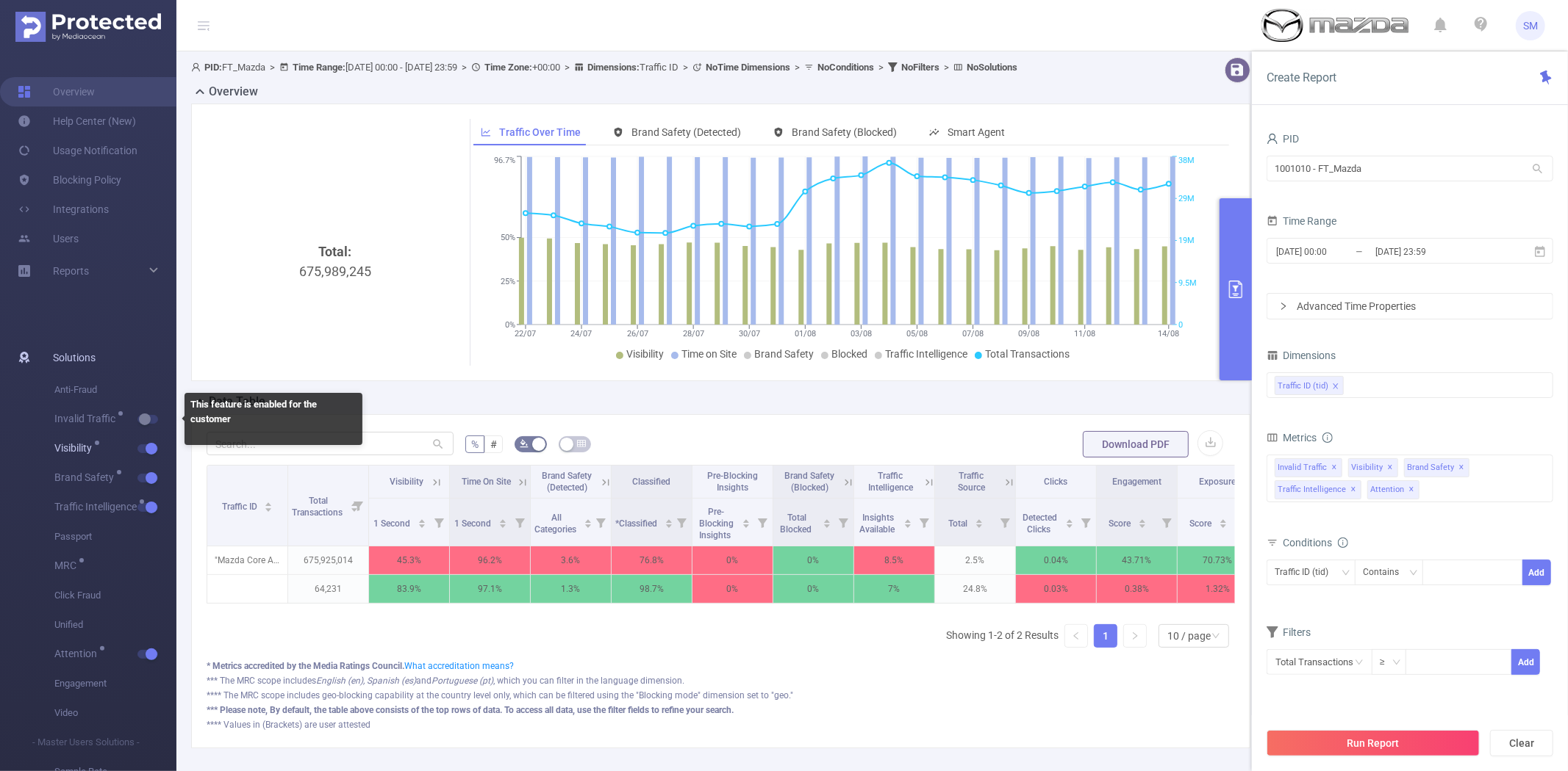
click at [149, 444] on button "button" at bounding box center [147, 449] width 21 height 9
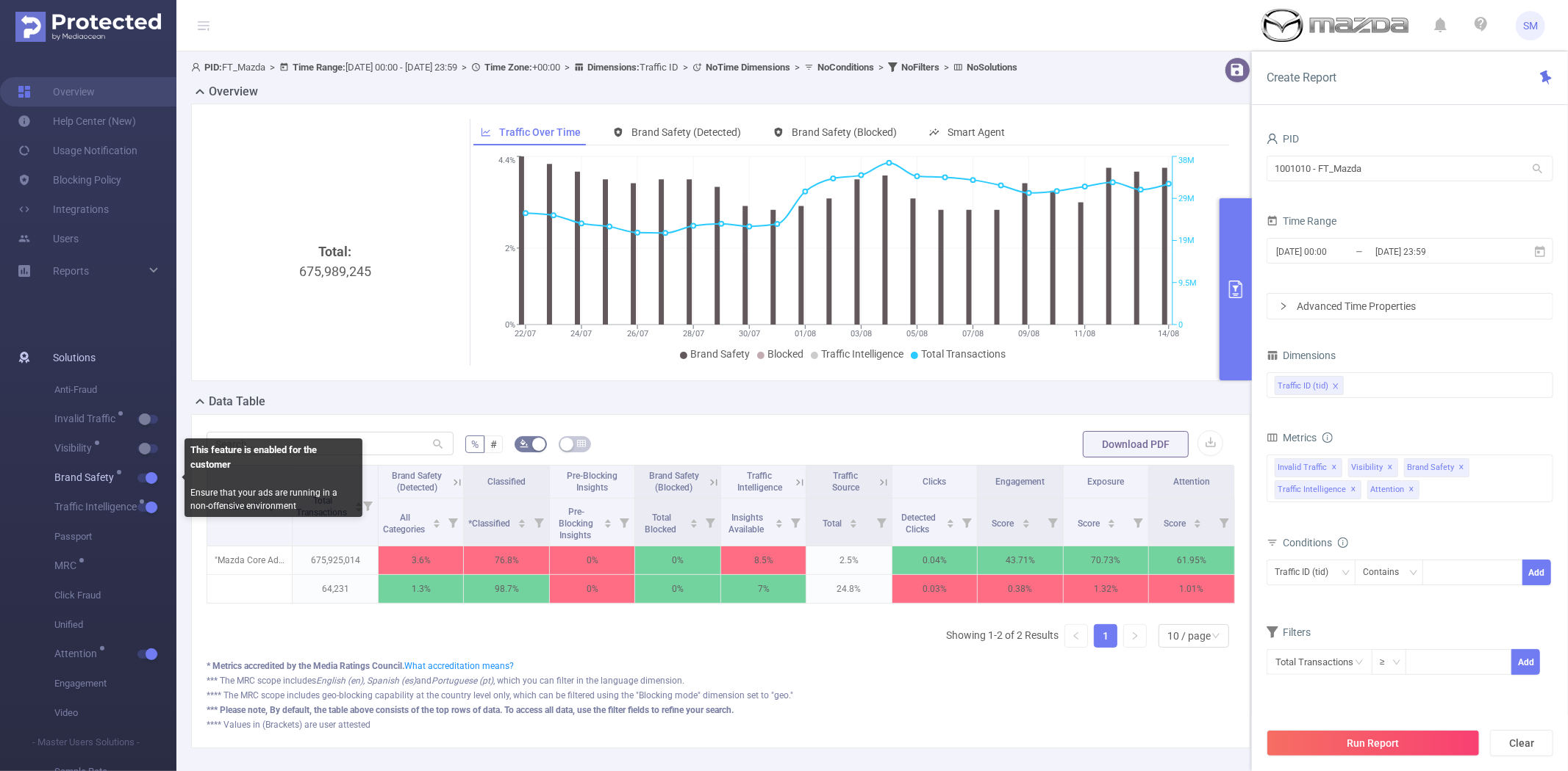
click at [149, 474] on button "button" at bounding box center [147, 479] width 21 height 9
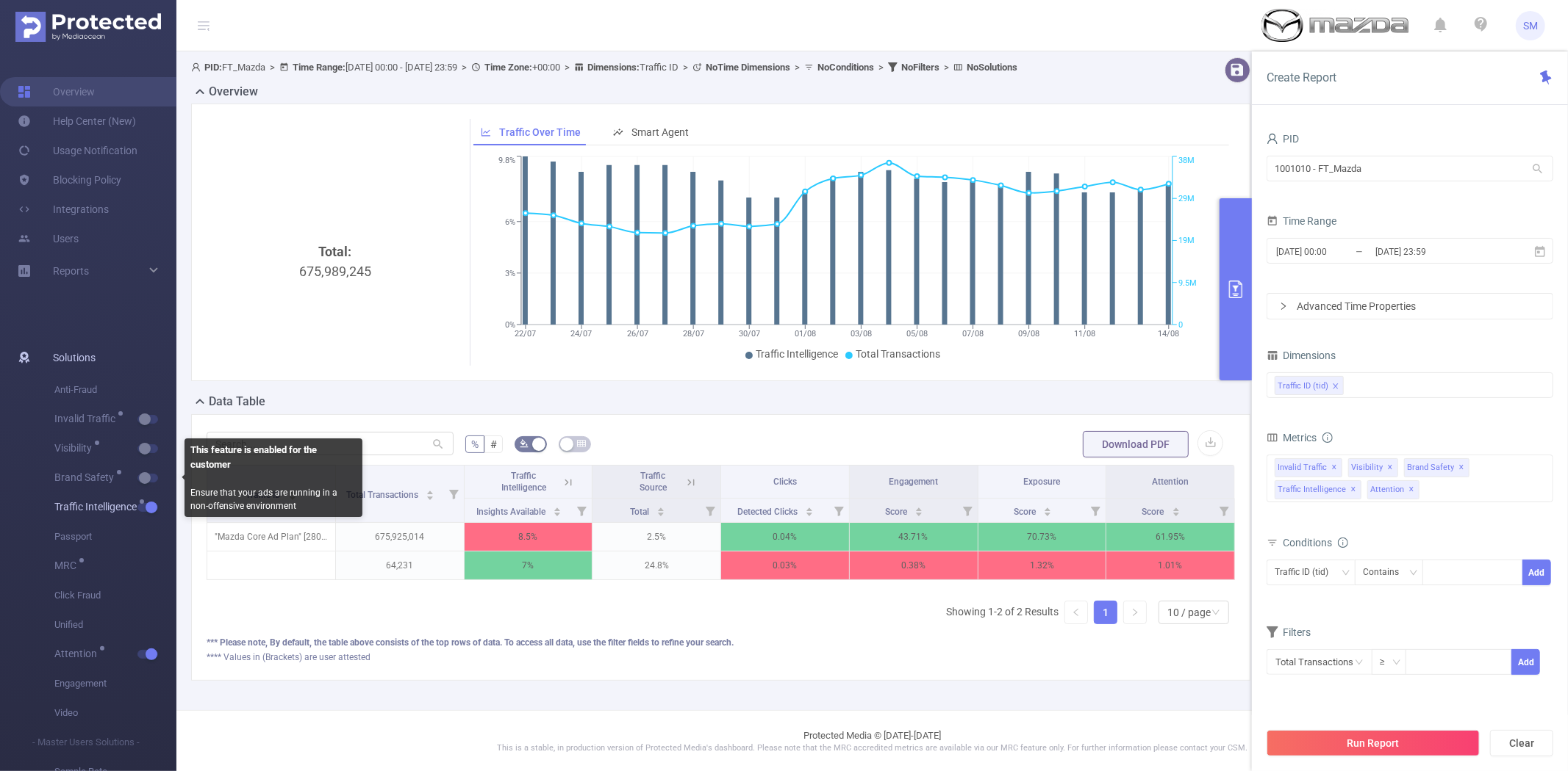
click at [145, 515] on span "Traffic Intelligence" at bounding box center [115, 508] width 122 height 29
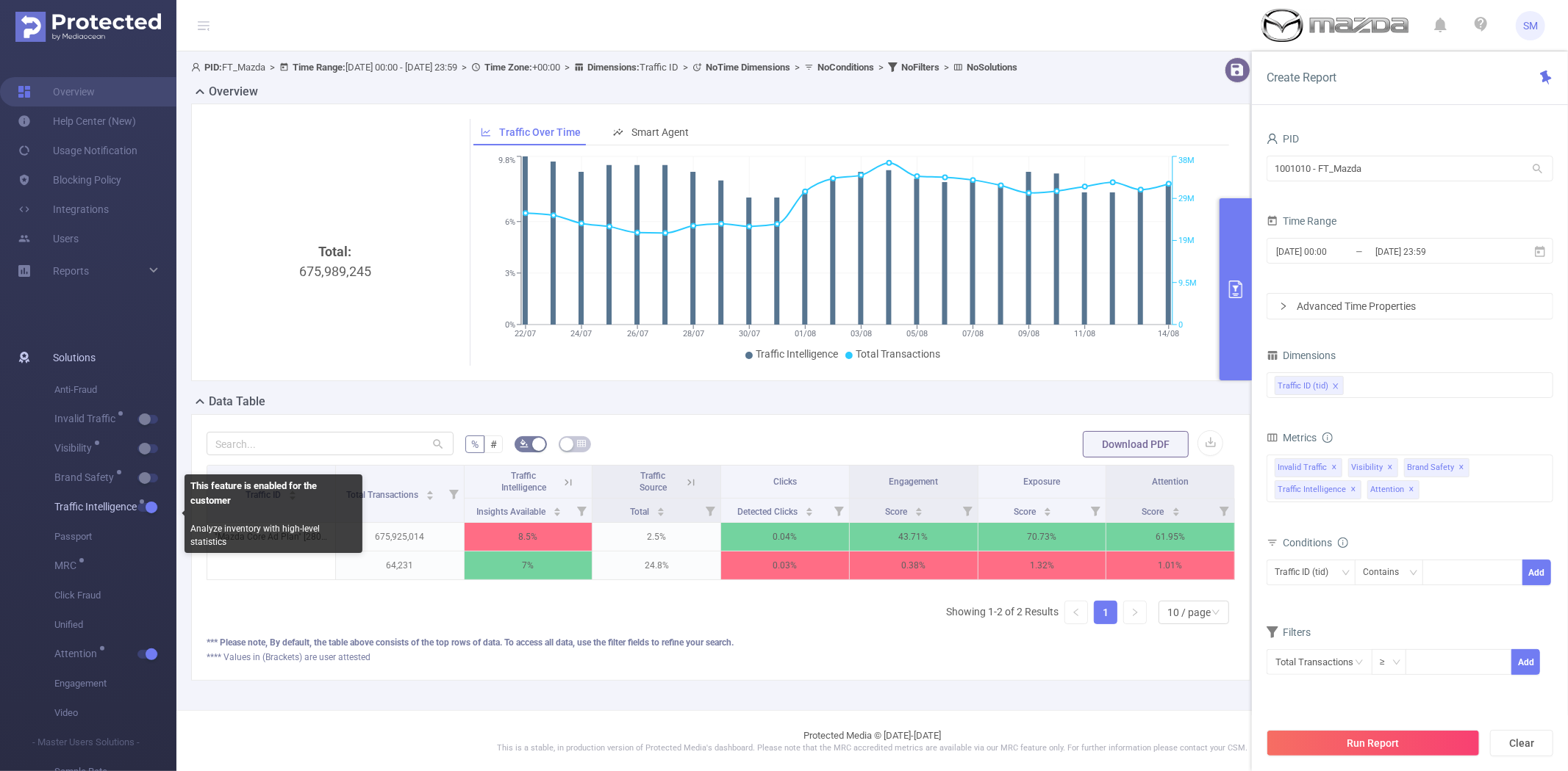
click at [145, 507] on button "button" at bounding box center [147, 508] width 21 height 9
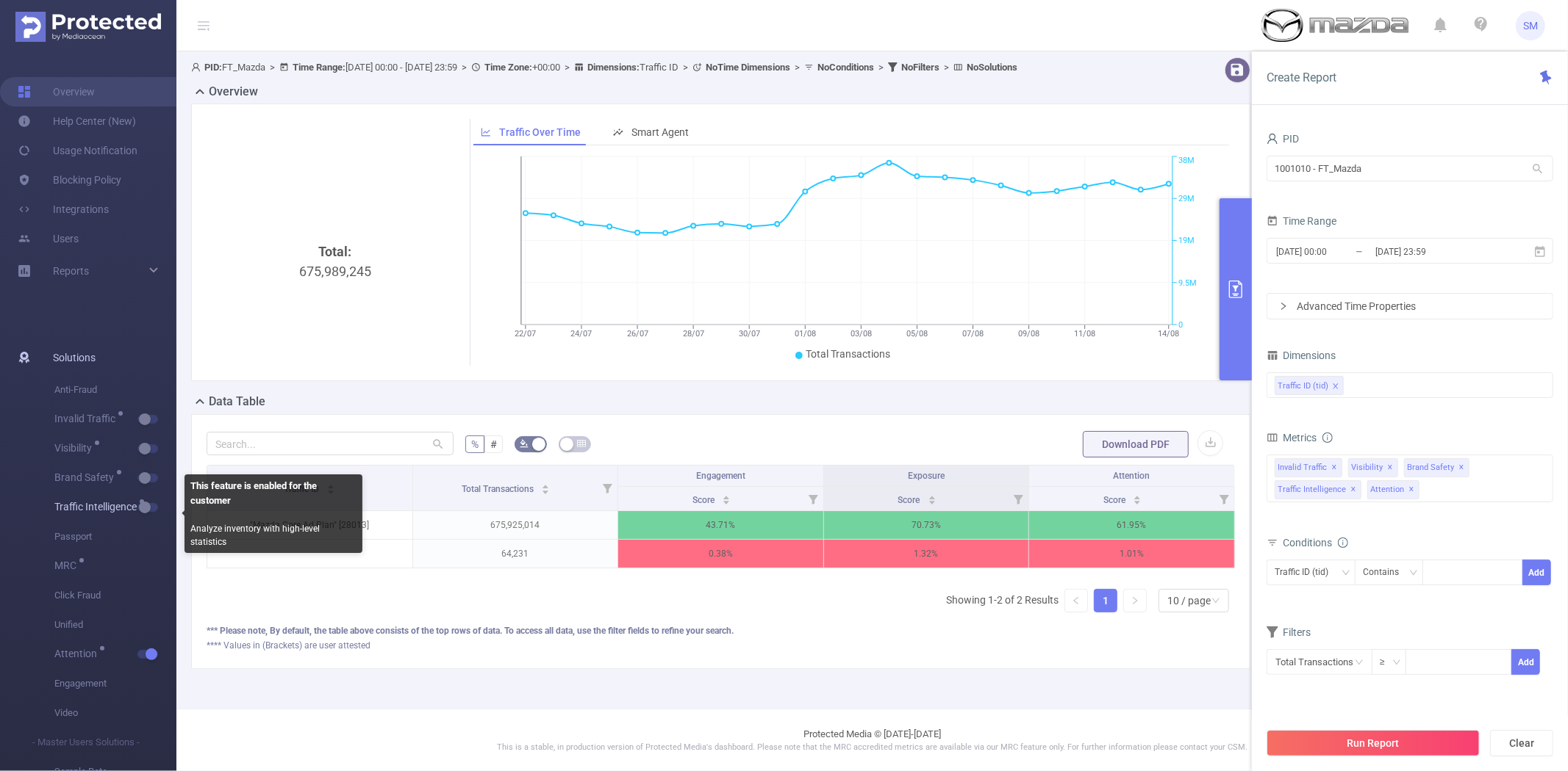
click at [142, 507] on button "button" at bounding box center [147, 508] width 21 height 9
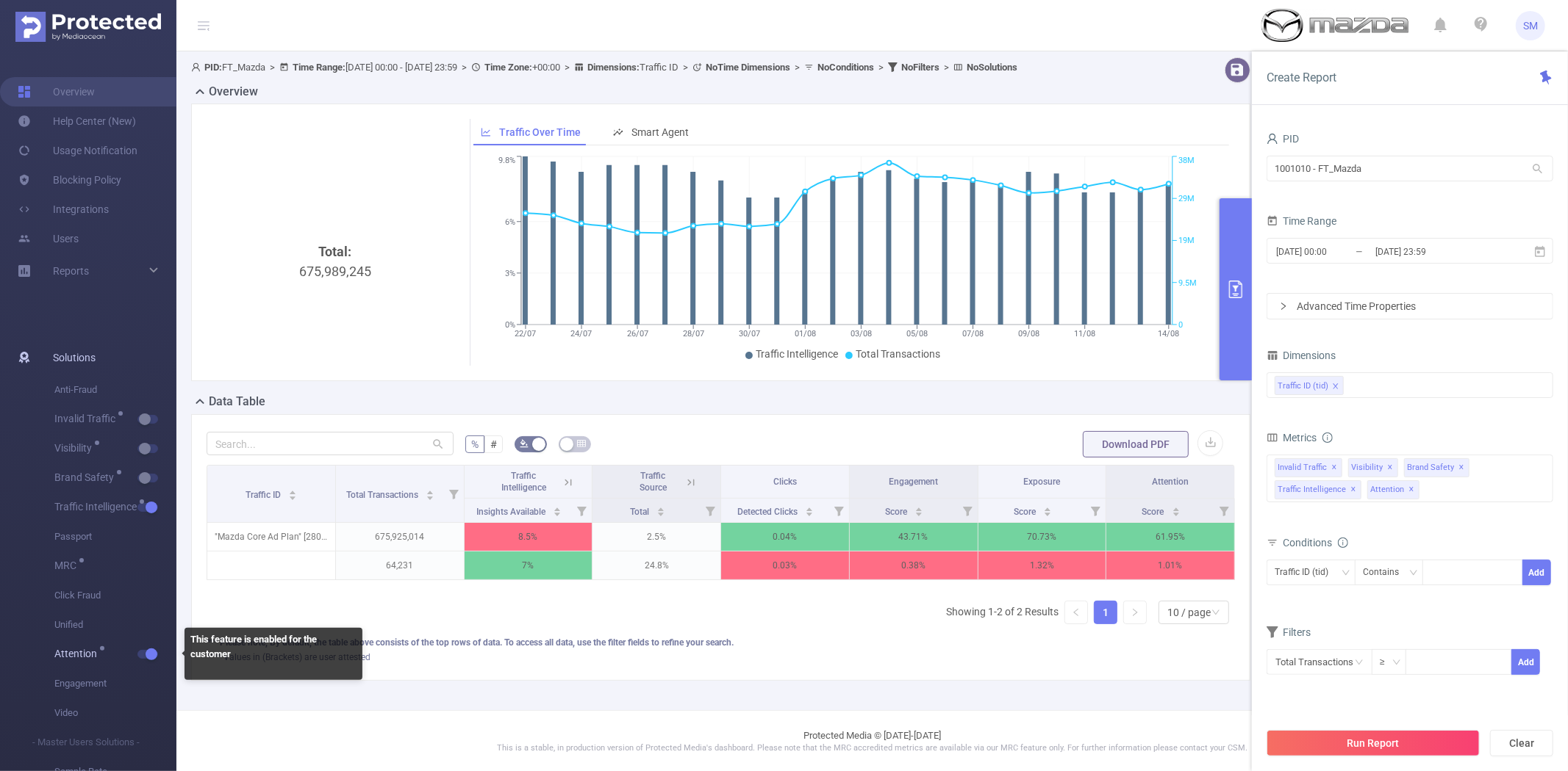
click at [148, 648] on span "Attention" at bounding box center [115, 654] width 122 height 29
click at [148, 653] on button "button" at bounding box center [147, 655] width 21 height 9
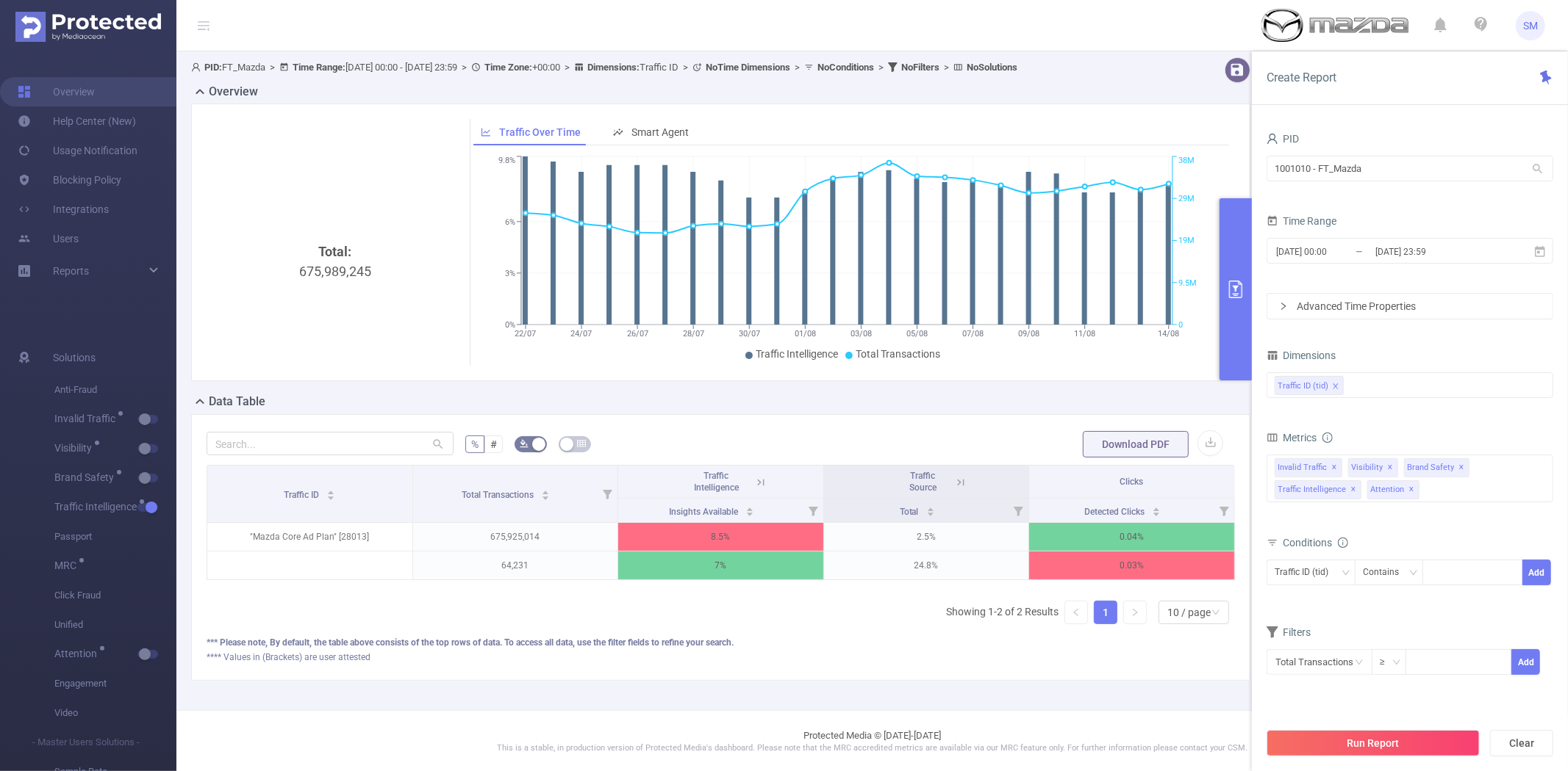
click at [755, 482] on icon at bounding box center [760, 482] width 13 height 13
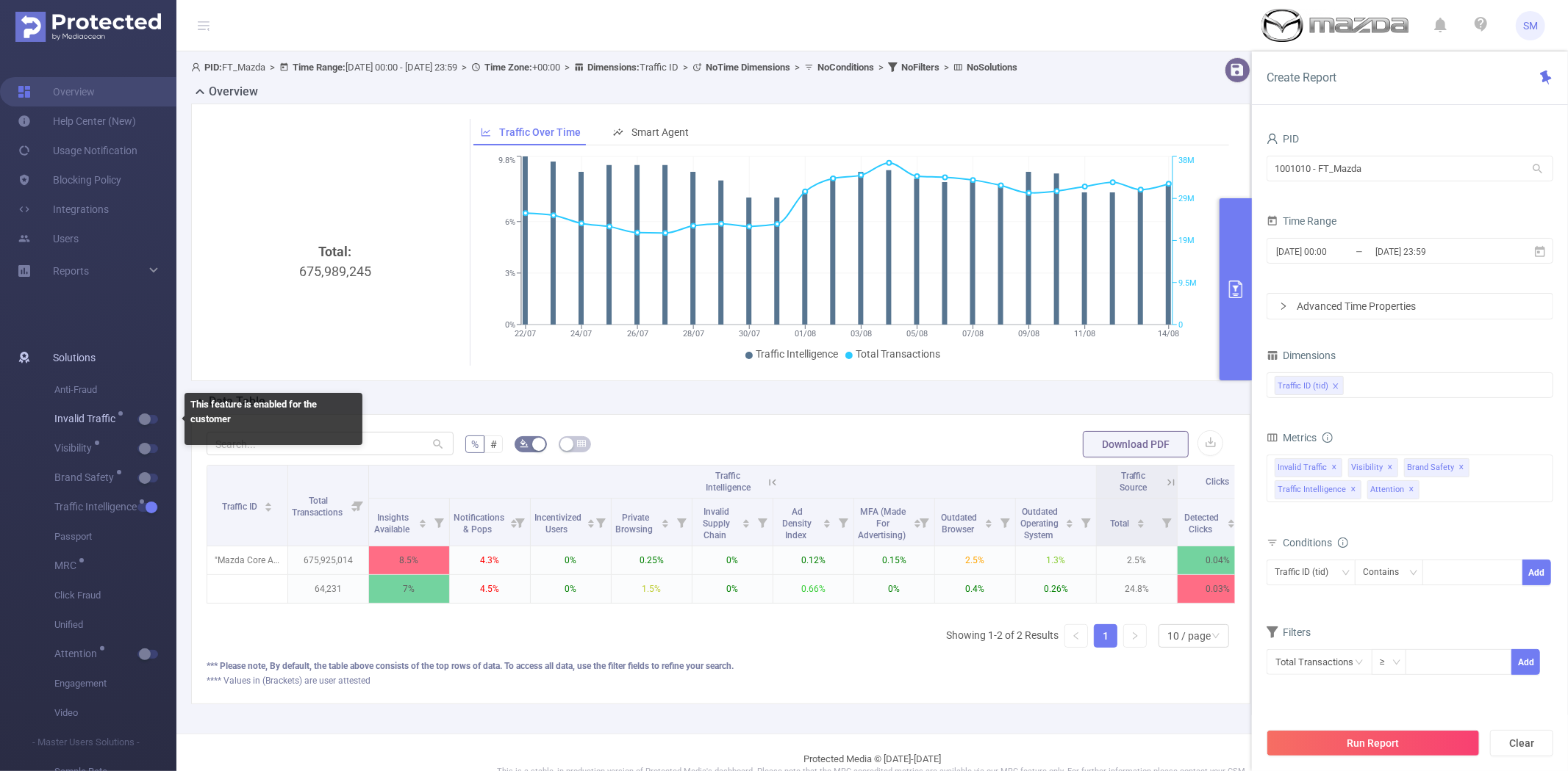
click at [153, 416] on span "button" at bounding box center [160, 420] width 19 height 8
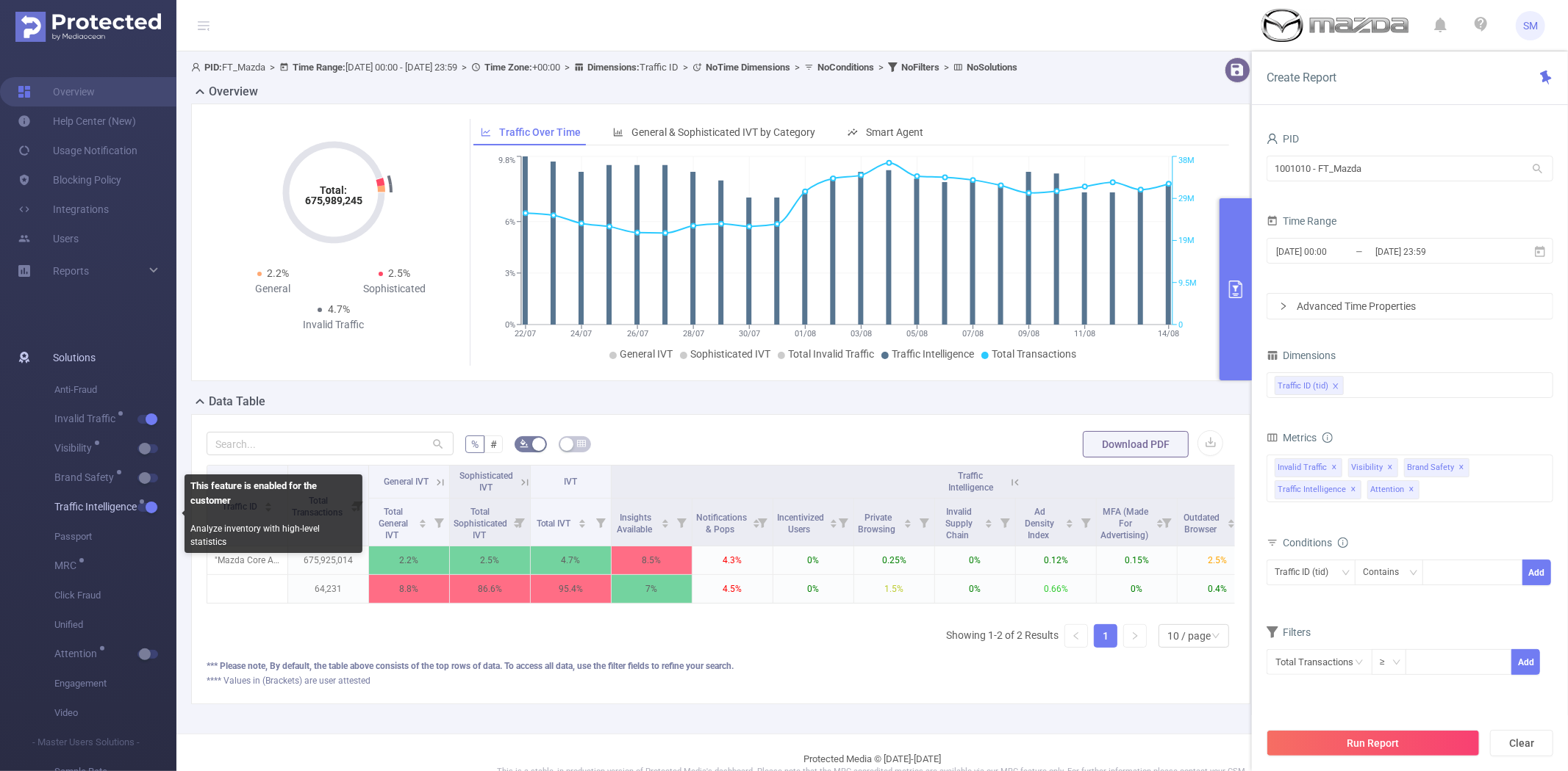
click at [149, 508] on button "button" at bounding box center [147, 508] width 21 height 9
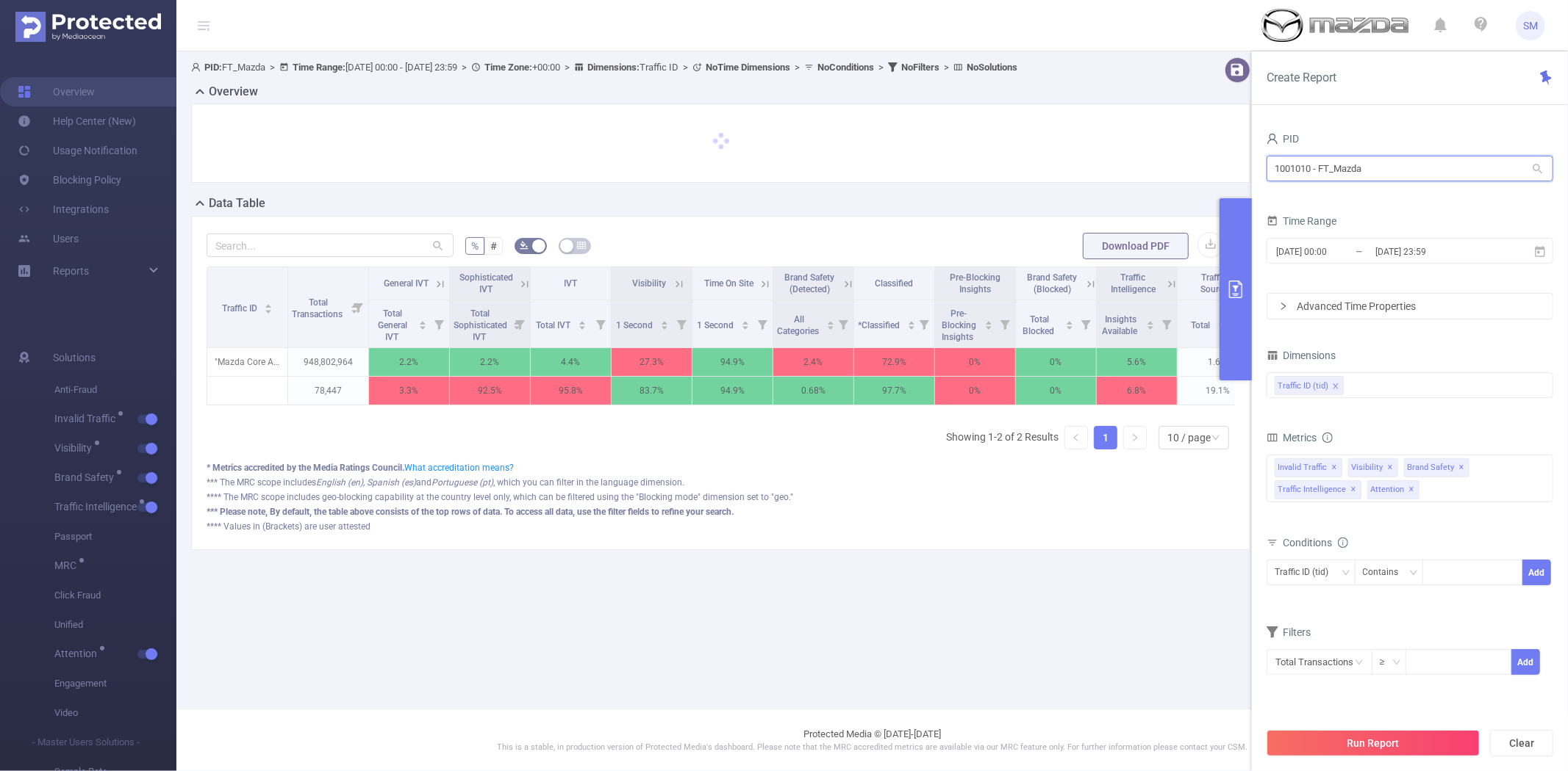
drag, startPoint x: 1385, startPoint y: 169, endPoint x: 1142, endPoint y: 177, distance: 243.1
click at [1142, 177] on section "PID: FT_Mazda > Time Range: 2025-05-07 00:00 - 2025-07-21 23:59 > Time Zone: +0…" at bounding box center [872, 315] width 1392 height 528
type input "fand"
click at [1392, 202] on li "1000933 - FT_FanDuel 480K [191K rows]" at bounding box center [1409, 198] width 286 height 24
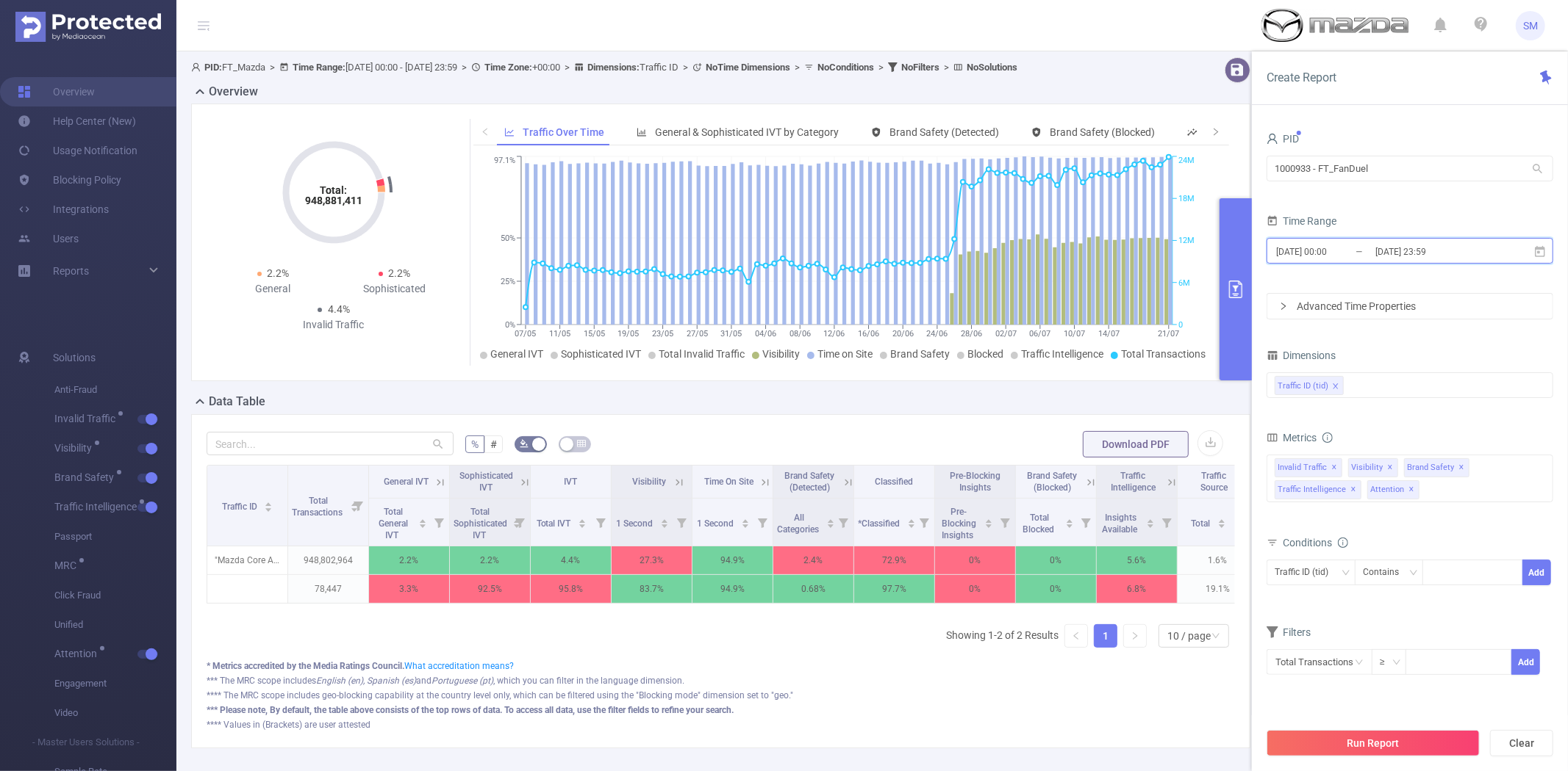
click at [1541, 250] on icon at bounding box center [1539, 251] width 13 height 13
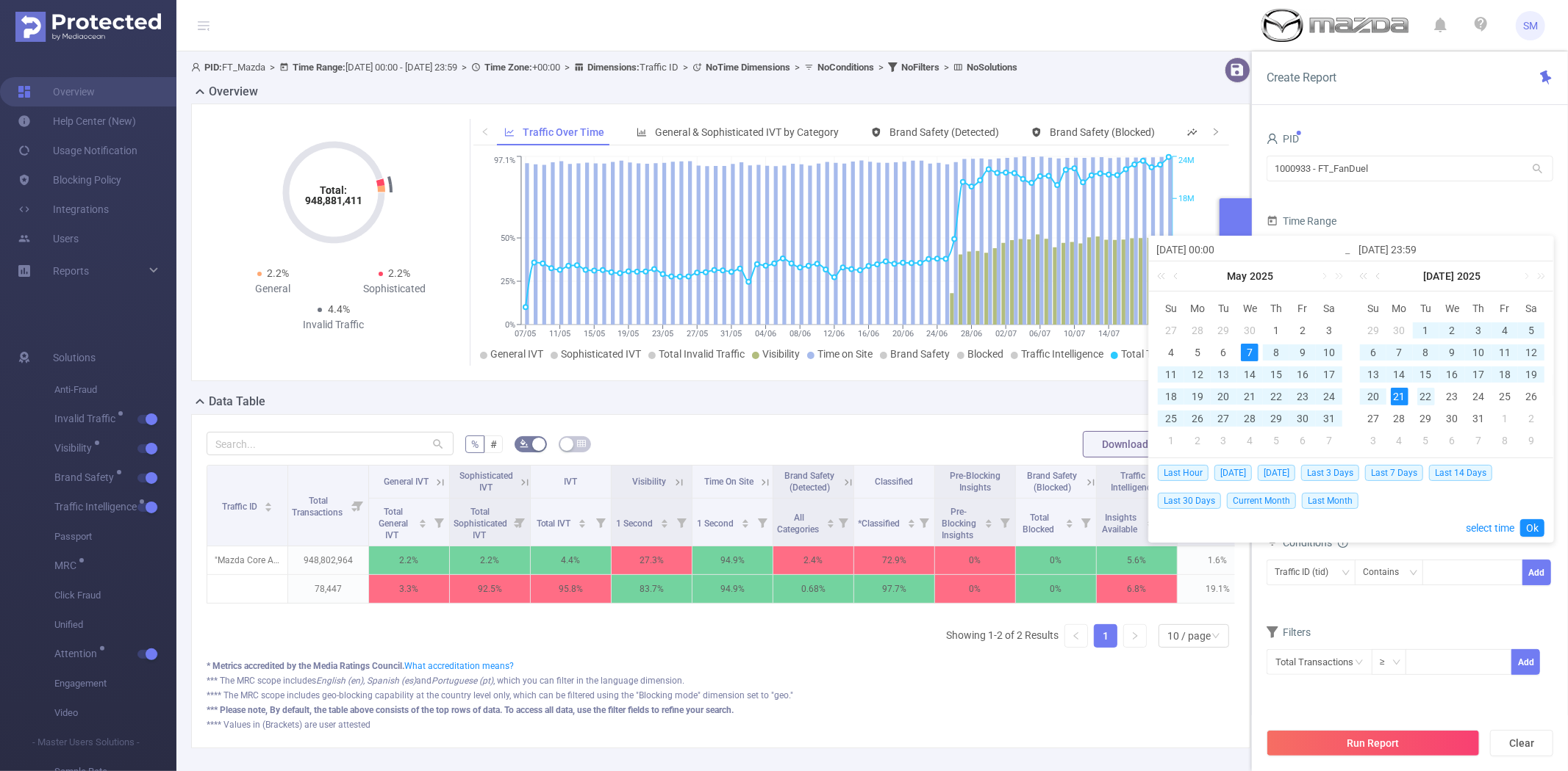
click at [1426, 398] on div "22" at bounding box center [1425, 396] width 18 height 18
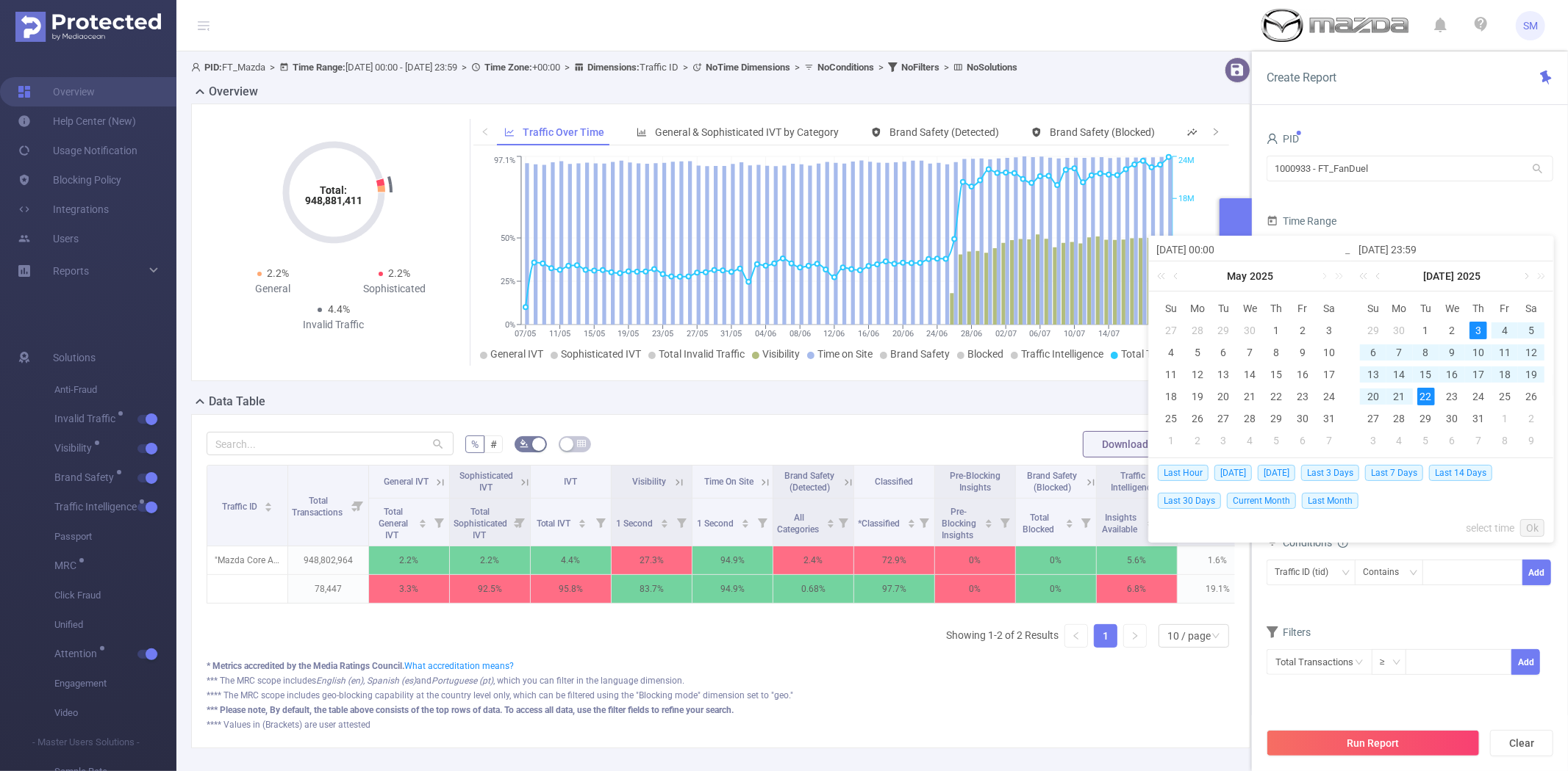
click at [1524, 272] on link at bounding box center [1524, 276] width 13 height 29
click at [1475, 373] on div "14" at bounding box center [1478, 374] width 18 height 18
type input "[DATE] 00:00"
type input "[DATE] 23:59"
type input "[DATE] 00:00"
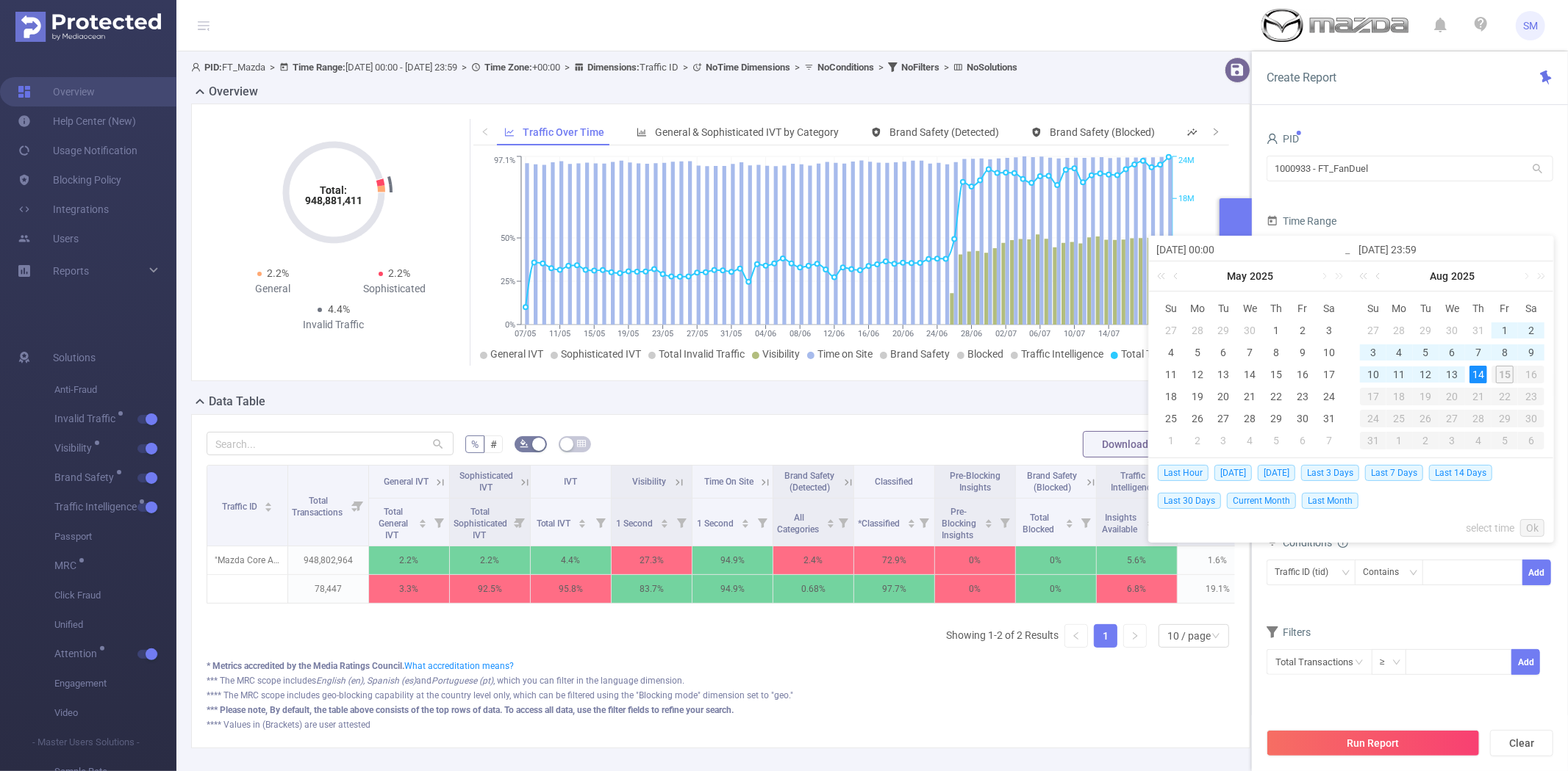
type input "[DATE] 23:59"
click at [1525, 524] on link "Ok" at bounding box center [1532, 527] width 24 height 18
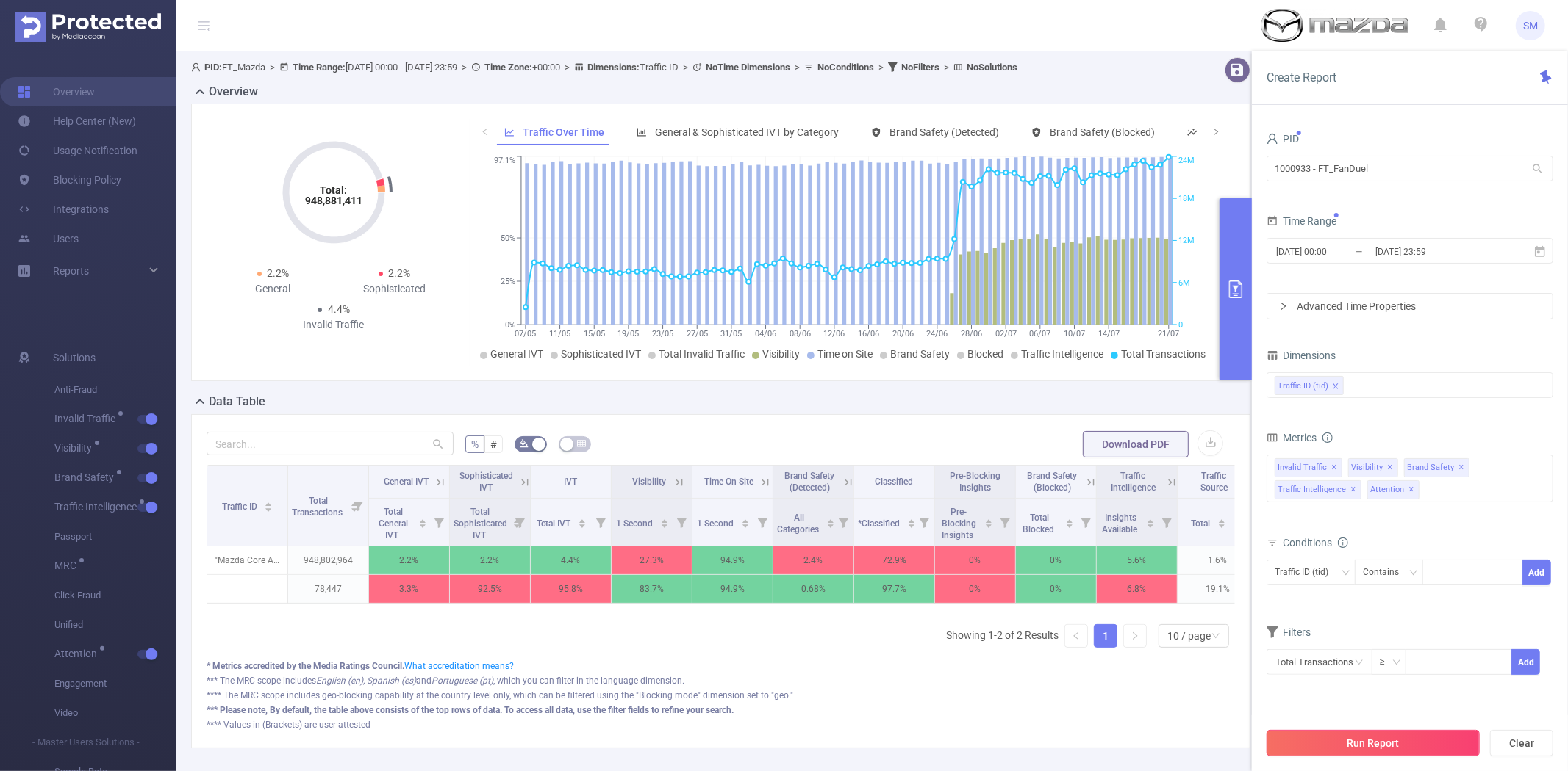
click at [1385, 742] on button "Run Report" at bounding box center [1372, 744] width 213 height 27
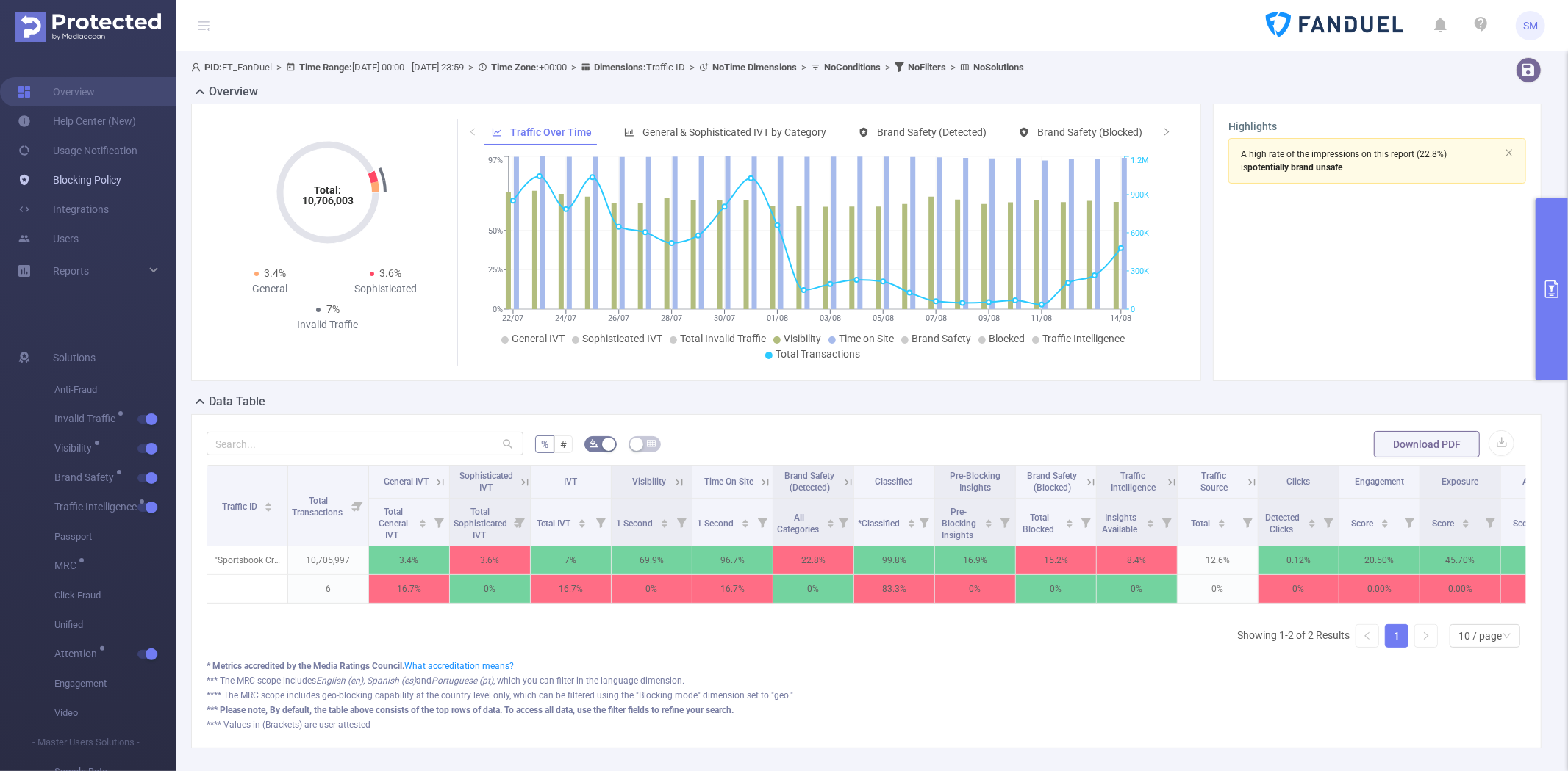
click at [111, 182] on link "Blocking Policy" at bounding box center [70, 180] width 104 height 29
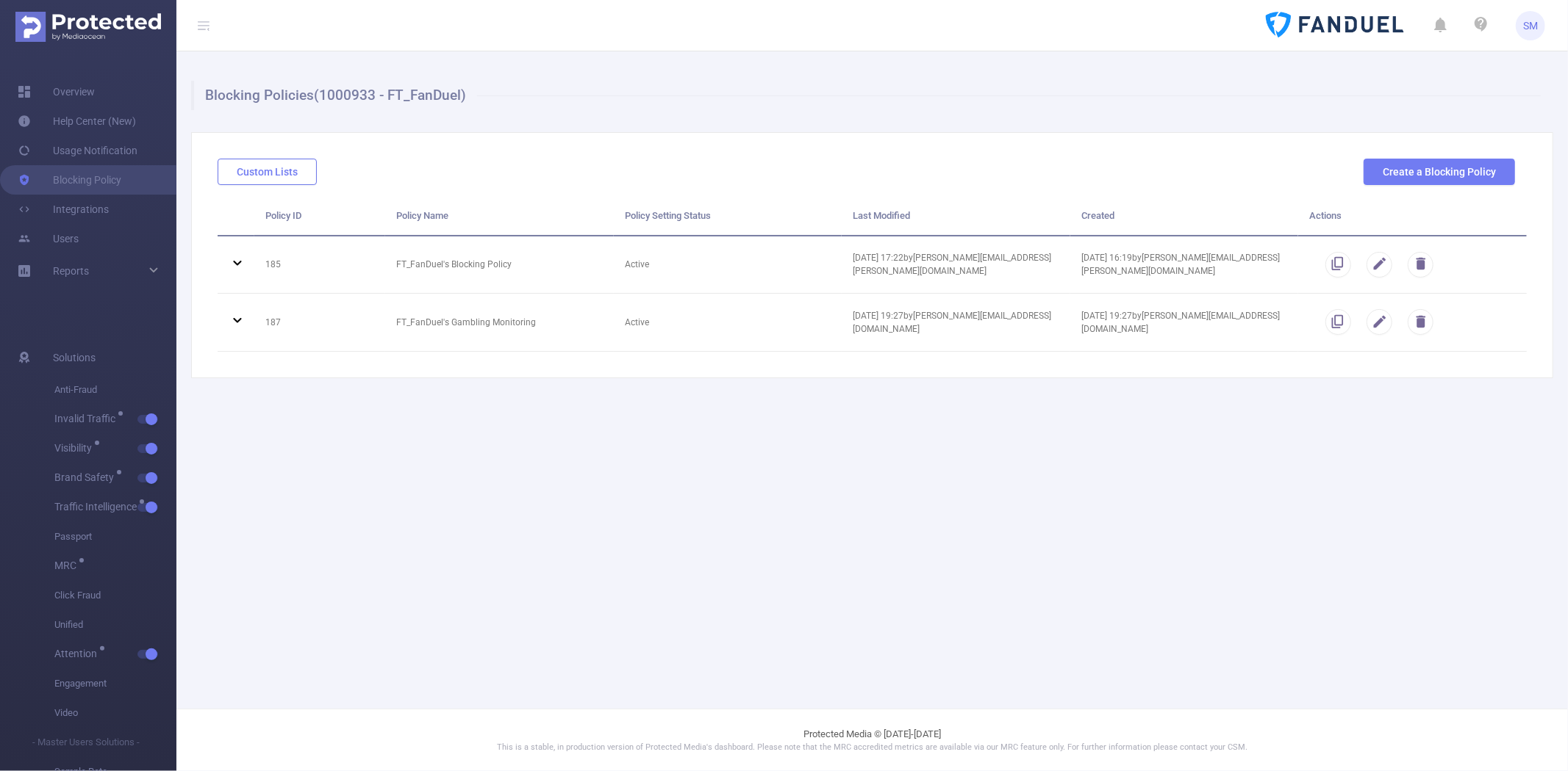
click at [295, 163] on button "Custom Lists" at bounding box center [267, 172] width 99 height 27
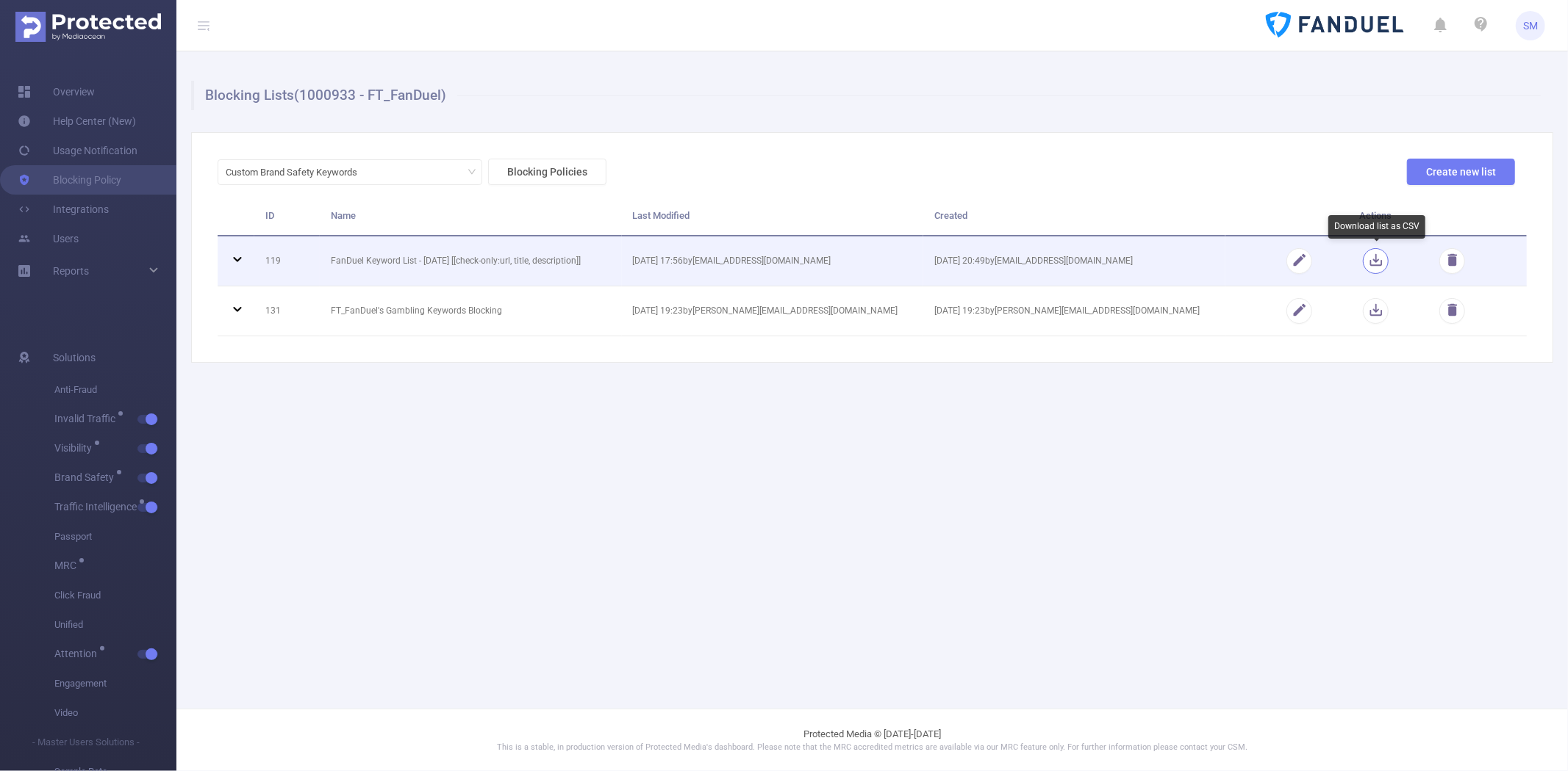
click at [1375, 260] on button "button" at bounding box center [1376, 261] width 26 height 26
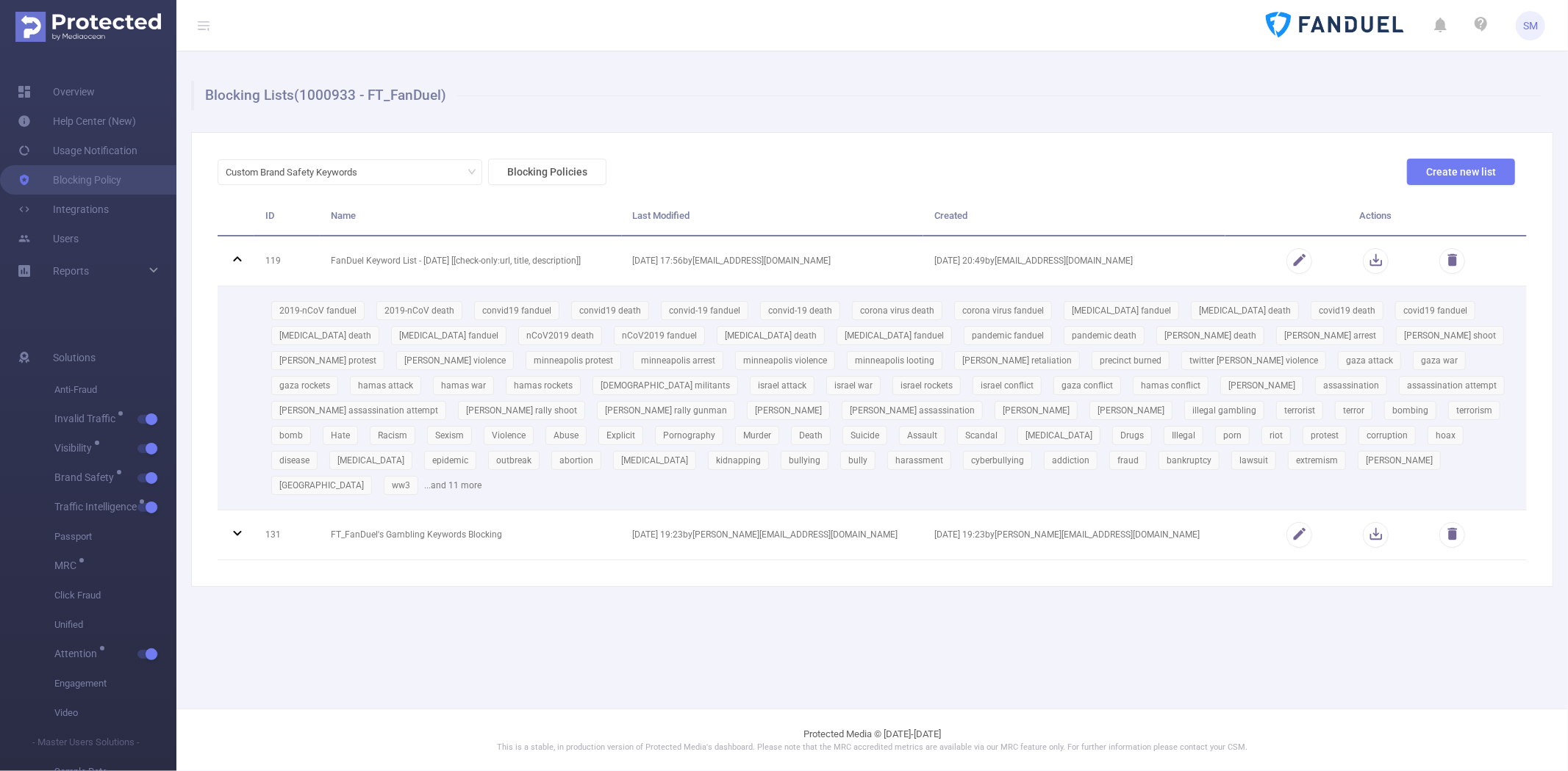
click at [1023, 144] on div "Custom Brand Safety Keywords Blocking Policies Create new list ID Name Last Mod…" at bounding box center [871, 360] width 1362 height 455
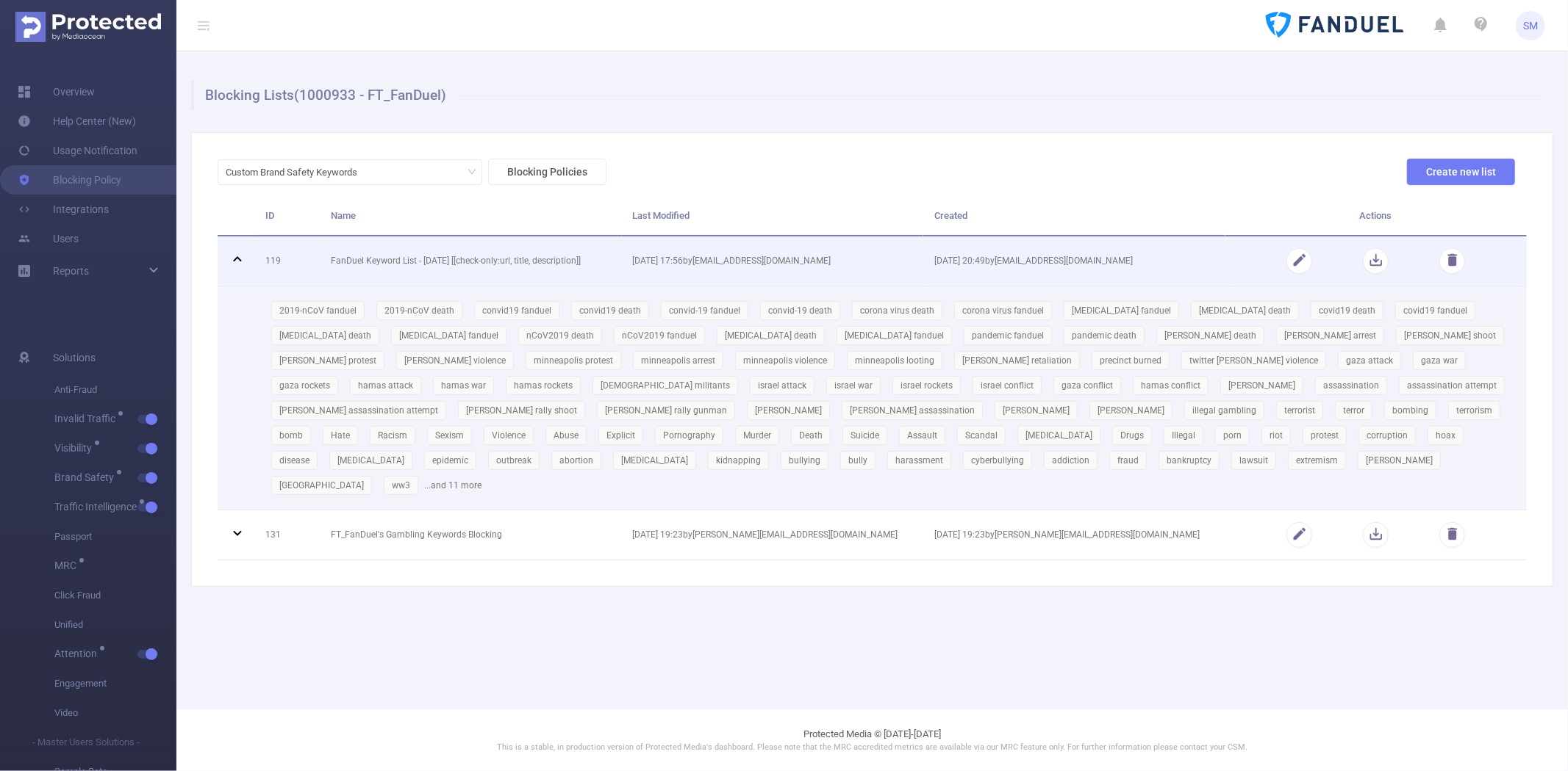
click at [234, 253] on icon at bounding box center [237, 259] width 18 height 18
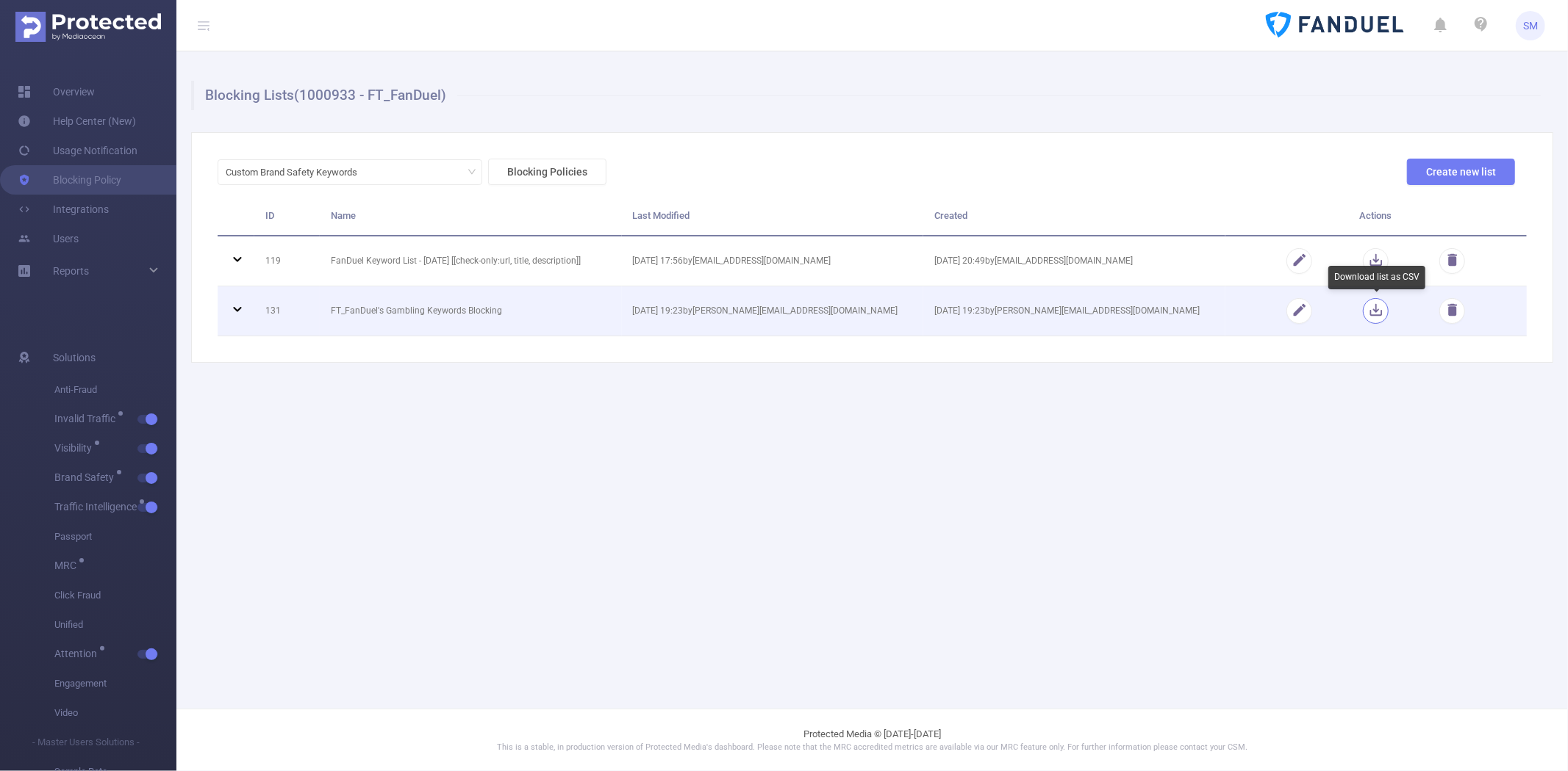
click at [1372, 310] on button "button" at bounding box center [1376, 311] width 26 height 26
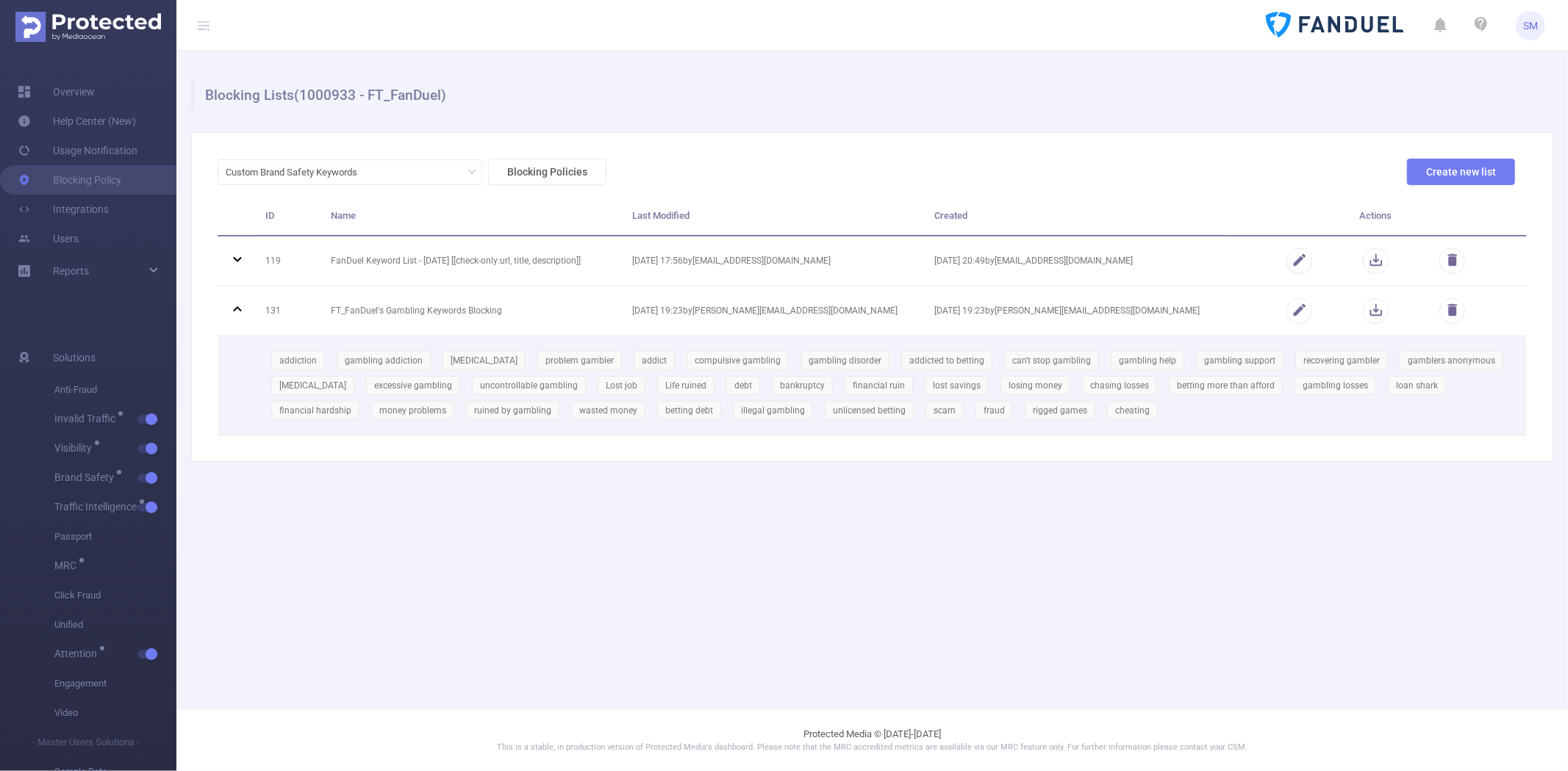
click at [1456, 544] on main "Blocking Lists (1000933 - FT_FanDuel) Custom Brand Safety Keywords Blocking Pol…" at bounding box center [872, 354] width 1392 height 709
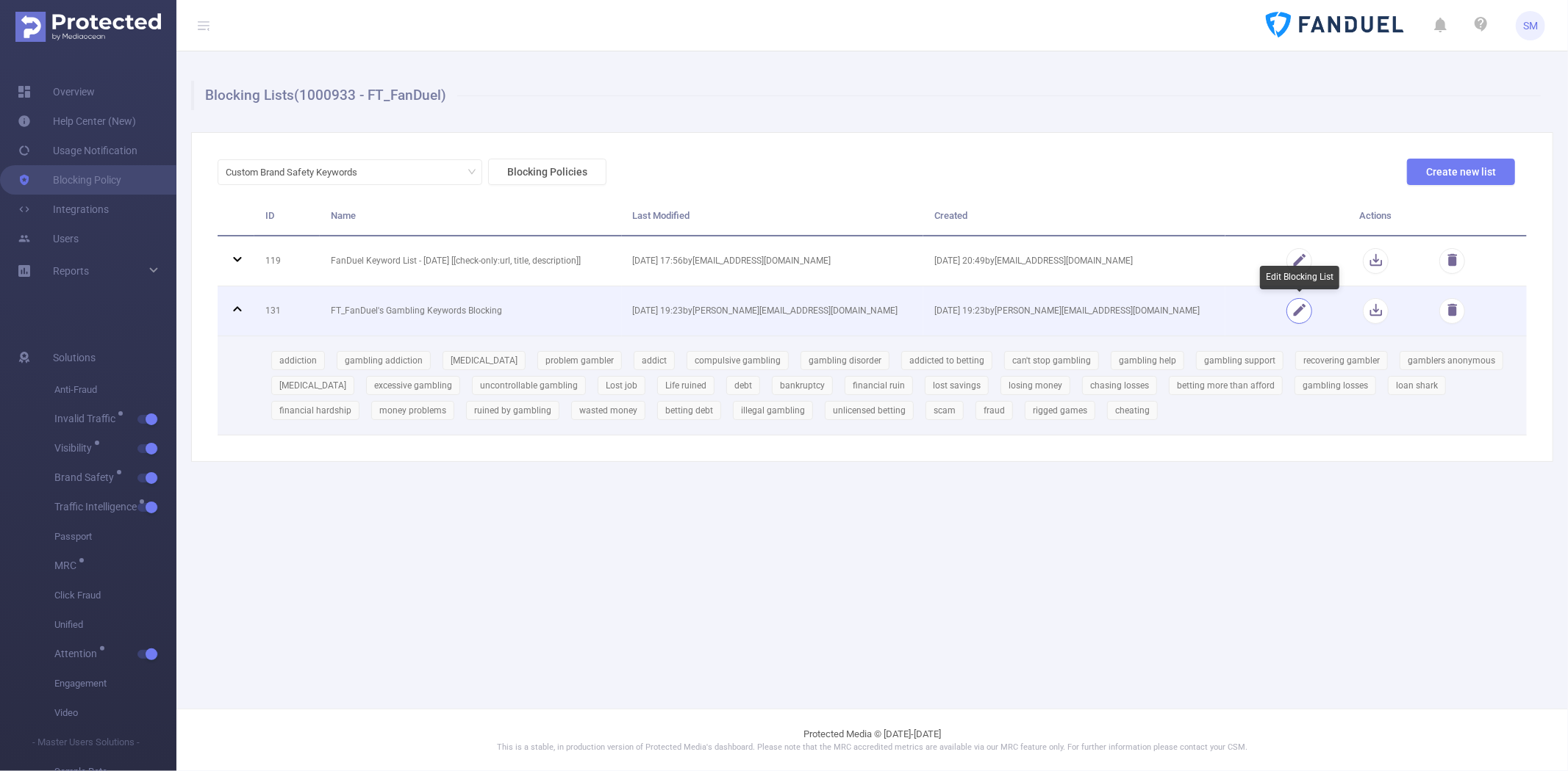
click at [1298, 311] on button "button" at bounding box center [1299, 311] width 26 height 26
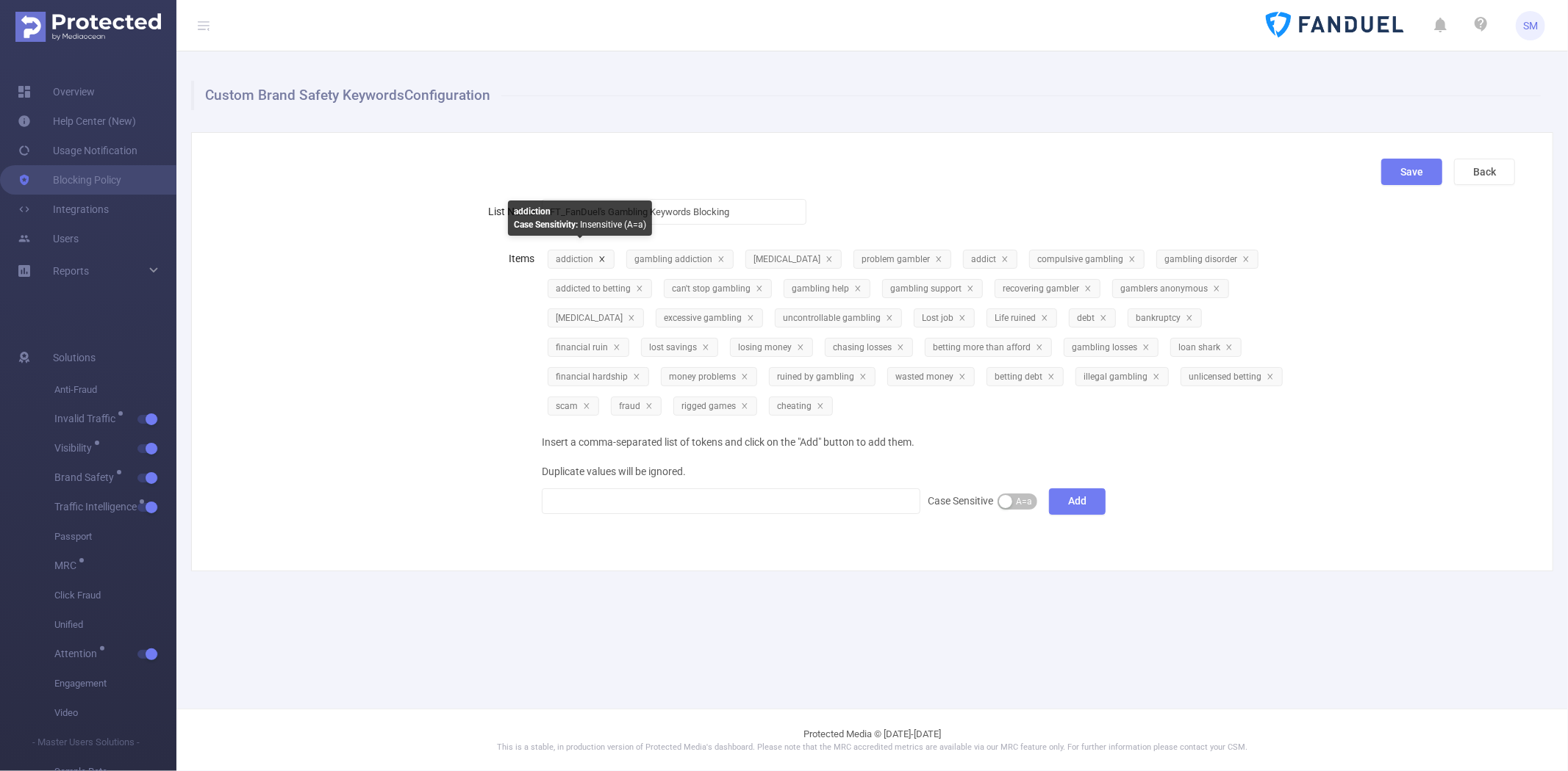
click at [601, 256] on icon "icon: close" at bounding box center [602, 260] width 8 height 8
click at [997, 125] on div "Custom Brand Safety Keywords Configuration Save Back List Name FT_FanDuel's Gam…" at bounding box center [872, 326] width 1392 height 550
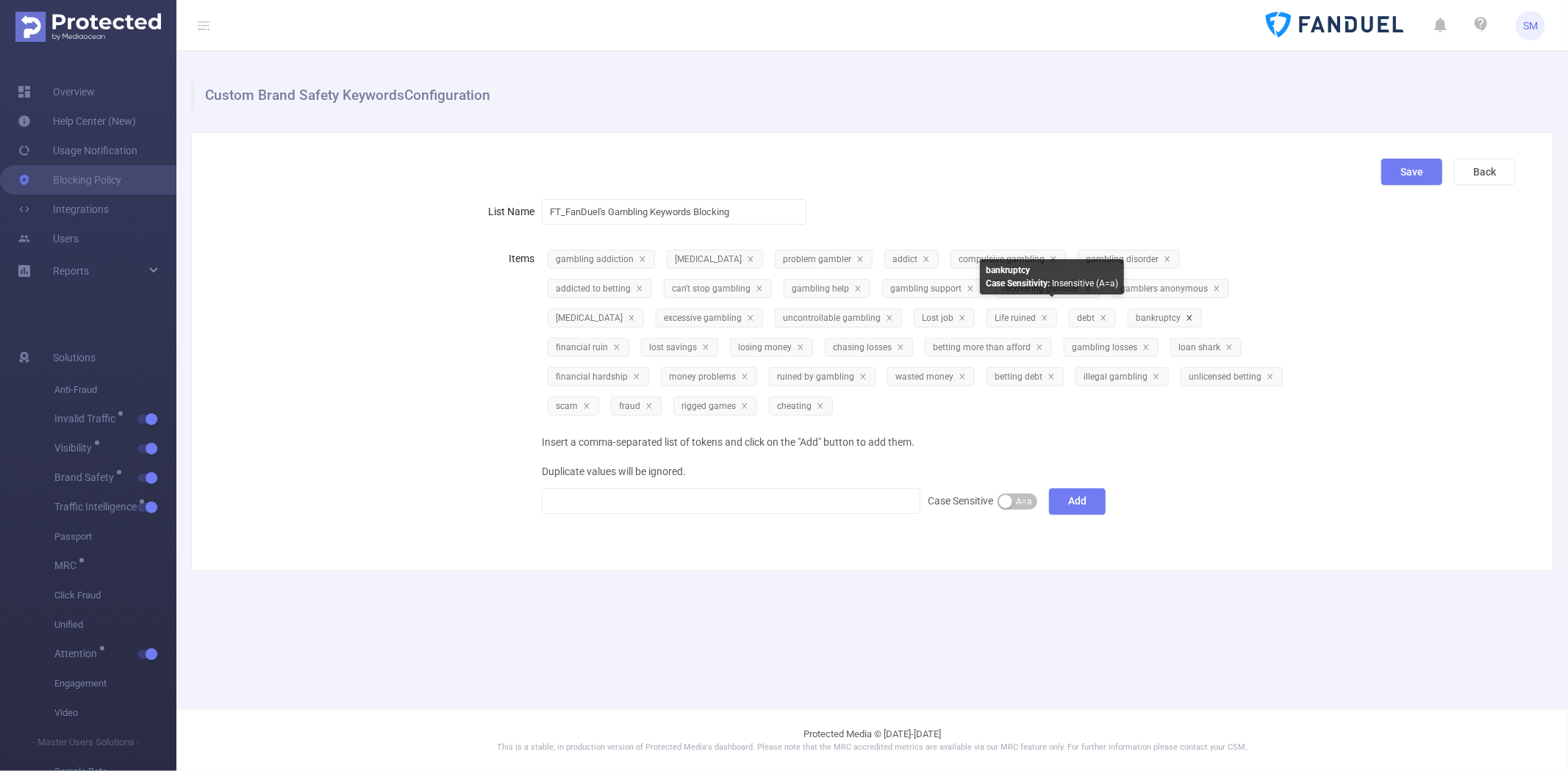
click at [1185, 315] on icon "icon: close" at bounding box center [1189, 318] width 8 height 8
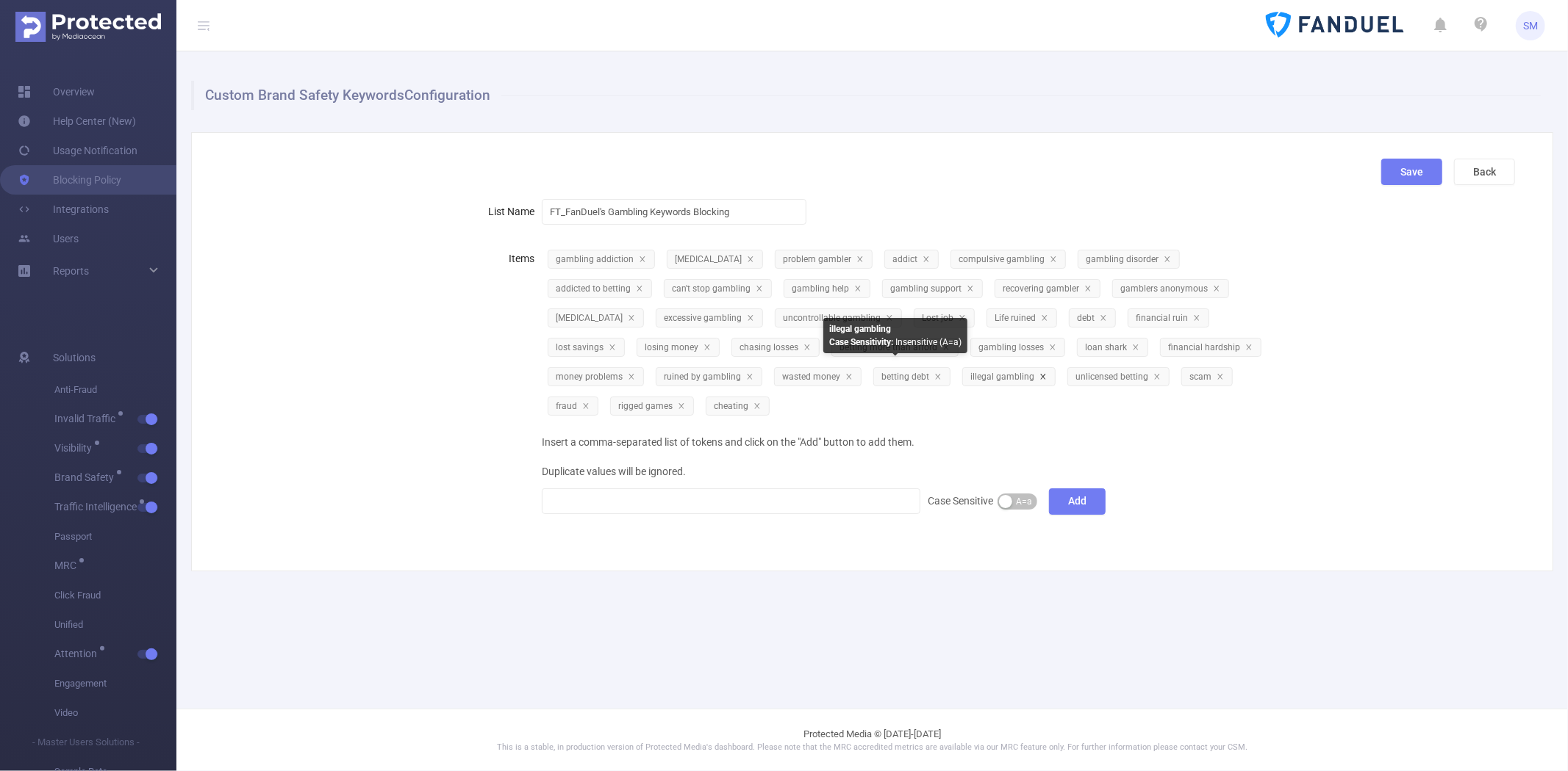
click at [1039, 376] on icon "icon: close" at bounding box center [1043, 377] width 8 height 8
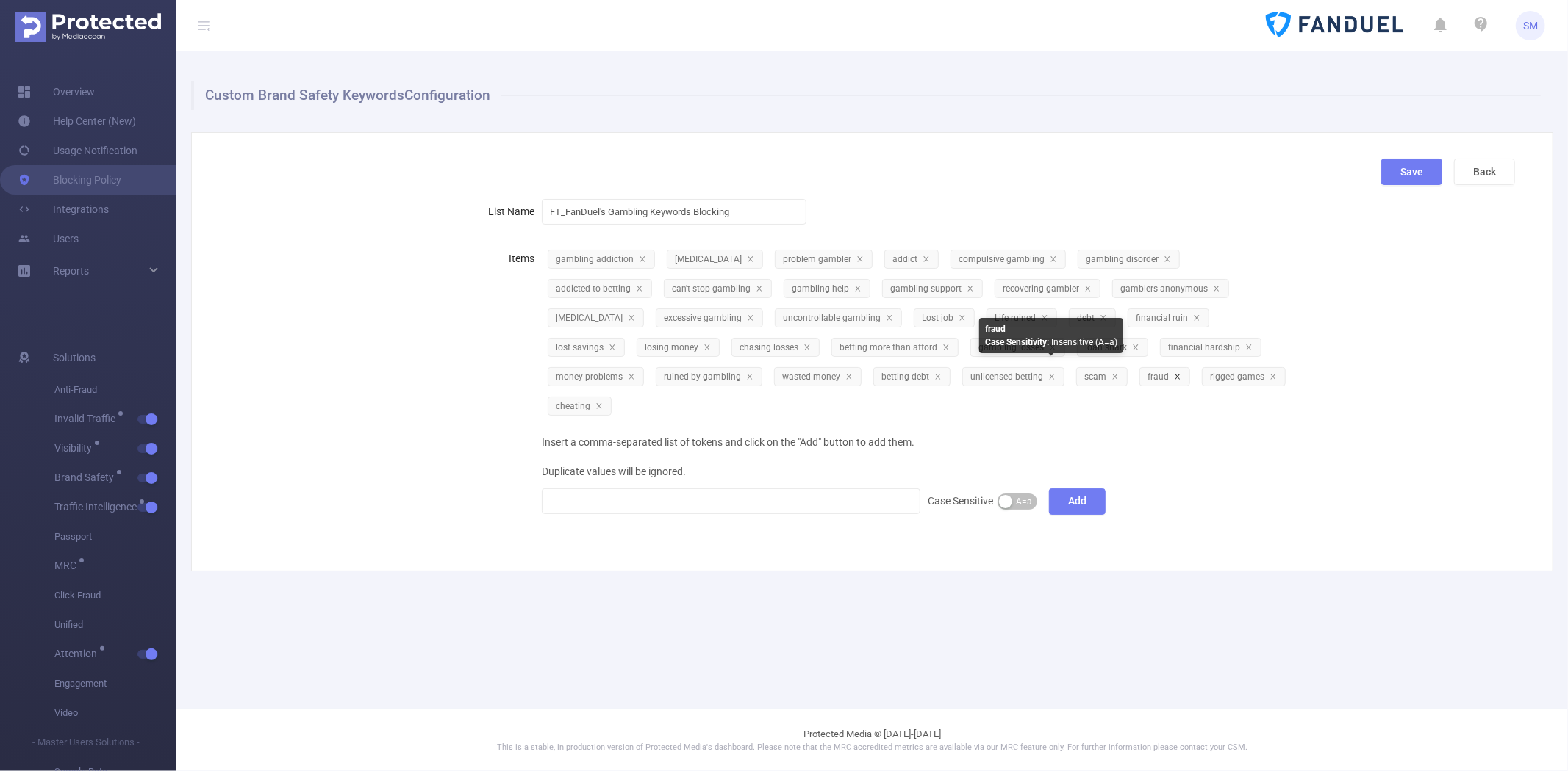
click at [1174, 373] on icon "icon: close" at bounding box center [1178, 377] width 8 height 8
click at [1412, 166] on button "Save" at bounding box center [1411, 172] width 61 height 27
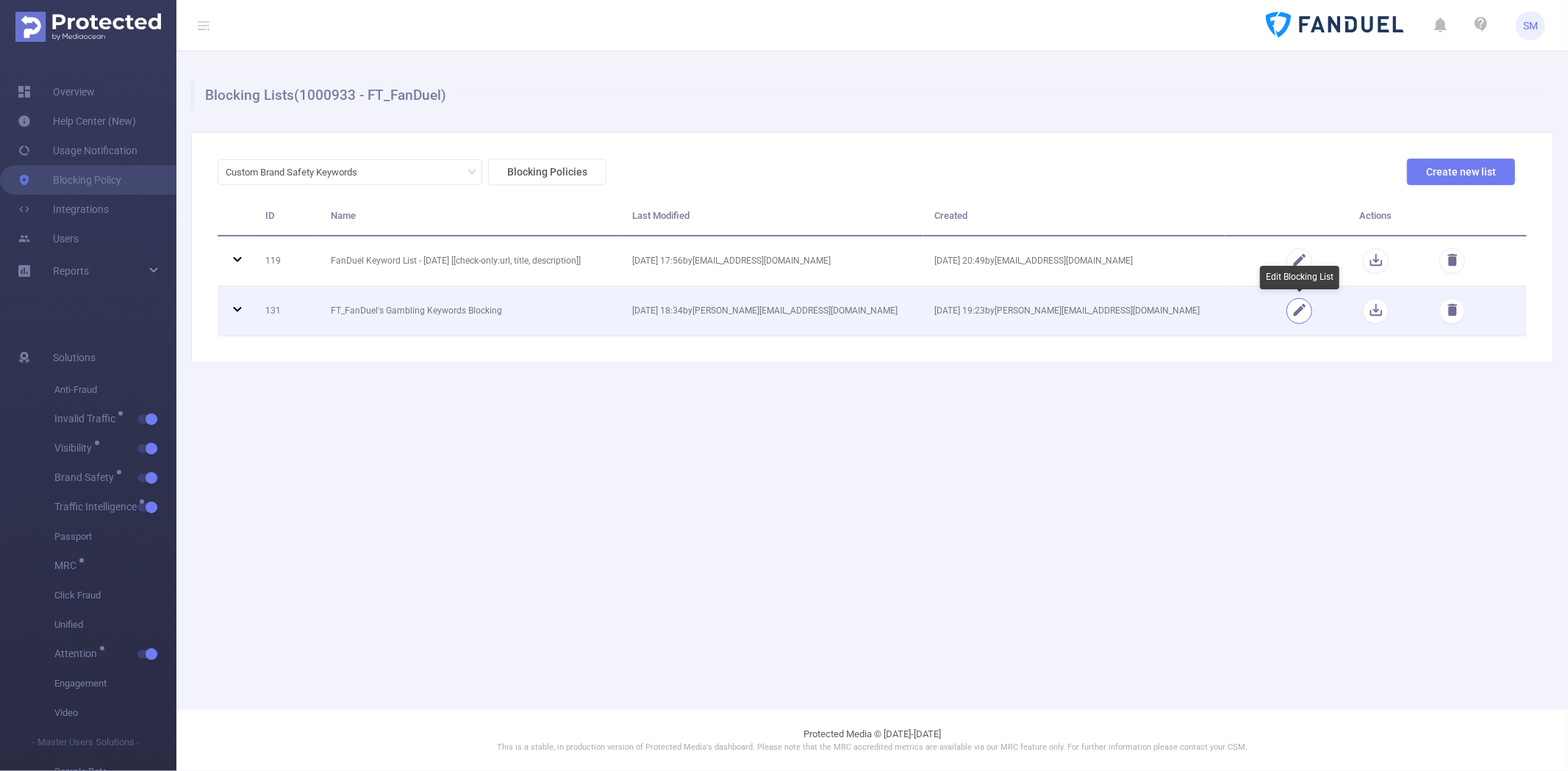
click at [1290, 308] on button "button" at bounding box center [1299, 311] width 26 height 26
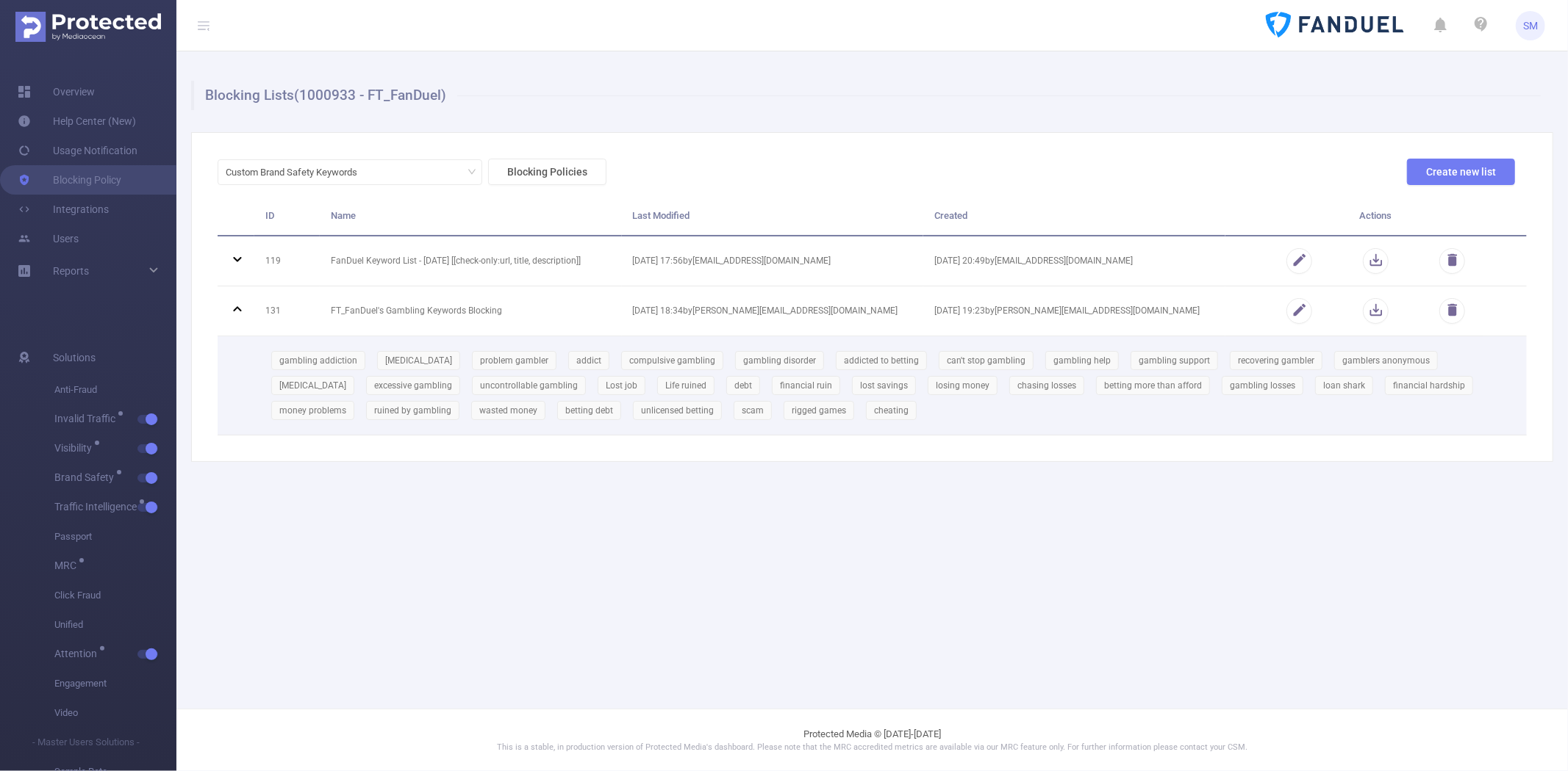
click at [1039, 415] on div "gambling addiction problem gambling problem gambler addict compulsive gambling …" at bounding box center [890, 386] width 1250 height 75
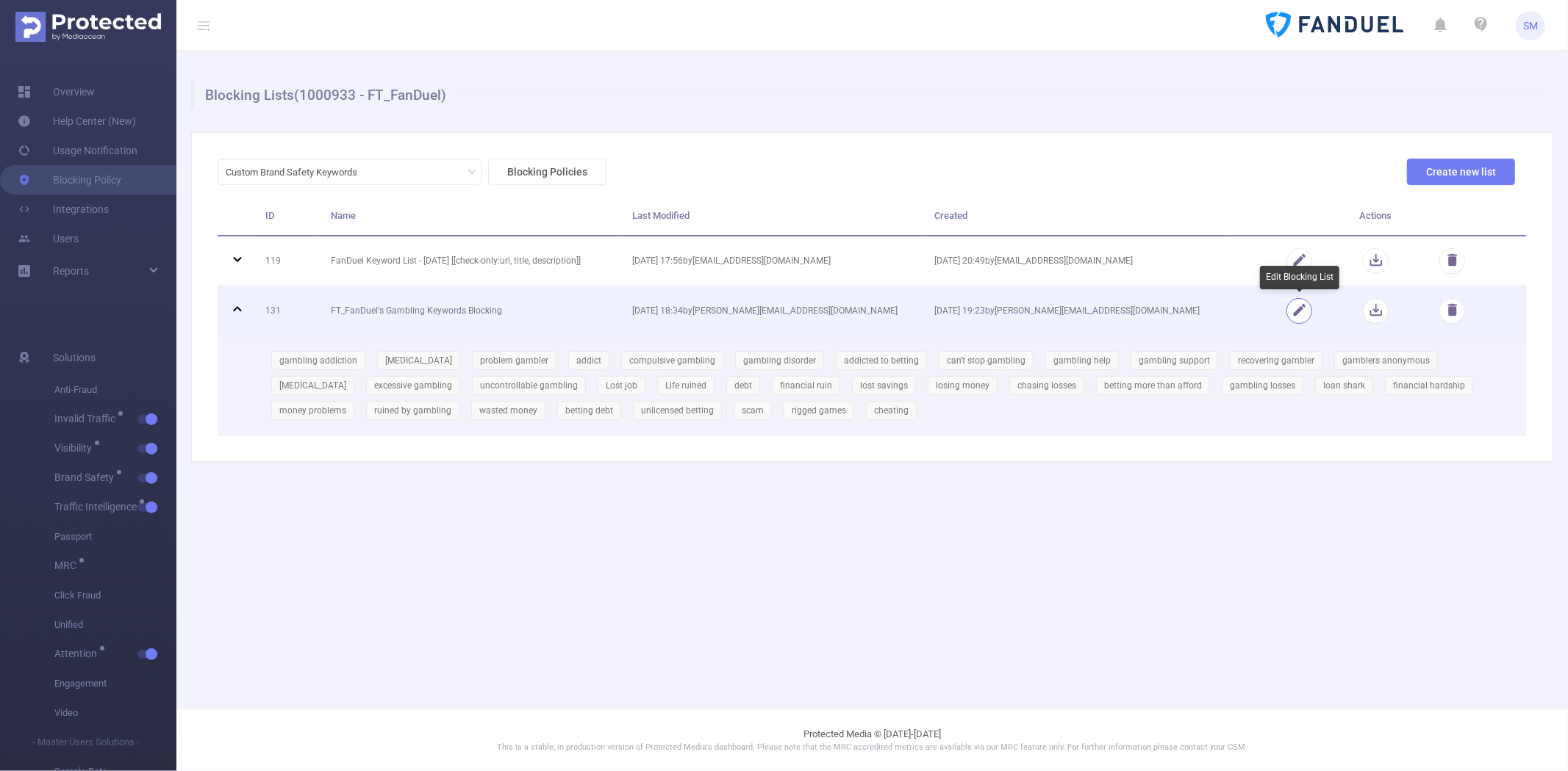
click at [1301, 312] on button "button" at bounding box center [1299, 311] width 26 height 26
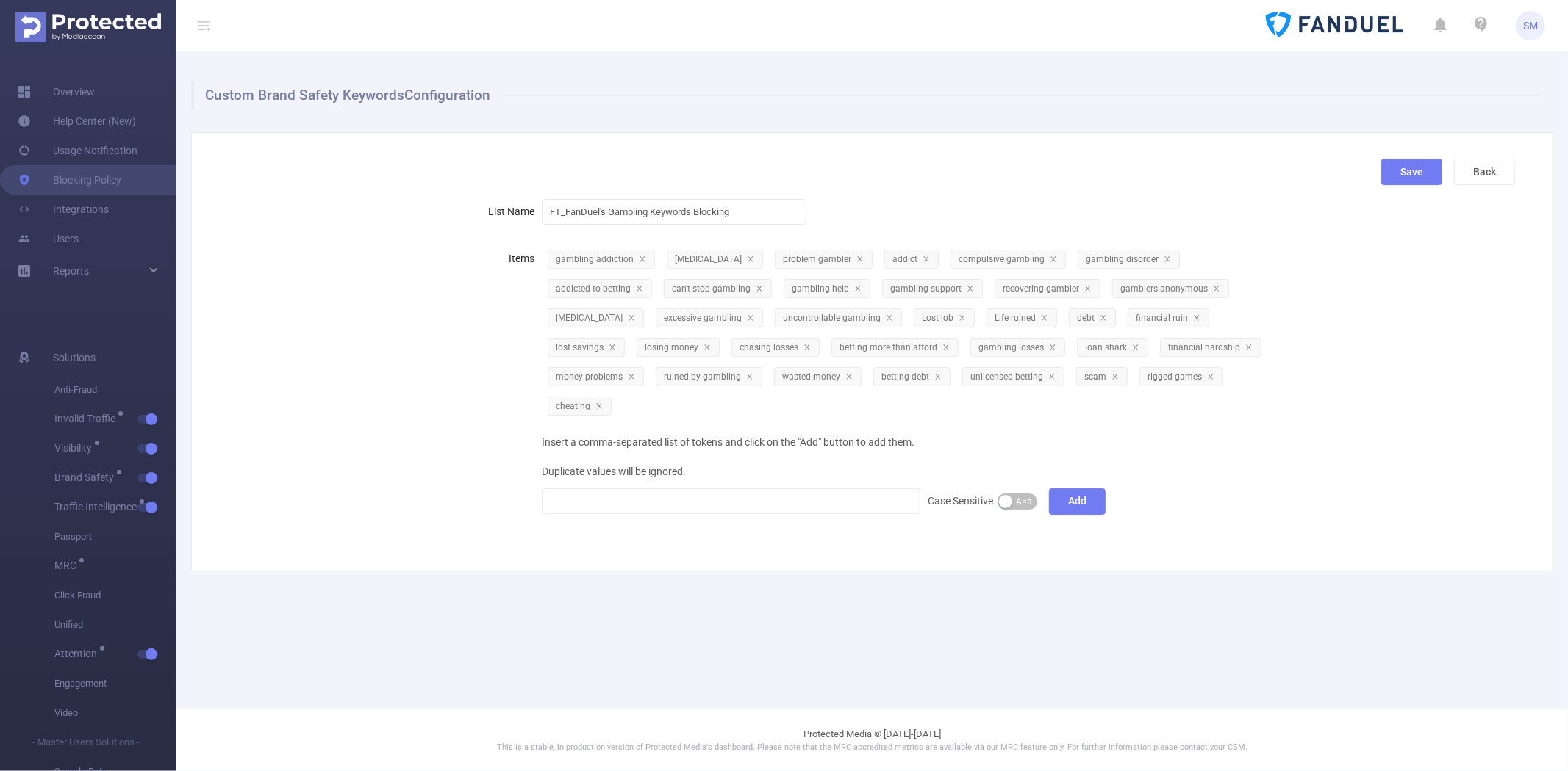
click at [1292, 346] on div "gambling addiction problem gambling problem gambler addict compulsive gambling …" at bounding box center [920, 331] width 757 height 176
click at [635, 315] on icon "icon: close" at bounding box center [632, 318] width 8 height 8
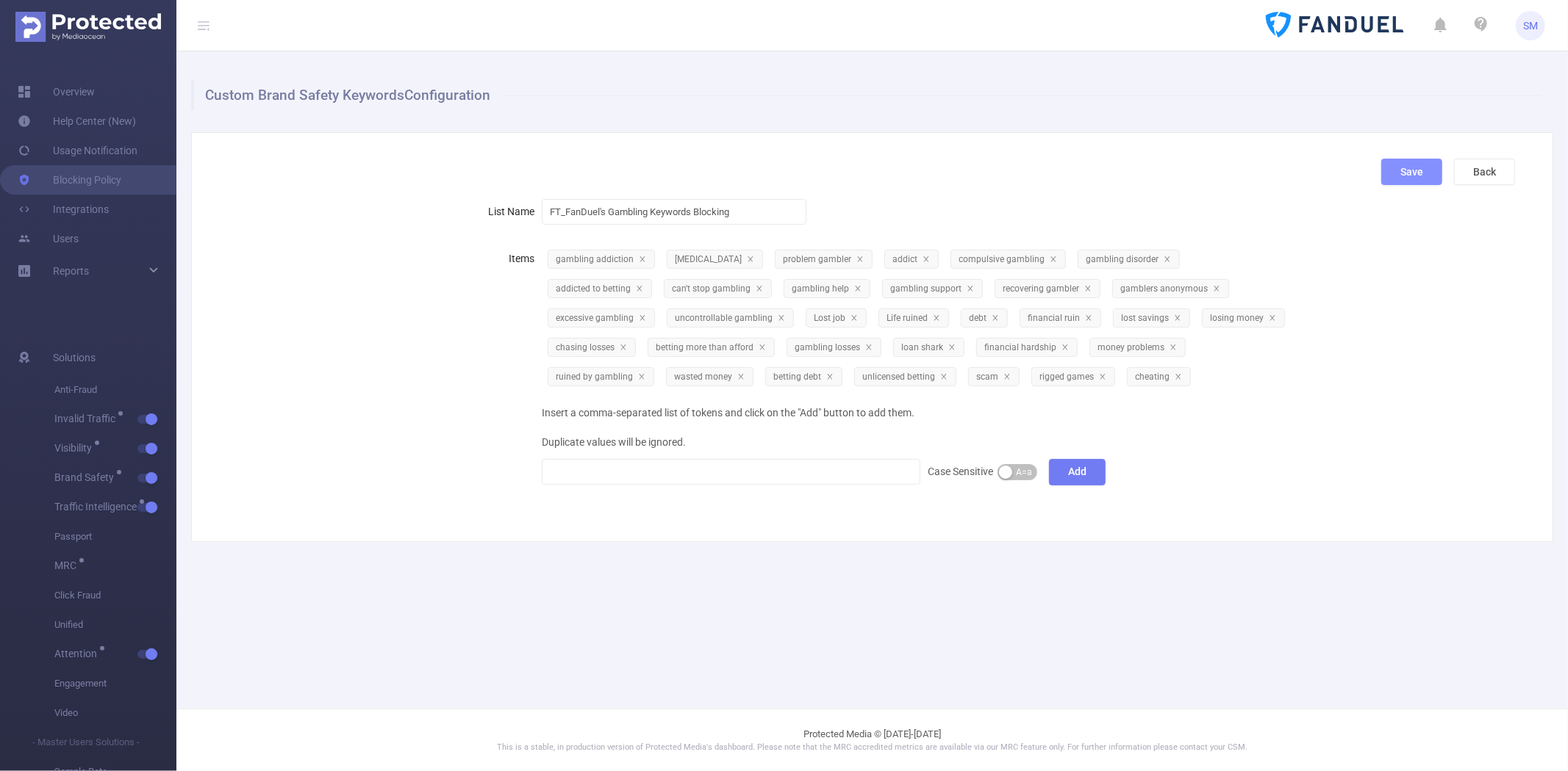
click at [1399, 169] on button "Save" at bounding box center [1411, 172] width 61 height 27
